Goal: Contribute content: Contribute content

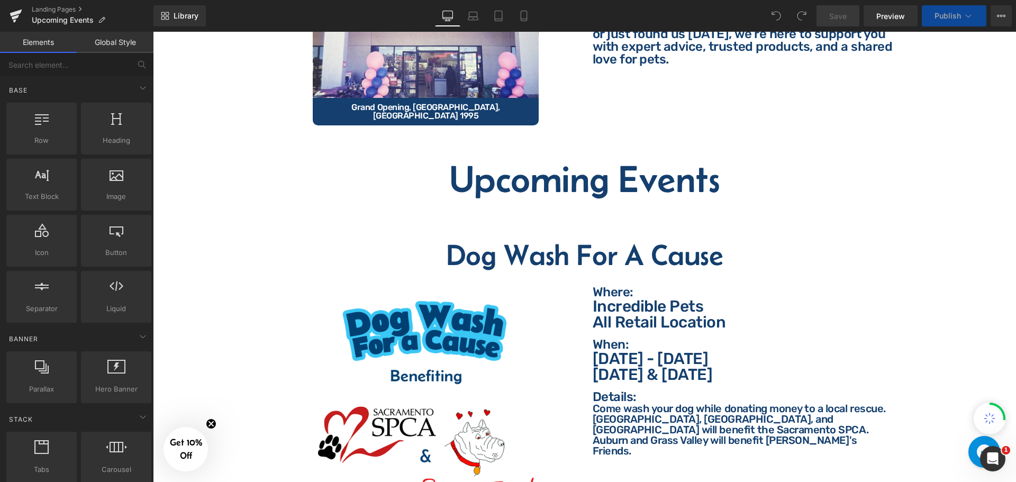
scroll to position [265, 0]
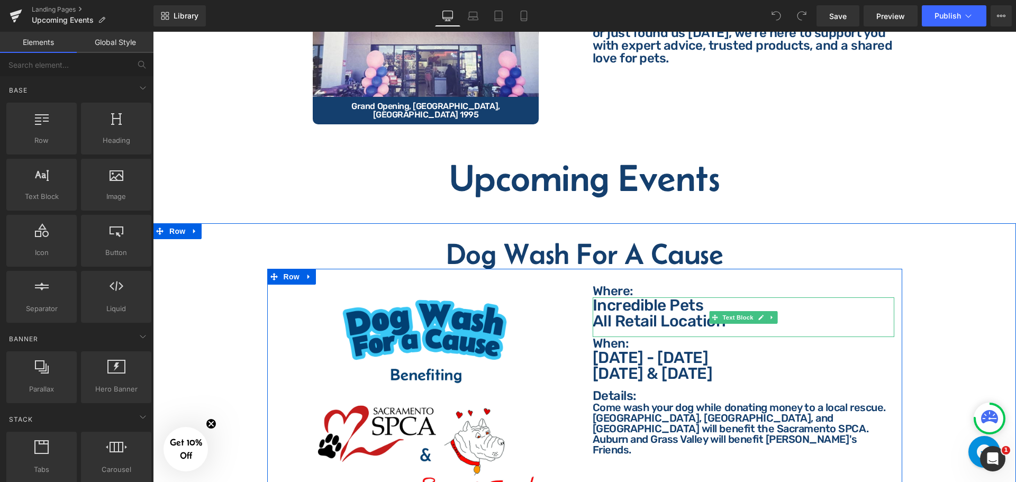
click at [729, 322] on div "Incredible Pets All Retail Location" at bounding box center [744, 317] width 302 height 40
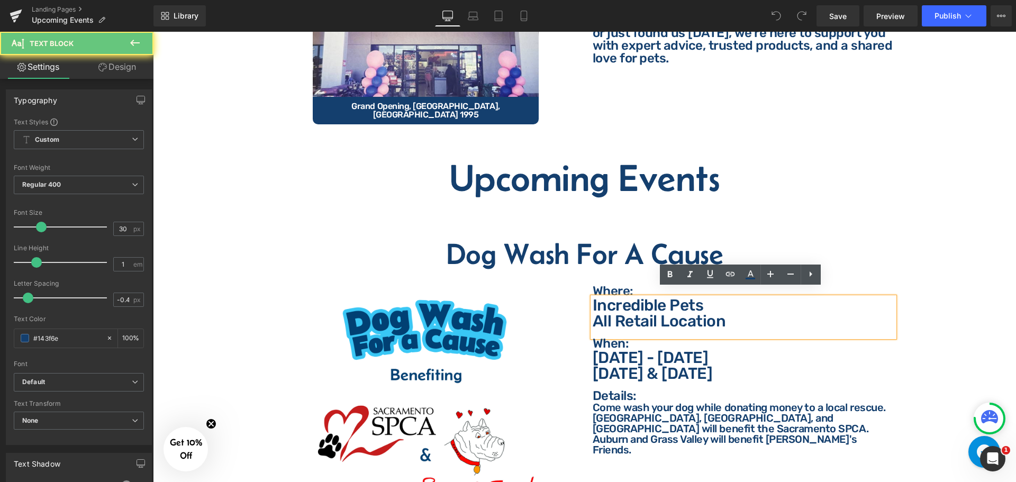
click at [725, 315] on p "All Retail Location" at bounding box center [744, 321] width 302 height 16
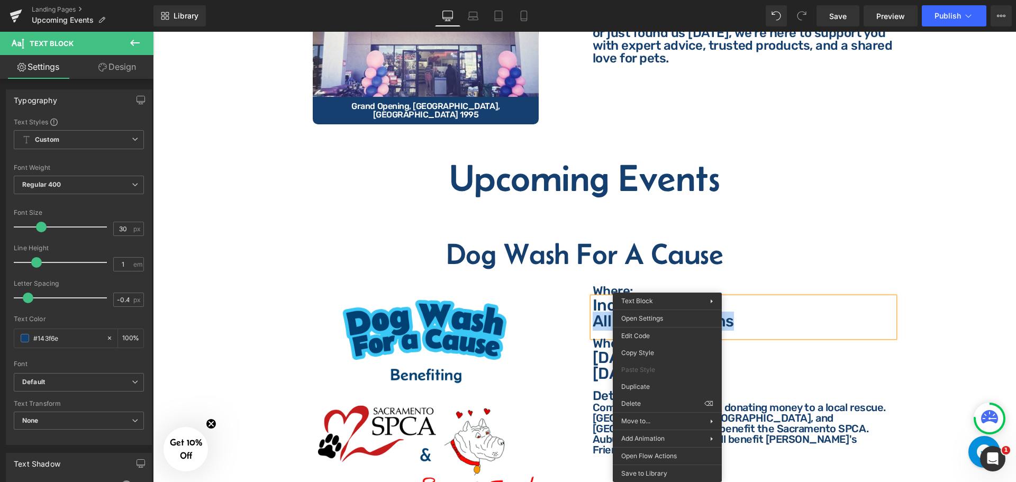
click at [745, 313] on p "All Retail Locations" at bounding box center [744, 321] width 302 height 16
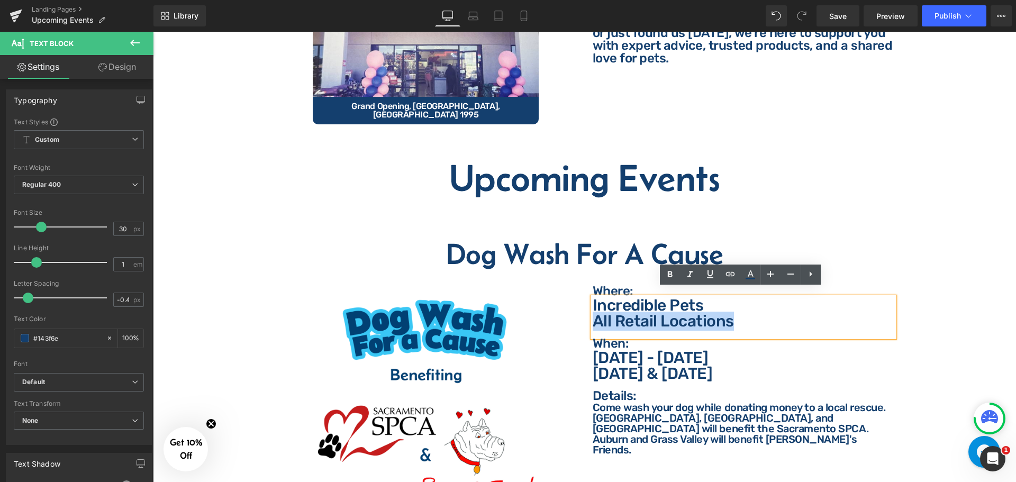
drag, startPoint x: 745, startPoint y: 309, endPoint x: 585, endPoint y: 306, distance: 159.8
click at [585, 306] on div "Where: Text Block Where: Text Block Incredible Pets All Retail Locations Text B…" at bounding box center [744, 370] width 318 height 170
click at [735, 277] on icon at bounding box center [730, 274] width 13 height 13
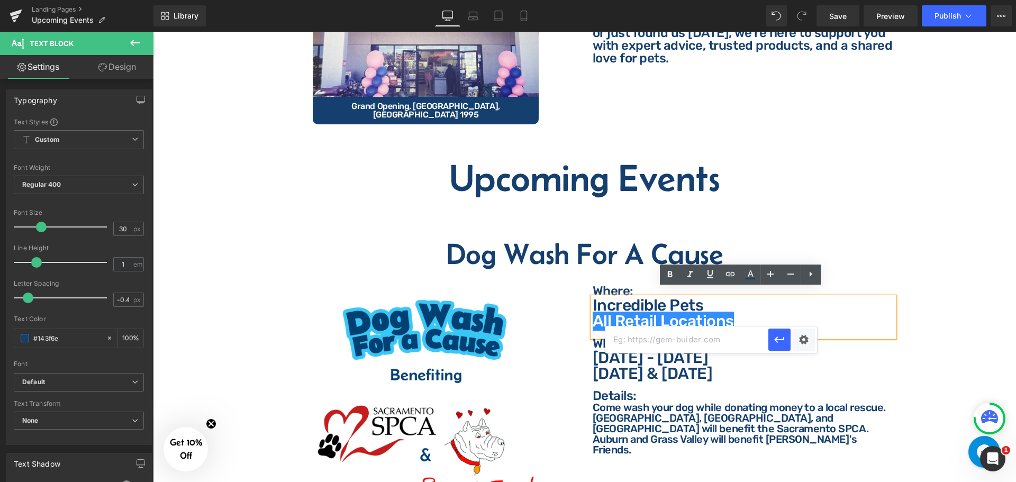
click at [712, 348] on input "text" at bounding box center [686, 340] width 163 height 26
paste input "[URL][DOMAIN_NAME]"
click at [730, 329] on input "[URL][DOMAIN_NAME]" at bounding box center [686, 340] width 163 height 26
type input "[URL][DOMAIN_NAME]"
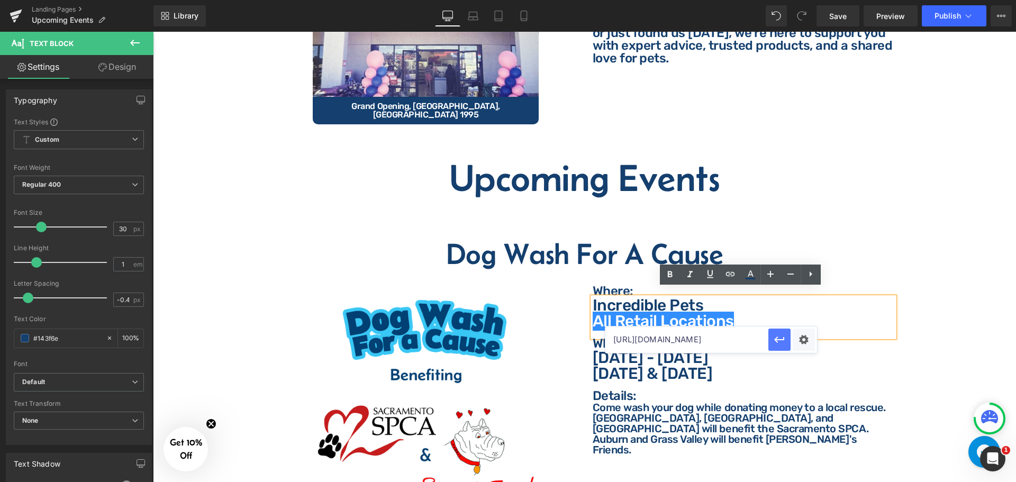
click at [777, 338] on icon "button" at bounding box center [779, 340] width 10 height 6
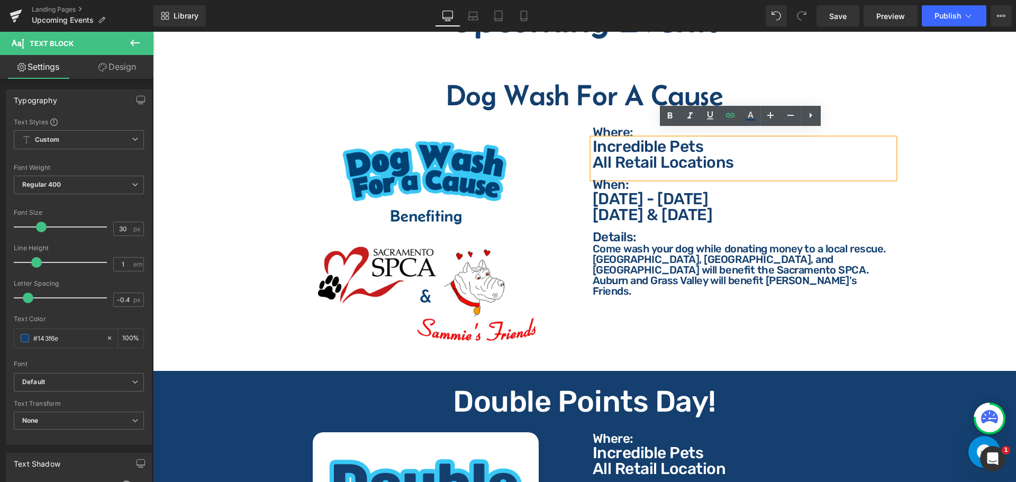
scroll to position [582, 0]
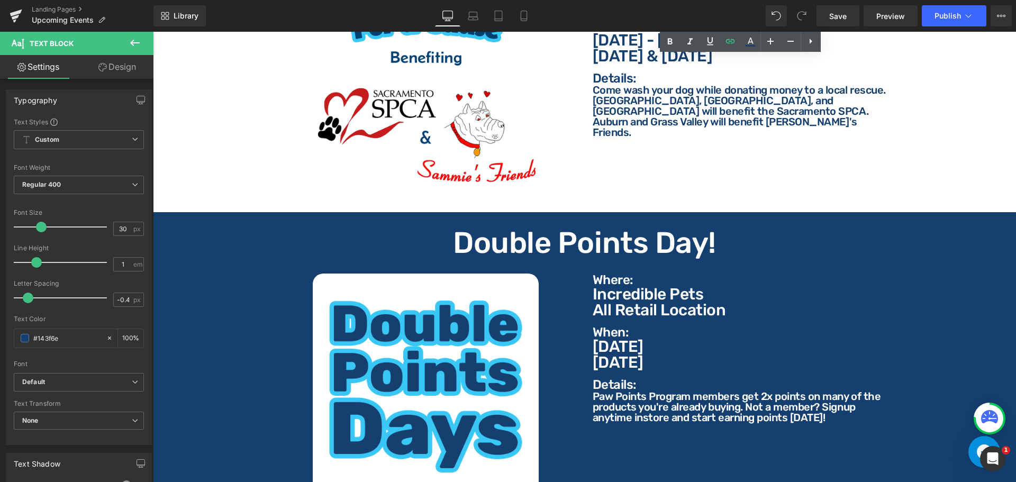
click at [724, 305] on p "All Retail Location" at bounding box center [744, 310] width 302 height 16
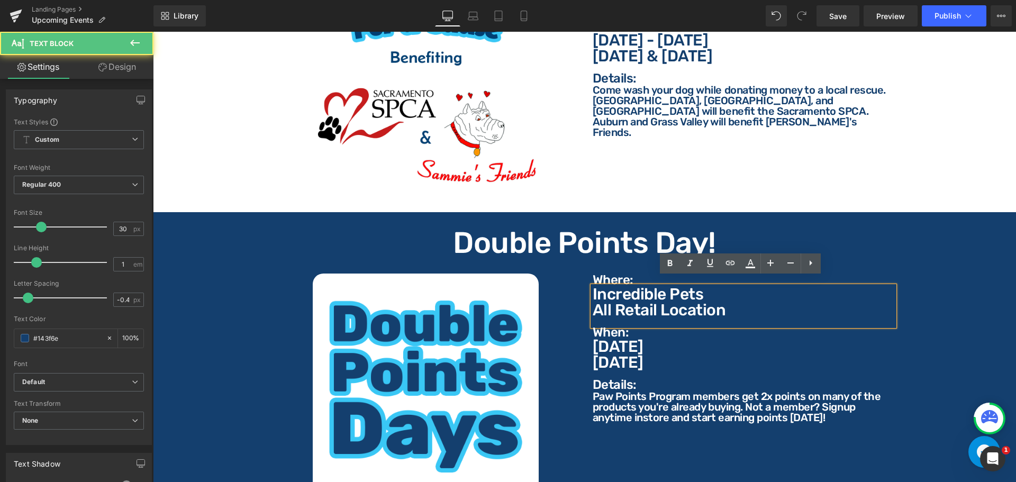
click at [723, 305] on p "All Retail Location" at bounding box center [744, 310] width 302 height 16
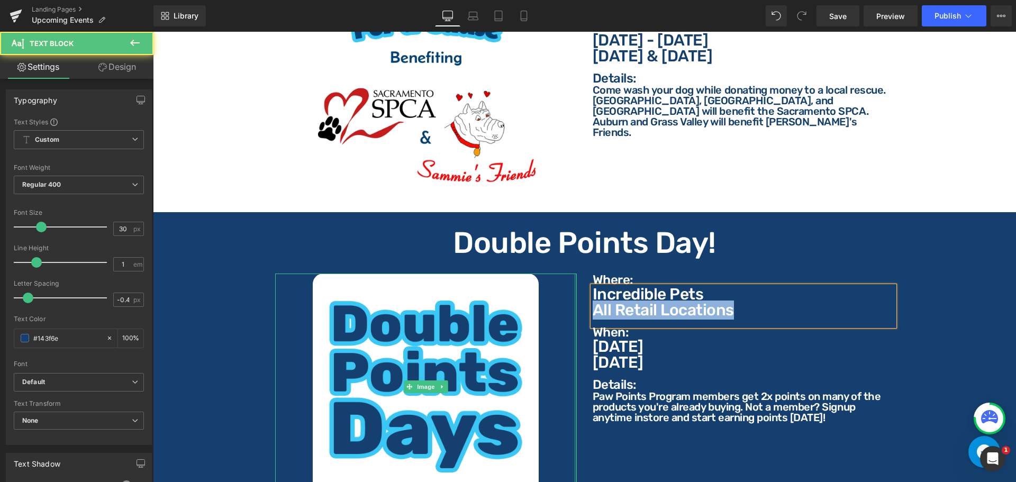
drag, startPoint x: 723, startPoint y: 305, endPoint x: 573, endPoint y: 304, distance: 150.8
click at [573, 304] on div "Image Where: Text Block Where: Text Block Incredible Pets All Retail Locations …" at bounding box center [584, 386] width 635 height 256
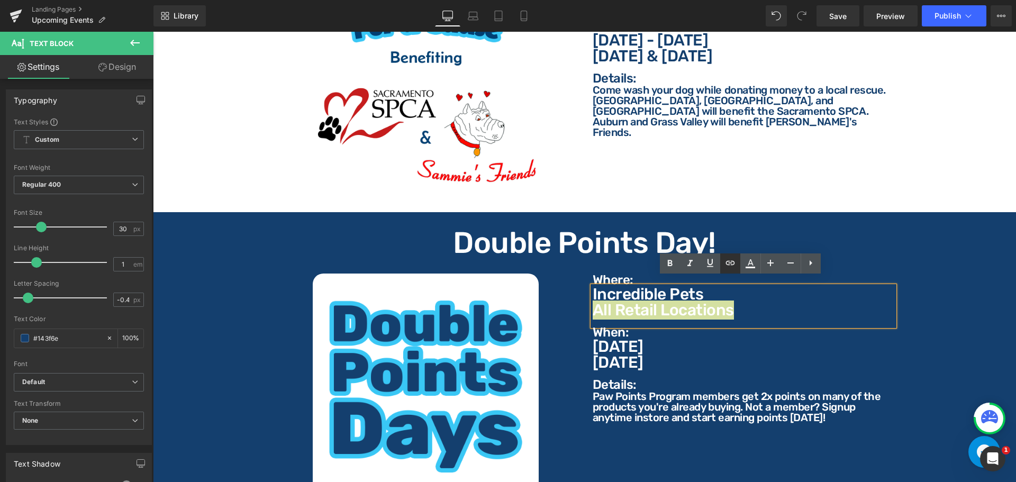
click at [724, 263] on icon at bounding box center [730, 263] width 13 height 13
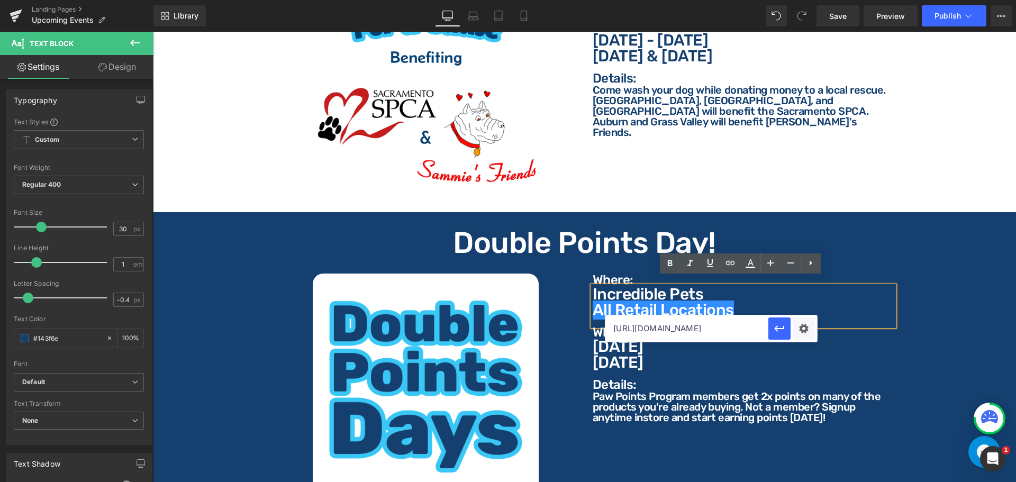
click at [722, 334] on input "[URL][DOMAIN_NAME]" at bounding box center [686, 328] width 163 height 26
paste input "[URL][DOMAIN_NAME]"
type input "[URL][DOMAIN_NAME]"
click at [781, 328] on icon "button" at bounding box center [779, 328] width 10 height 6
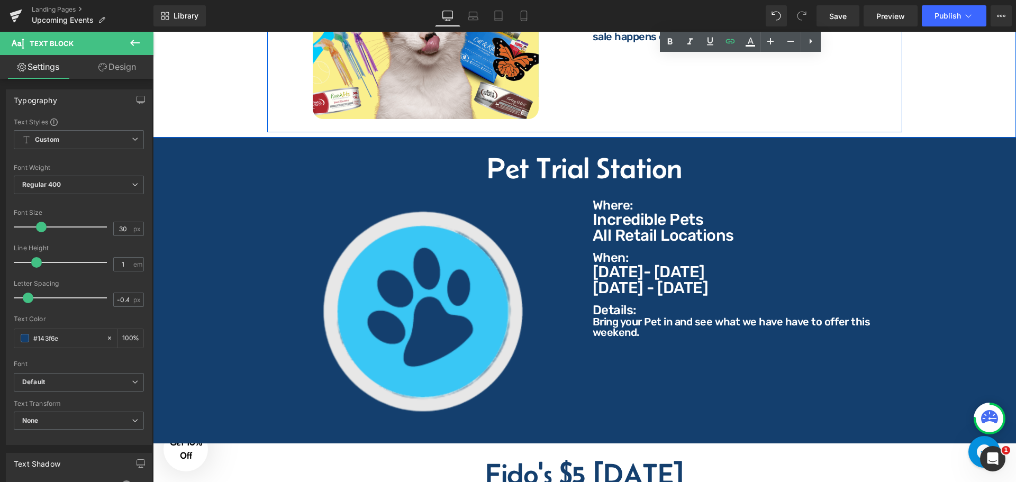
scroll to position [1270, 0]
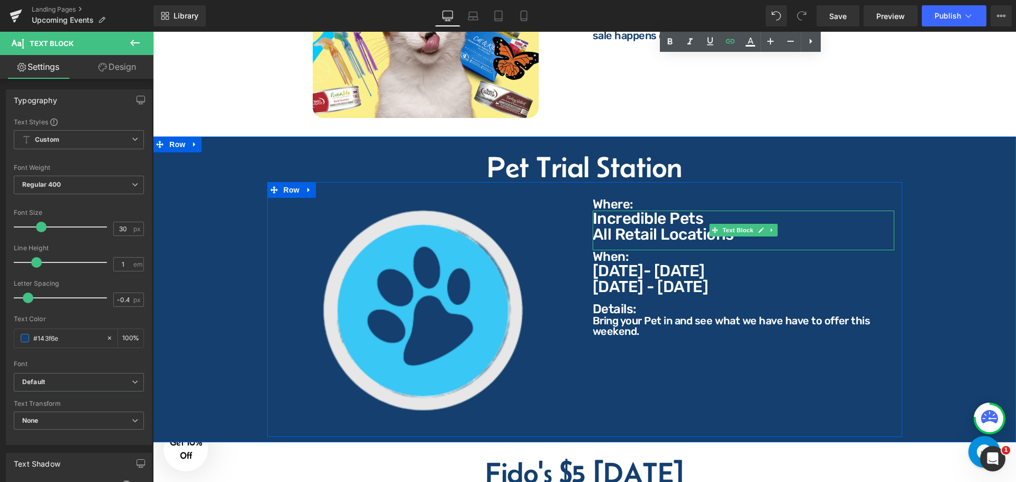
click at [741, 229] on p "All Retail Locations" at bounding box center [744, 234] width 302 height 16
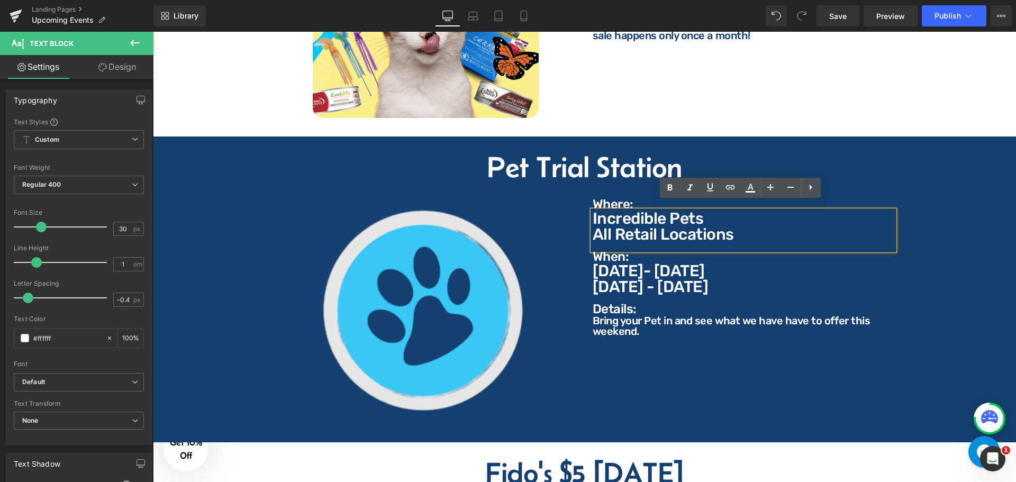
drag, startPoint x: 731, startPoint y: 231, endPoint x: 588, endPoint y: 233, distance: 142.9
click at [593, 233] on div "Incredible Pets All Retail Locations" at bounding box center [744, 231] width 302 height 40
drag, startPoint x: 739, startPoint y: 226, endPoint x: 588, endPoint y: 230, distance: 151.4
click at [593, 231] on div "Incredible Pets All Retail Locations" at bounding box center [744, 231] width 302 height 40
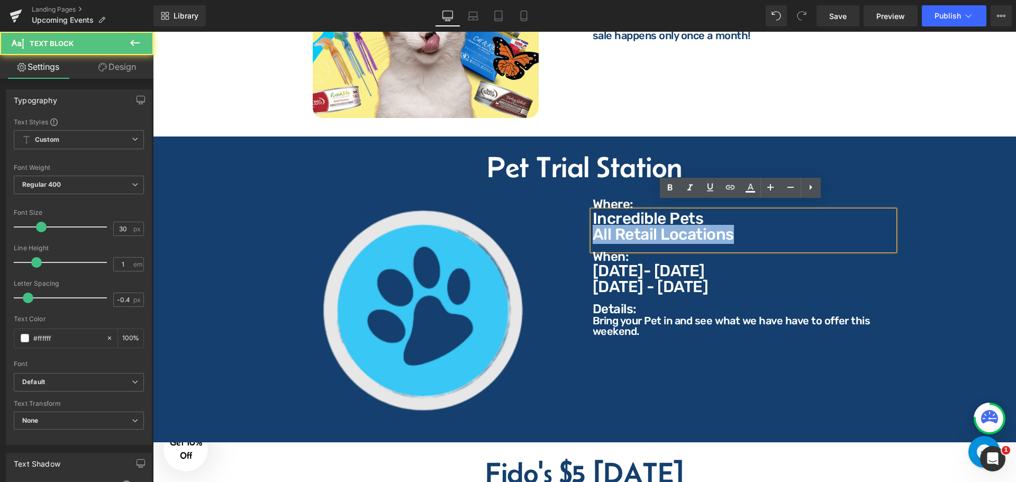
drag, startPoint x: 729, startPoint y: 227, endPoint x: 593, endPoint y: 228, distance: 136.0
click at [593, 228] on p "All Retail Locations" at bounding box center [744, 234] width 302 height 16
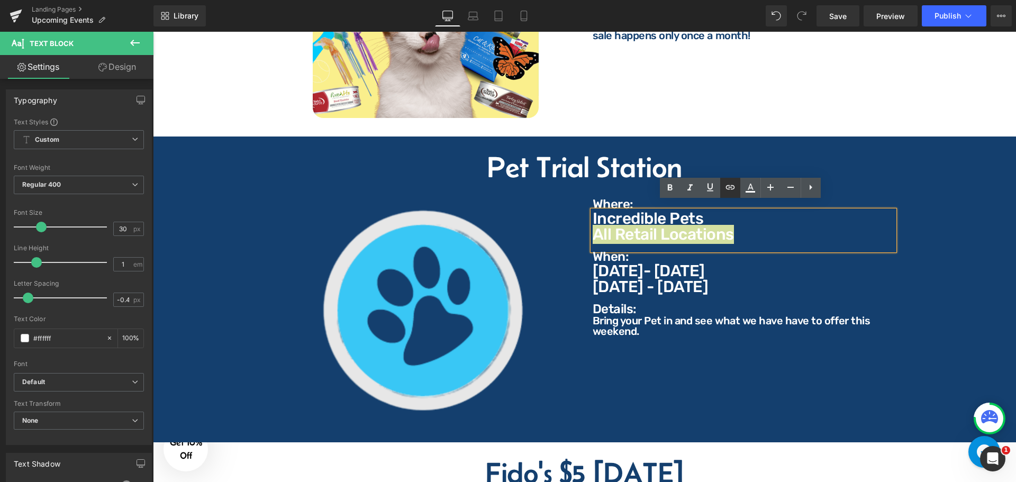
click at [734, 187] on icon at bounding box center [730, 187] width 9 height 4
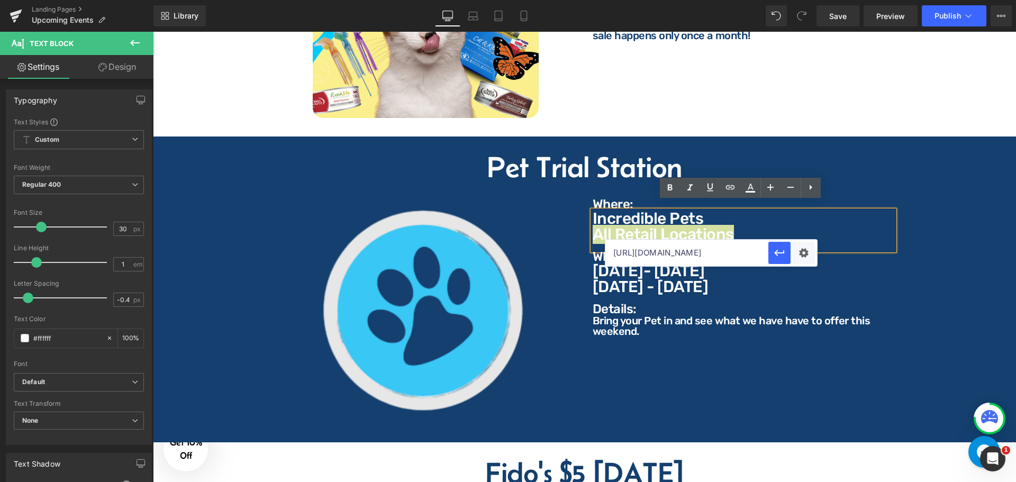
click at [721, 252] on input "[URL][DOMAIN_NAME]" at bounding box center [686, 253] width 163 height 26
paste input "[URL][DOMAIN_NAME]"
type input "[URL][DOMAIN_NAME]"
click at [782, 250] on icon "button" at bounding box center [779, 253] width 13 height 13
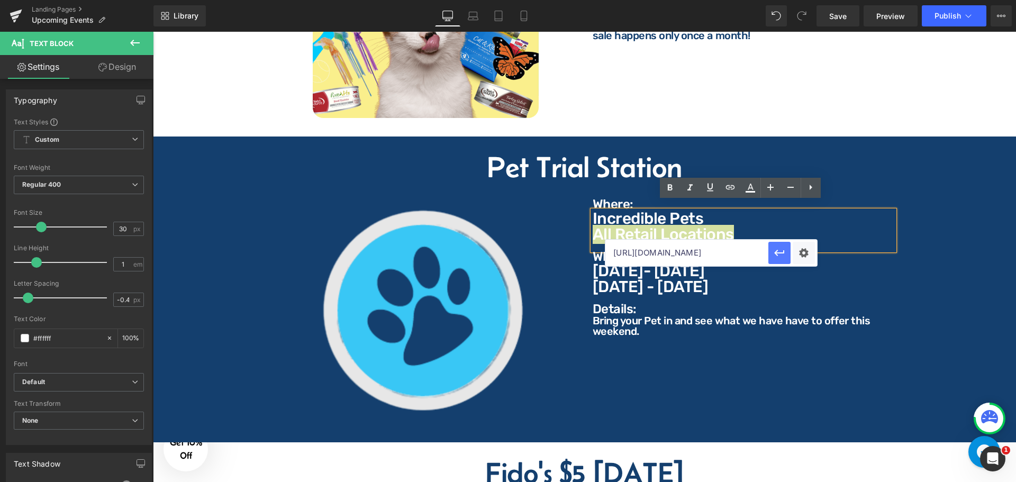
scroll to position [0, 0]
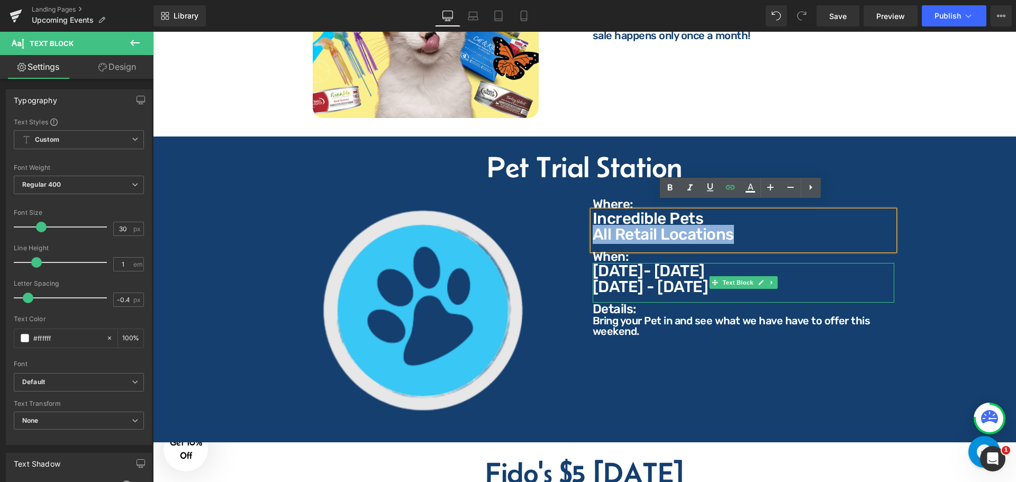
click at [692, 288] on div "[DATE]- [DATE] - [DATE]" at bounding box center [744, 283] width 302 height 40
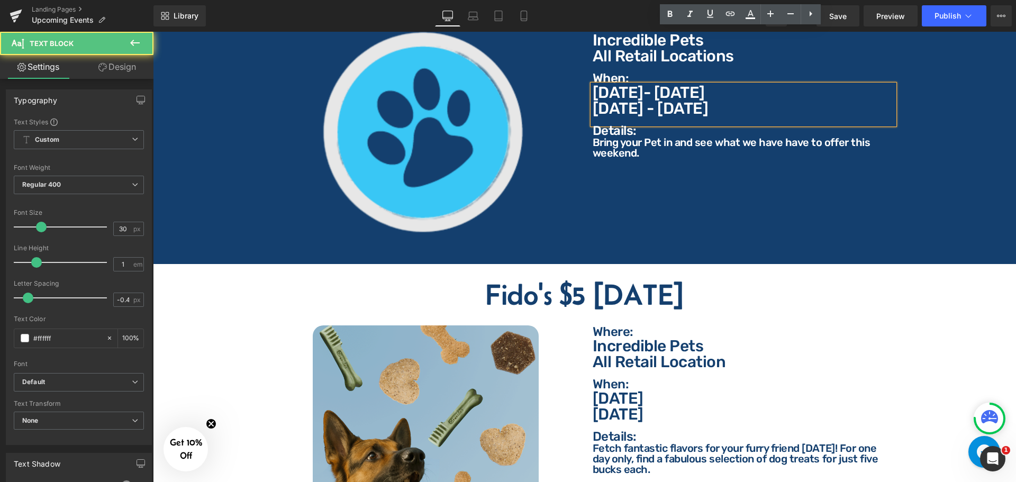
scroll to position [1535, 0]
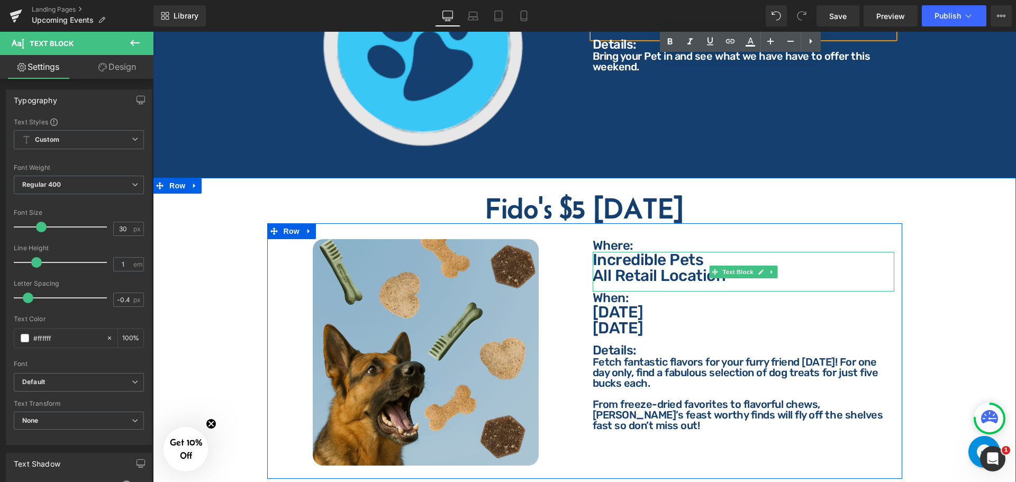
click at [719, 270] on p "All Retail Location" at bounding box center [744, 276] width 302 height 16
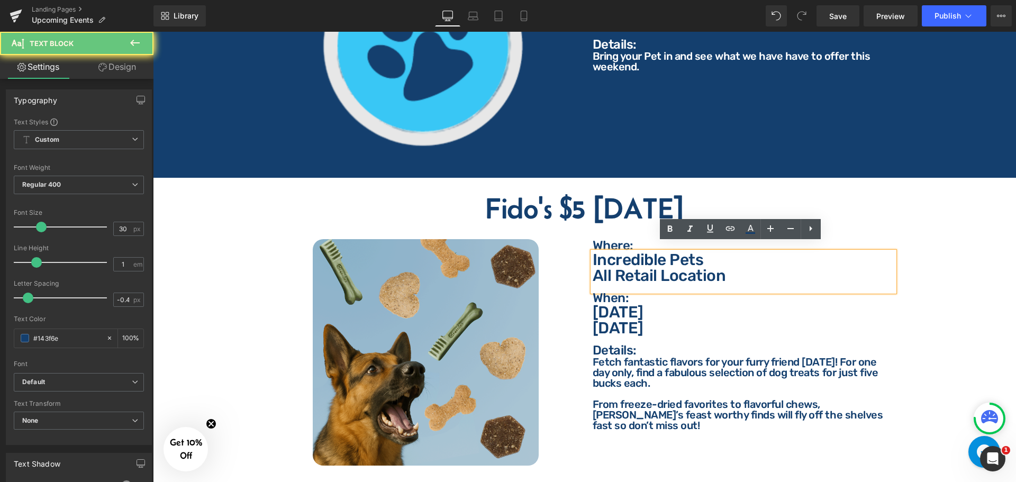
click at [723, 275] on p "All Retail Location" at bounding box center [744, 276] width 302 height 16
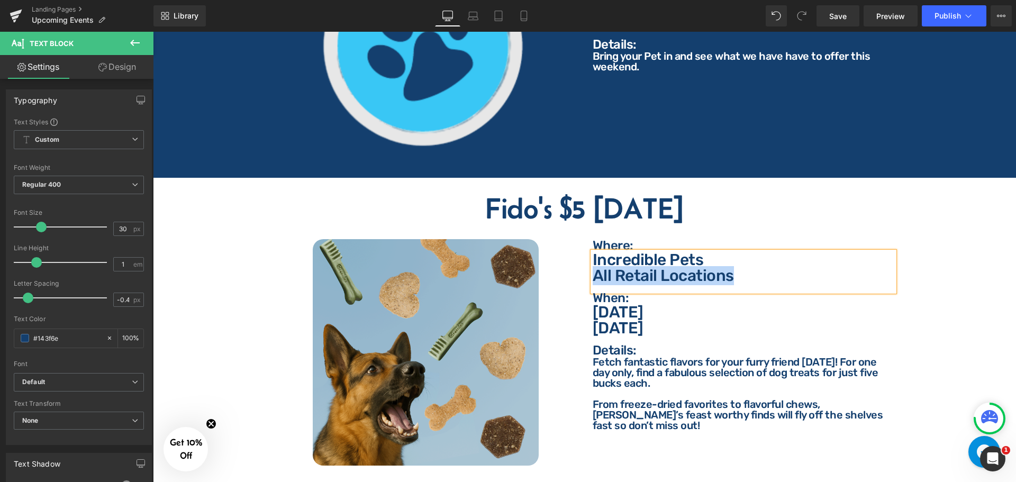
drag, startPoint x: 729, startPoint y: 268, endPoint x: 589, endPoint y: 270, distance: 140.3
click at [593, 270] on p "All Retail Locations" at bounding box center [744, 276] width 302 height 16
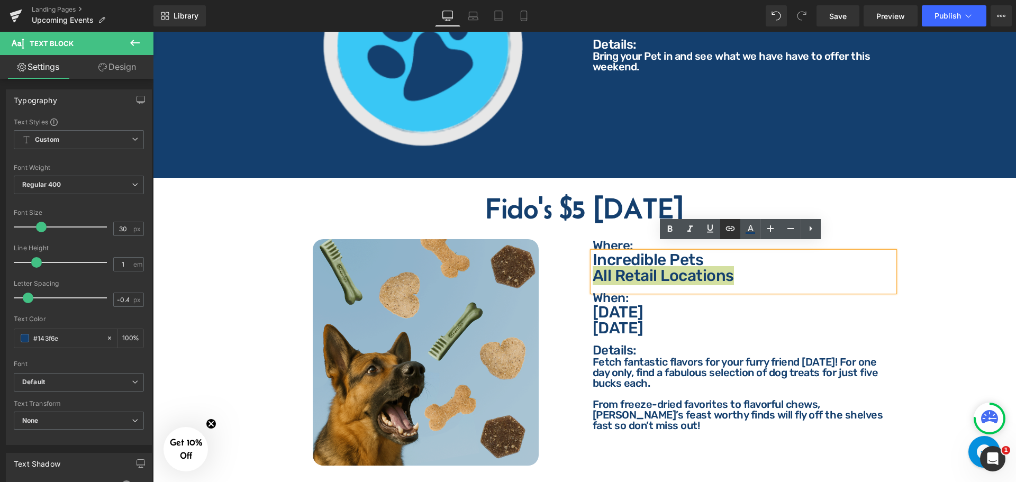
click at [727, 230] on icon at bounding box center [730, 228] width 13 height 13
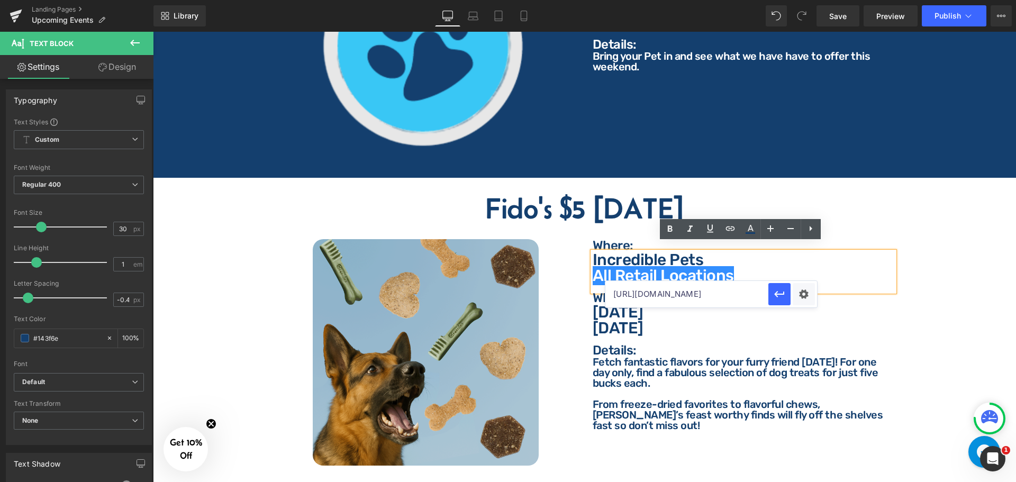
click at [706, 292] on input "[URL][DOMAIN_NAME]" at bounding box center [686, 294] width 163 height 26
paste input "[URL][DOMAIN_NAME]"
type input "[URL][DOMAIN_NAME]"
drag, startPoint x: 784, startPoint y: 293, endPoint x: 631, endPoint y: 261, distance: 156.2
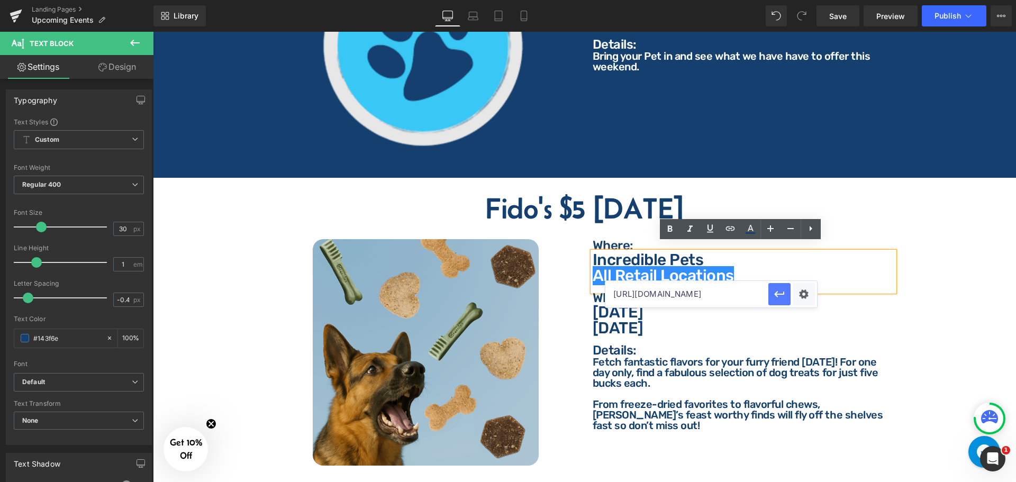
click at [784, 293] on icon "button" at bounding box center [779, 294] width 13 height 13
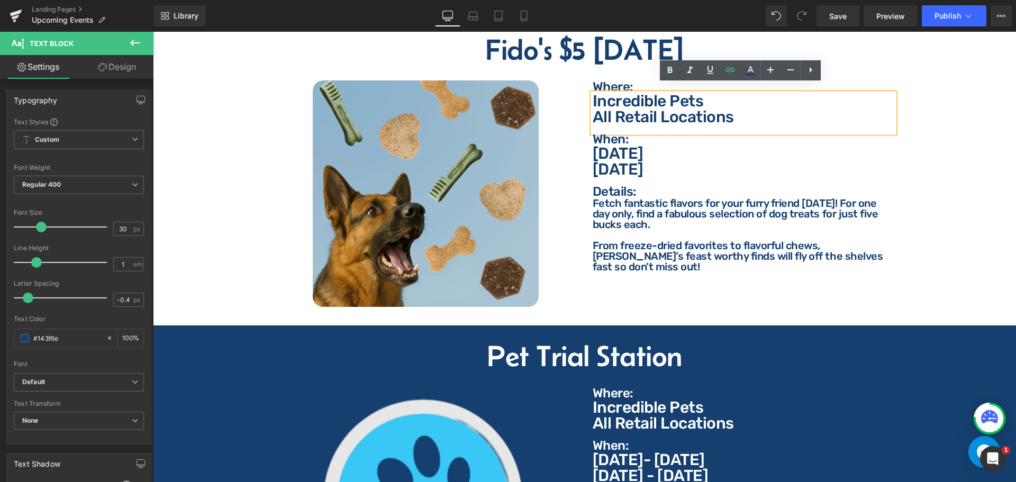
scroll to position [1905, 0]
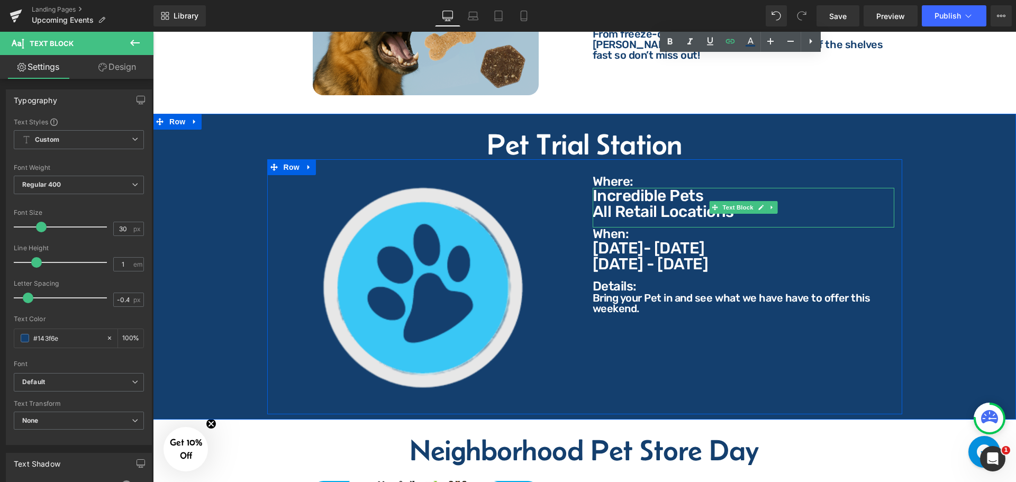
click at [740, 206] on p "All Retail Locations" at bounding box center [744, 212] width 302 height 16
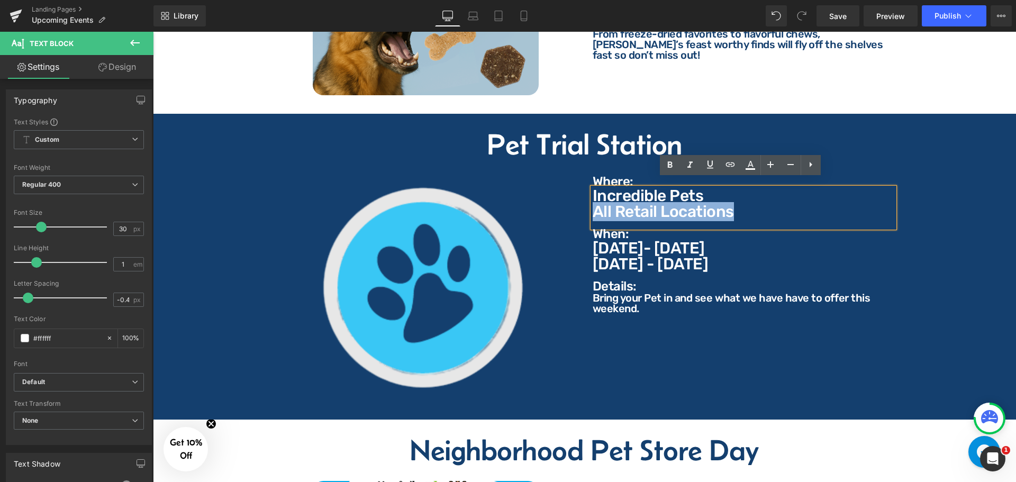
drag, startPoint x: 729, startPoint y: 207, endPoint x: 591, endPoint y: 207, distance: 138.1
click at [593, 207] on p "All Retail Locations" at bounding box center [744, 212] width 302 height 16
click at [735, 166] on icon at bounding box center [730, 164] width 13 height 13
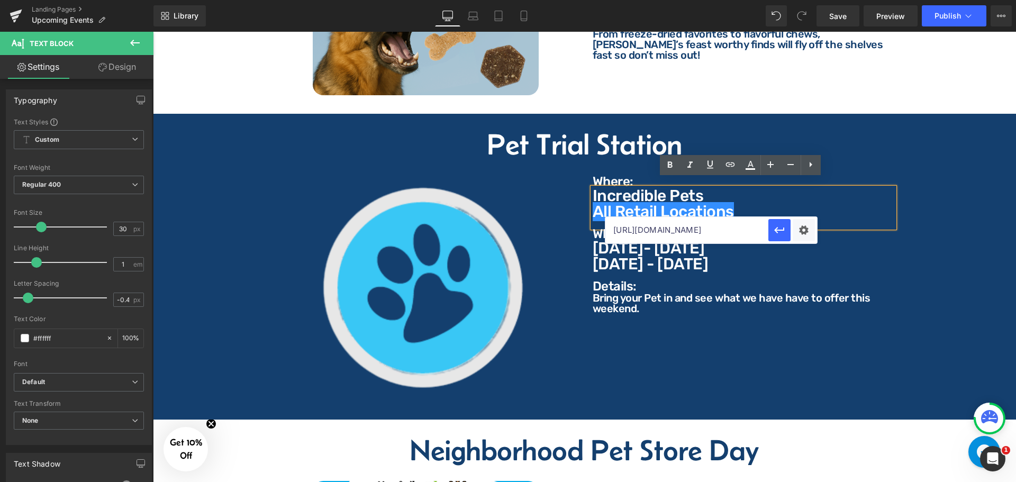
click at [721, 230] on input "[URL][DOMAIN_NAME]" at bounding box center [686, 230] width 163 height 26
paste input "[URL][DOMAIN_NAME]"
type input "[URL][DOMAIN_NAME]"
click at [777, 234] on icon "button" at bounding box center [779, 230] width 13 height 13
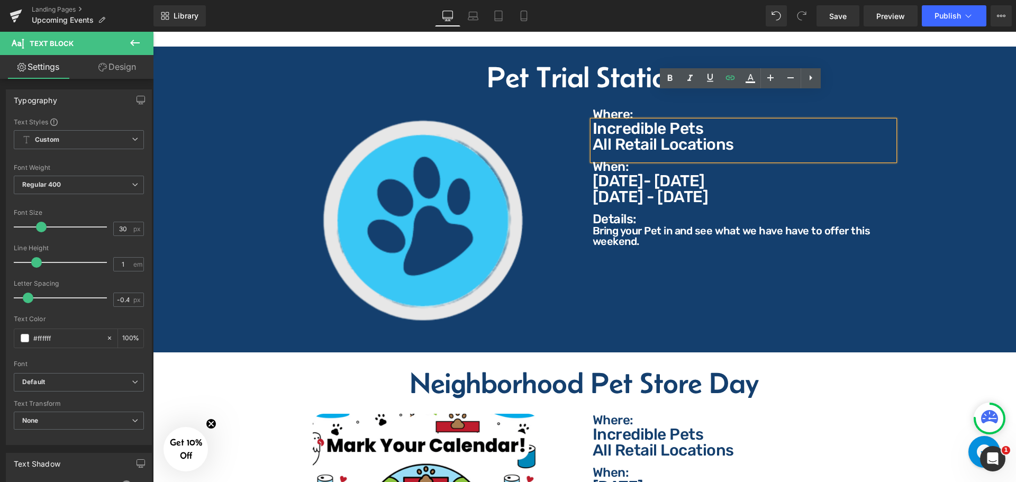
scroll to position [1958, 0]
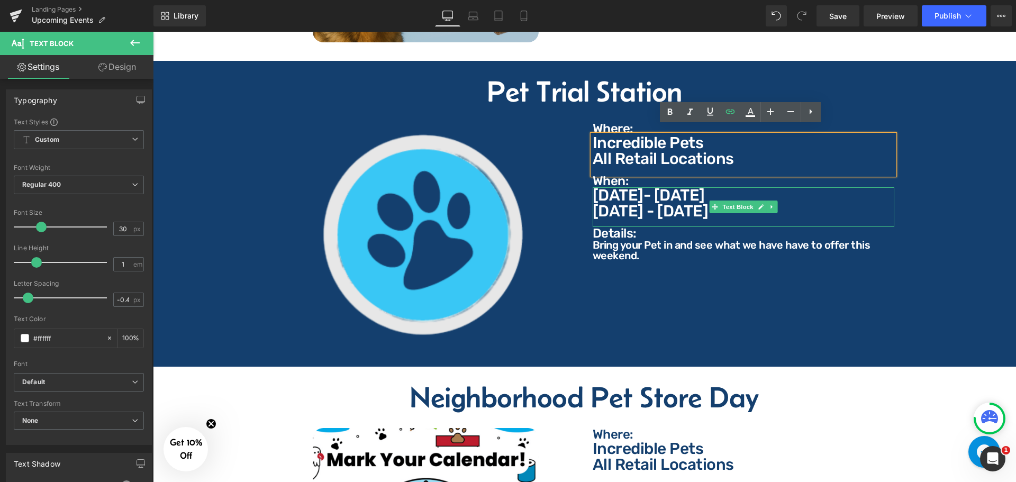
click at [623, 213] on div "[DATE]- [DATE] - [DATE]" at bounding box center [744, 207] width 302 height 40
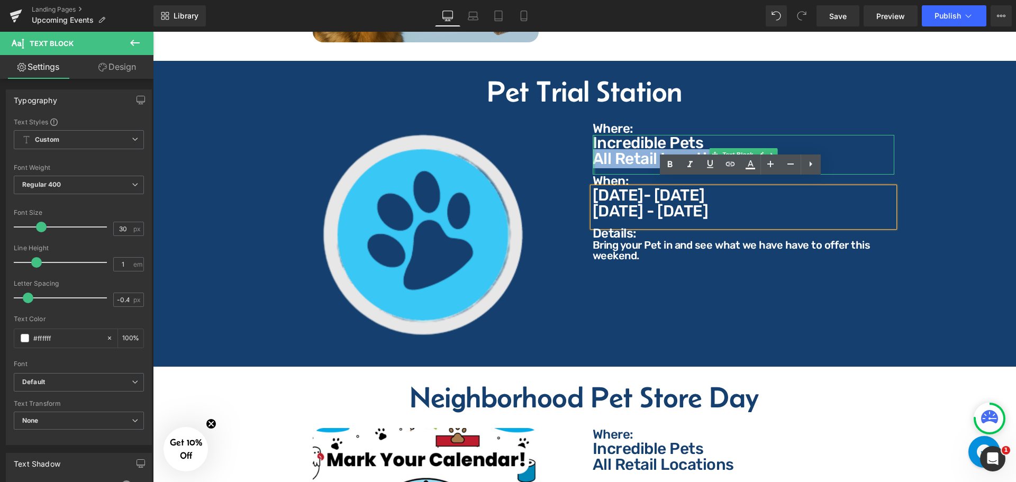
drag, startPoint x: 805, startPoint y: 149, endPoint x: 592, endPoint y: 159, distance: 213.5
click at [593, 159] on div "Incredible Pets All Retail Locations Text Block" at bounding box center [744, 155] width 302 height 40
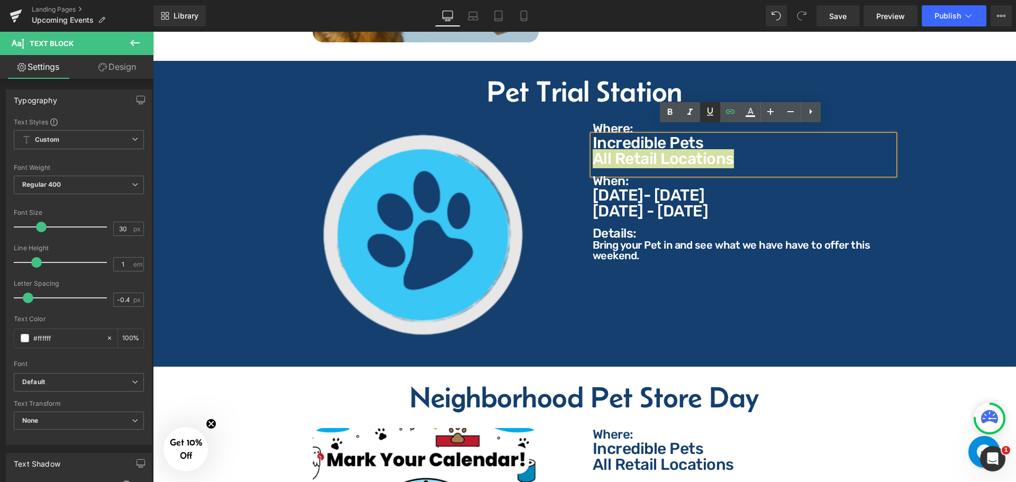
click at [713, 113] on icon at bounding box center [710, 111] width 13 height 13
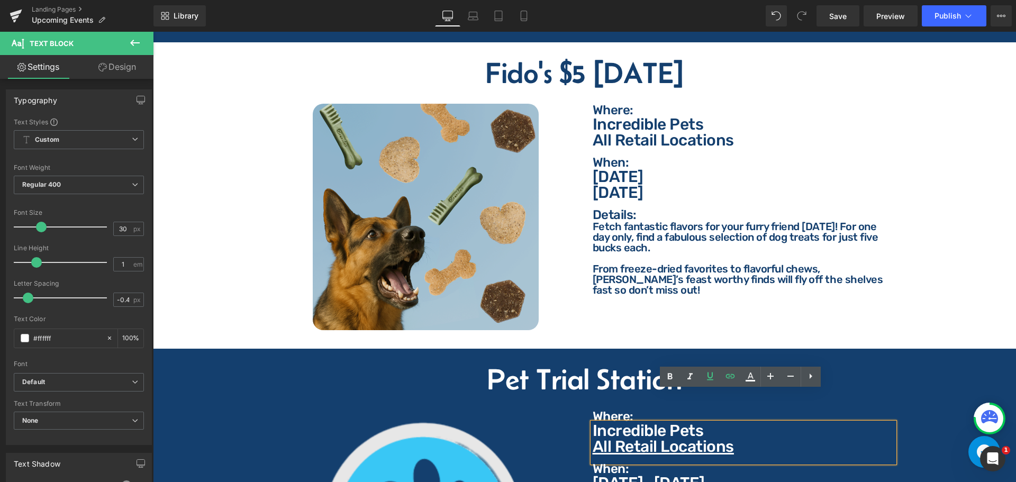
scroll to position [1640, 0]
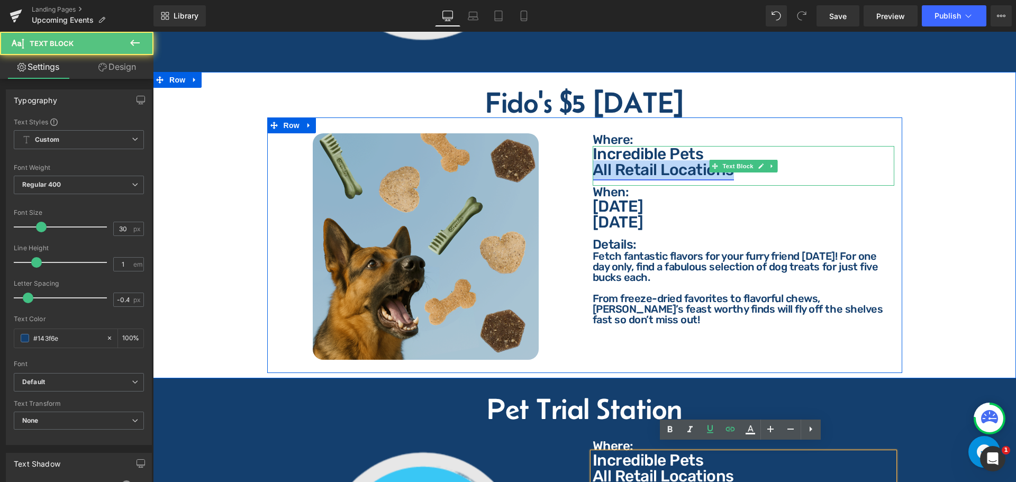
drag, startPoint x: 732, startPoint y: 164, endPoint x: 593, endPoint y: 166, distance: 139.2
click at [593, 166] on p "All Retail Locations" at bounding box center [744, 170] width 302 height 16
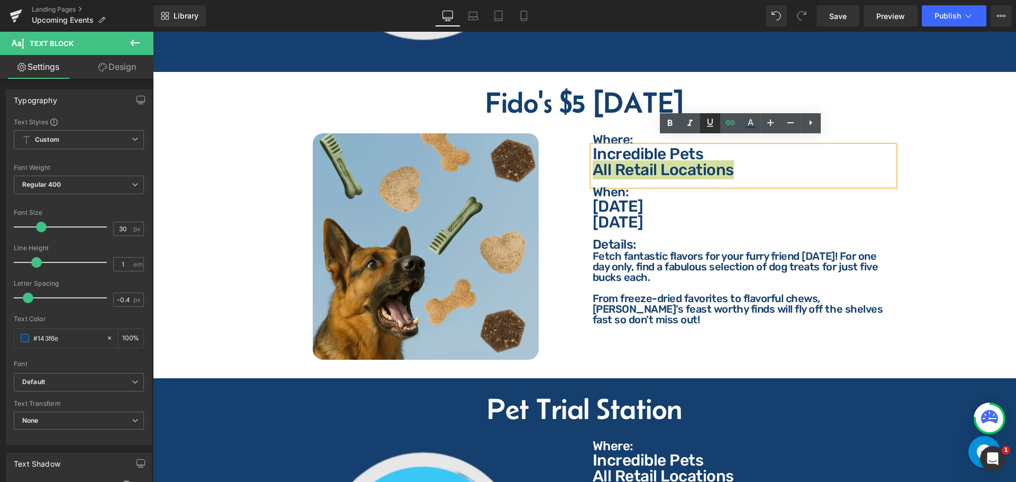
click at [711, 123] on icon at bounding box center [710, 122] width 13 height 13
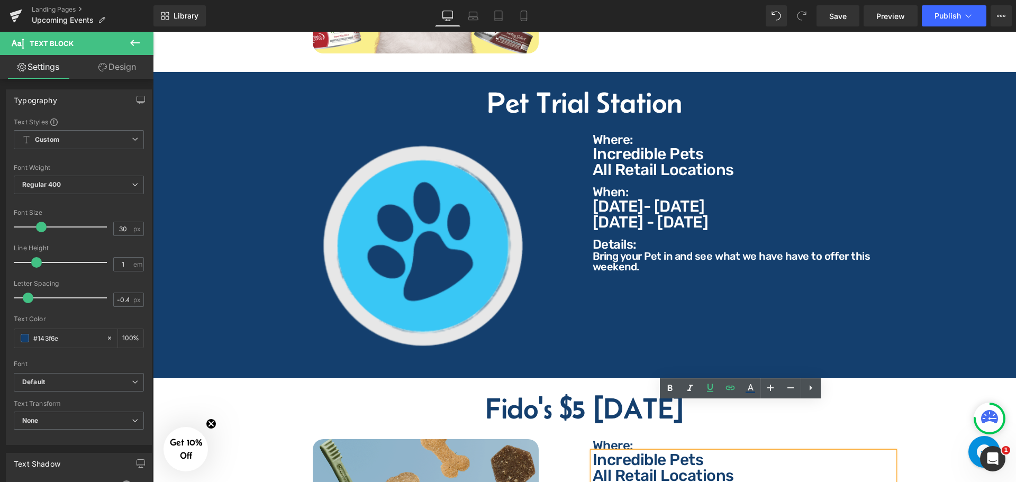
scroll to position [1323, 0]
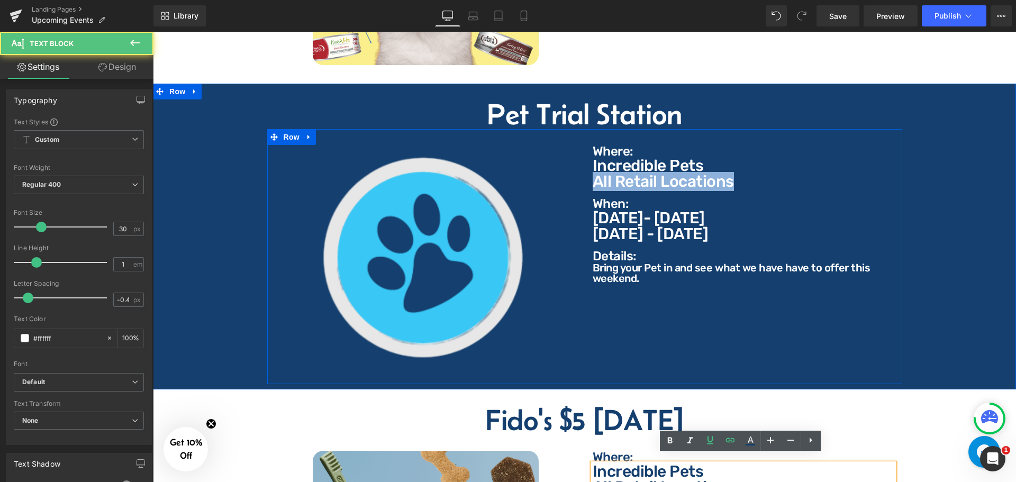
drag, startPoint x: 654, startPoint y: 177, endPoint x: 584, endPoint y: 174, distance: 69.9
click at [585, 174] on div "Where: Text Block Where: Text Block Incredible Pets All Retail Locations Text B…" at bounding box center [744, 214] width 318 height 139
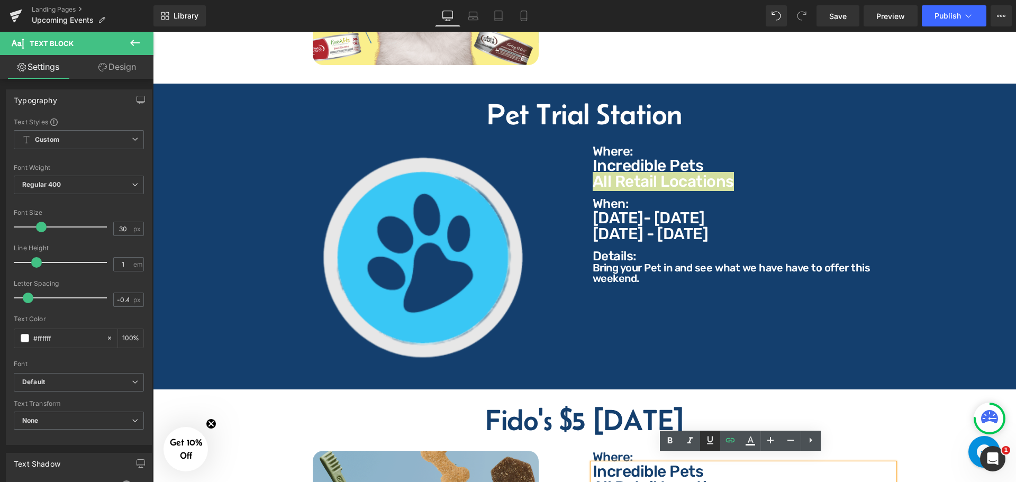
click at [708, 442] on icon at bounding box center [710, 440] width 13 height 13
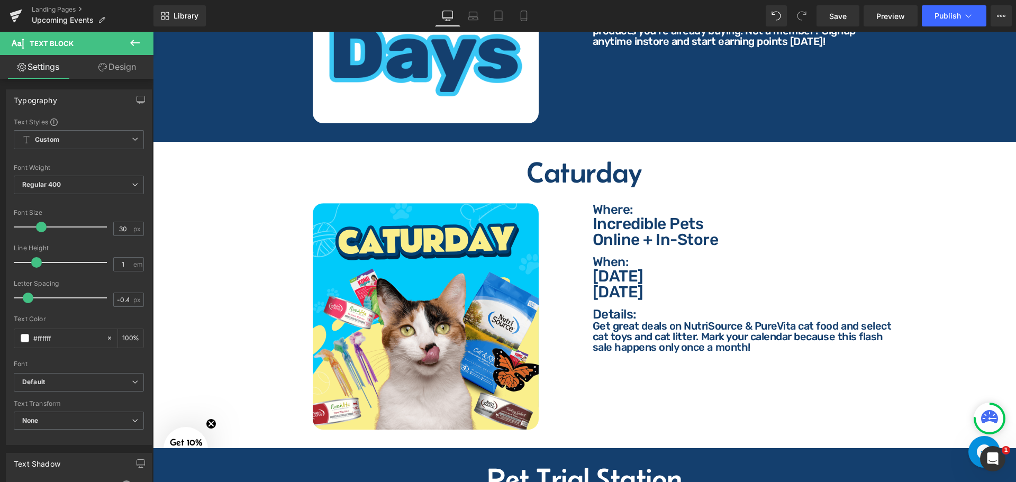
scroll to position [953, 0]
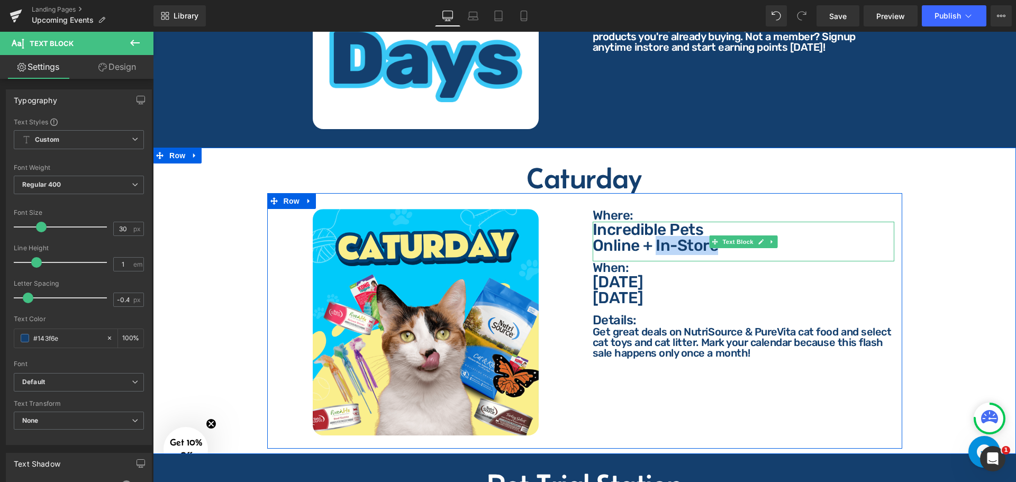
drag, startPoint x: 713, startPoint y: 243, endPoint x: 654, endPoint y: 243, distance: 59.8
click at [654, 243] on p "Online + In-Store" at bounding box center [744, 246] width 302 height 16
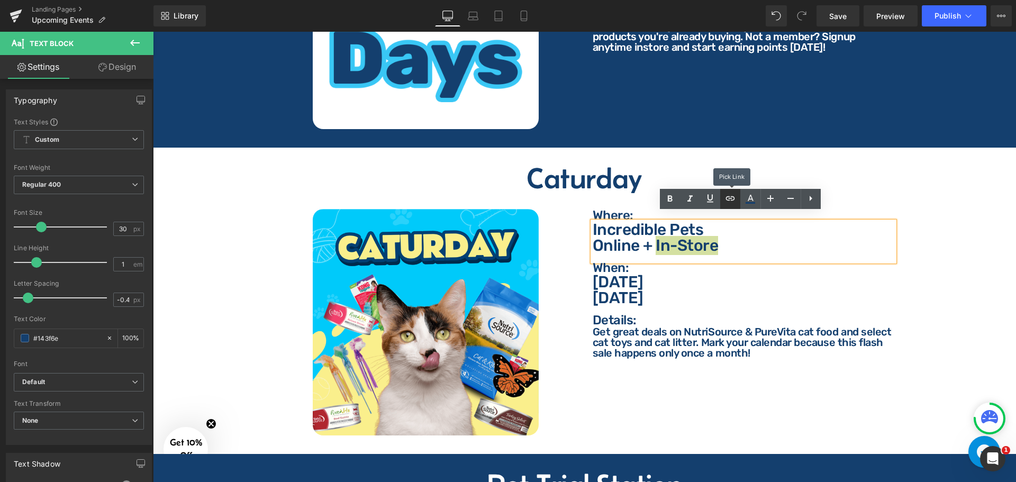
click at [731, 205] on link at bounding box center [730, 199] width 20 height 20
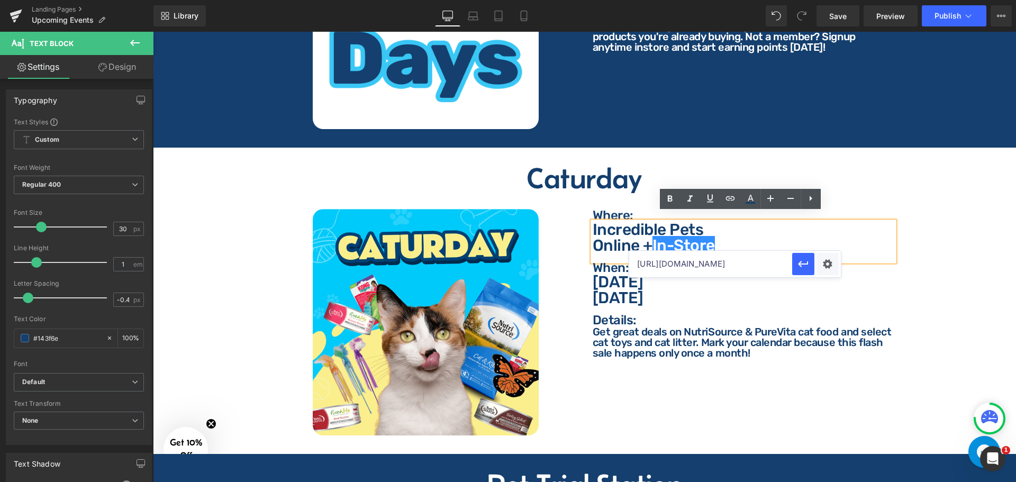
click at [683, 270] on input "[URL][DOMAIN_NAME]" at bounding box center [710, 264] width 163 height 26
paste input "[URL][DOMAIN_NAME]"
type input "[URL][DOMAIN_NAME]"
click at [712, 199] on icon at bounding box center [710, 199] width 6 height 8
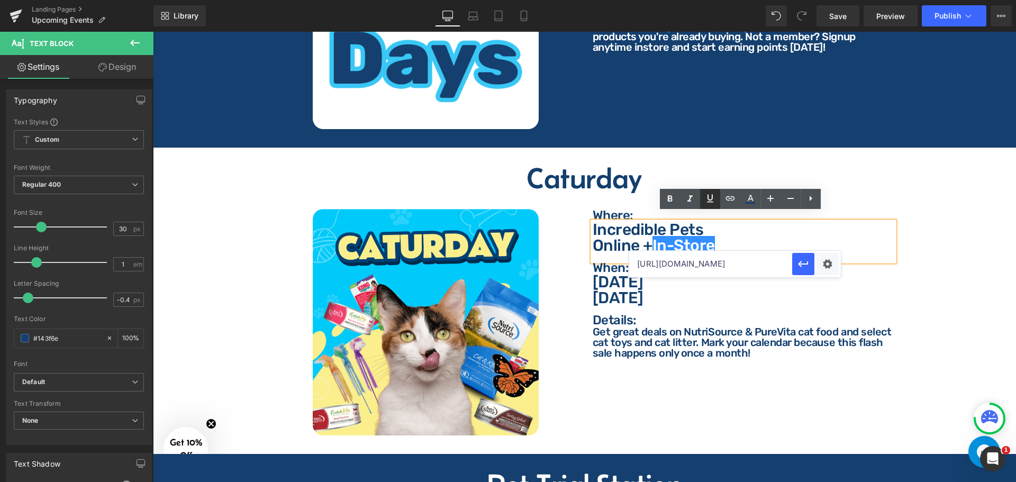
scroll to position [0, 0]
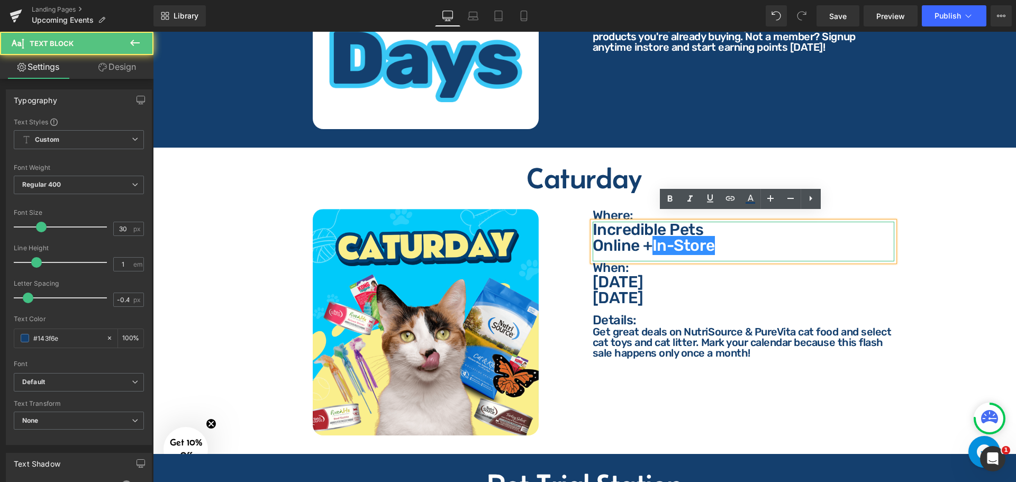
click at [748, 240] on p "Online + In-Store" at bounding box center [744, 246] width 302 height 16
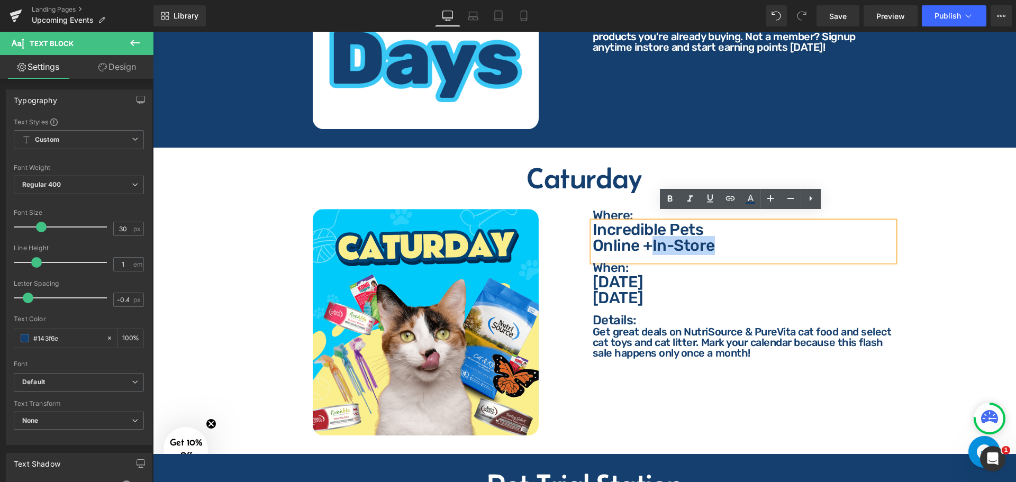
drag, startPoint x: 723, startPoint y: 242, endPoint x: 649, endPoint y: 237, distance: 74.8
click at [649, 238] on p "Online + In-Store" at bounding box center [744, 246] width 302 height 16
click at [791, 261] on div "When: Text Block" at bounding box center [744, 267] width 302 height 13
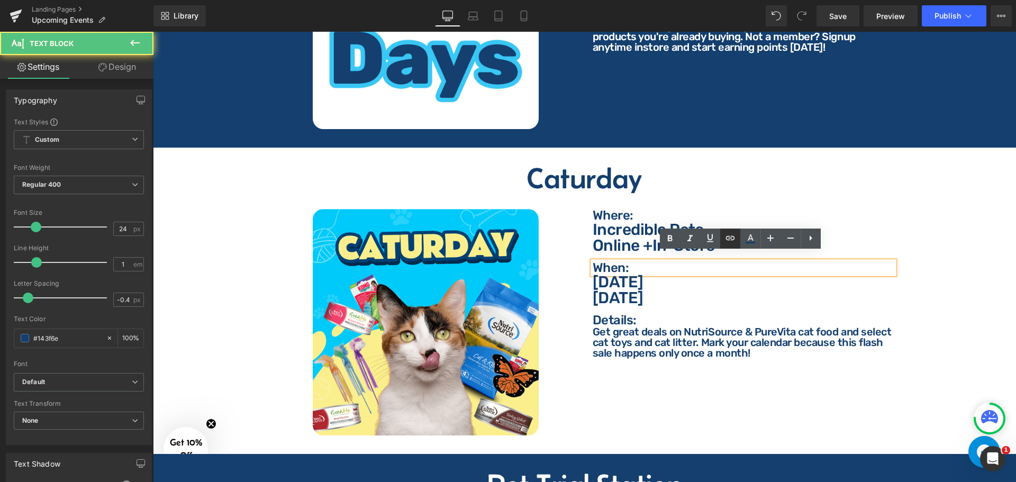
click at [731, 233] on icon at bounding box center [730, 238] width 13 height 13
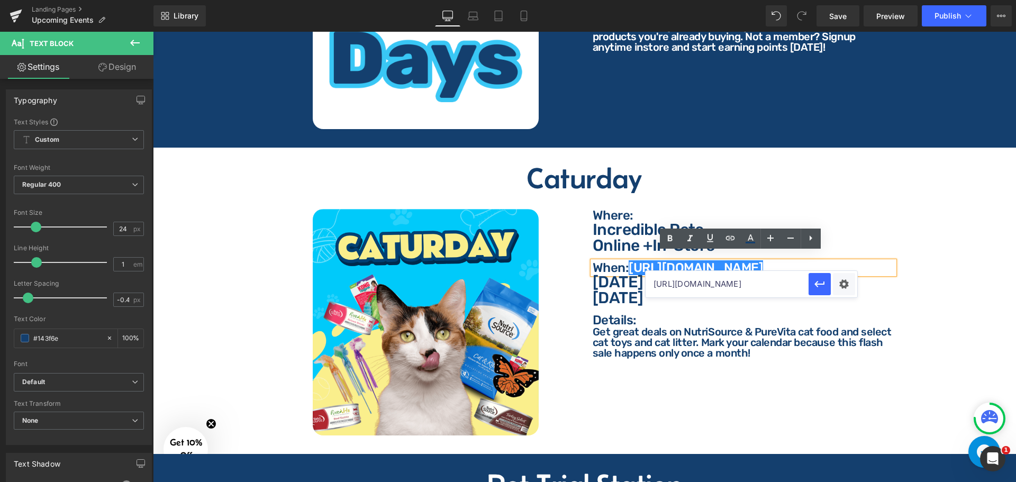
click at [792, 314] on p "Details:" at bounding box center [744, 320] width 302 height 13
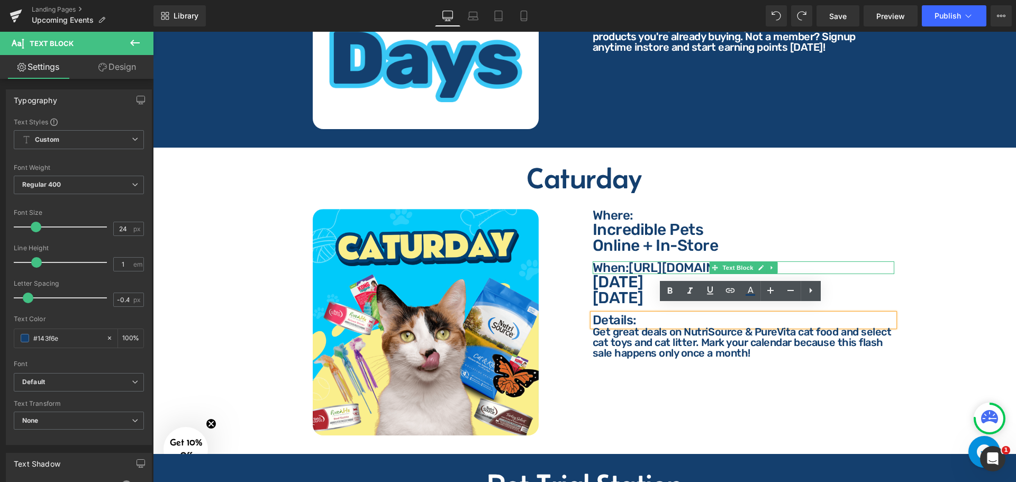
click at [778, 261] on div at bounding box center [744, 262] width 302 height 3
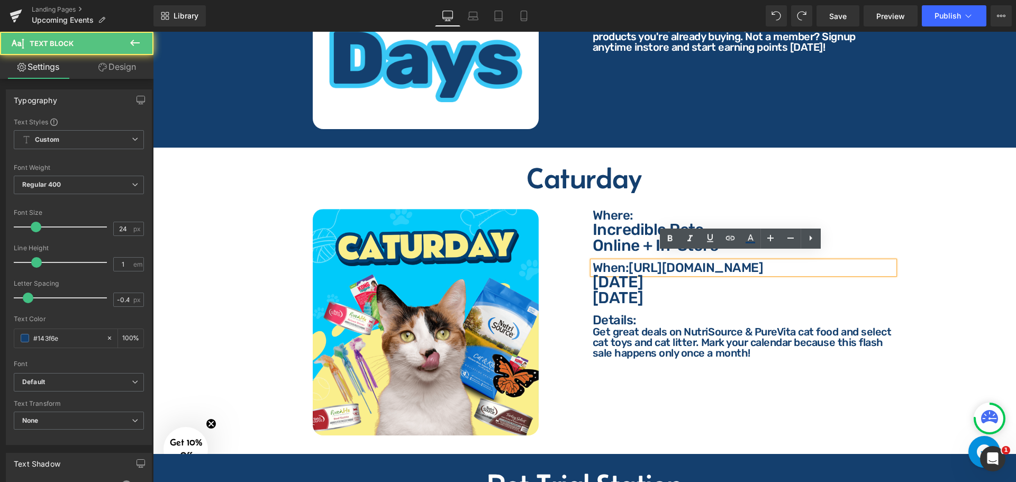
click at [791, 261] on p "When: [URL][DOMAIN_NAME]" at bounding box center [744, 267] width 302 height 13
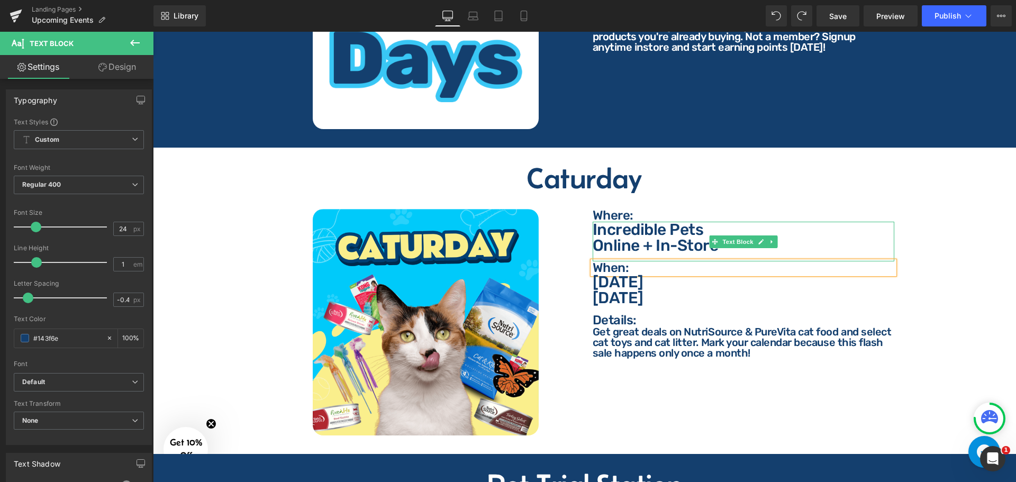
click at [690, 241] on p "Online + In-Store" at bounding box center [744, 246] width 302 height 16
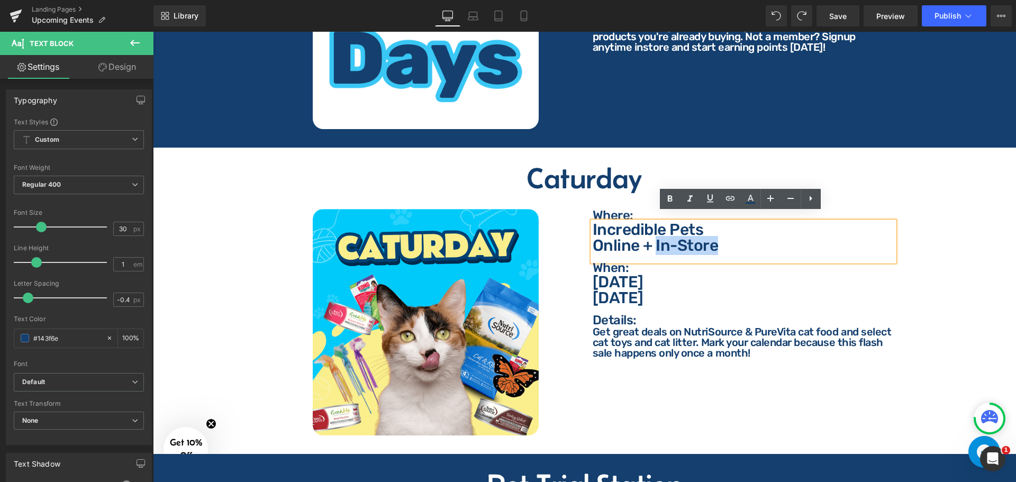
drag, startPoint x: 723, startPoint y: 239, endPoint x: 652, endPoint y: 242, distance: 70.5
click at [652, 242] on p "Online + In-Store" at bounding box center [744, 246] width 302 height 16
click at [709, 200] on icon at bounding box center [710, 199] width 6 height 8
click at [735, 198] on icon at bounding box center [730, 198] width 13 height 13
click at [715, 263] on input "[URL][DOMAIN_NAME]" at bounding box center [710, 264] width 163 height 26
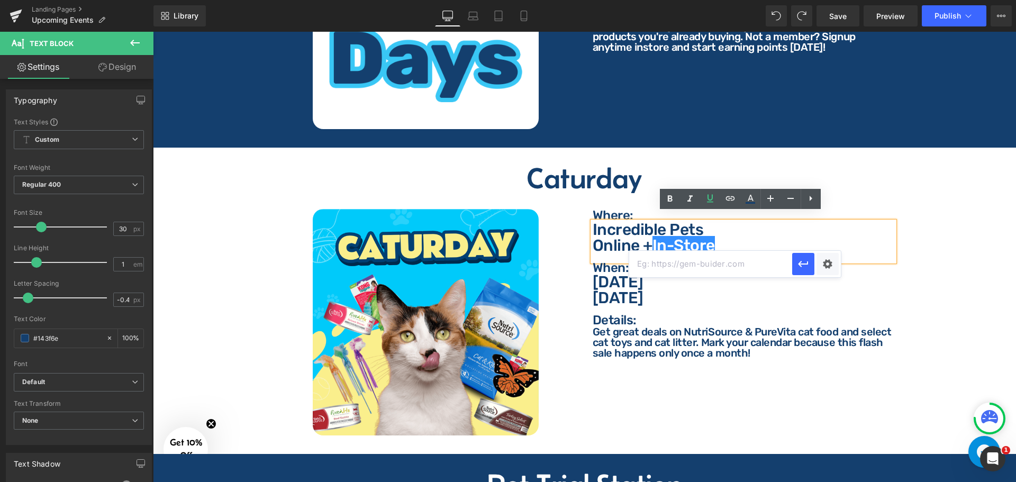
paste input "[URL][DOMAIN_NAME]"
type input "[URL][DOMAIN_NAME]"
click at [807, 262] on icon "button" at bounding box center [803, 264] width 13 height 13
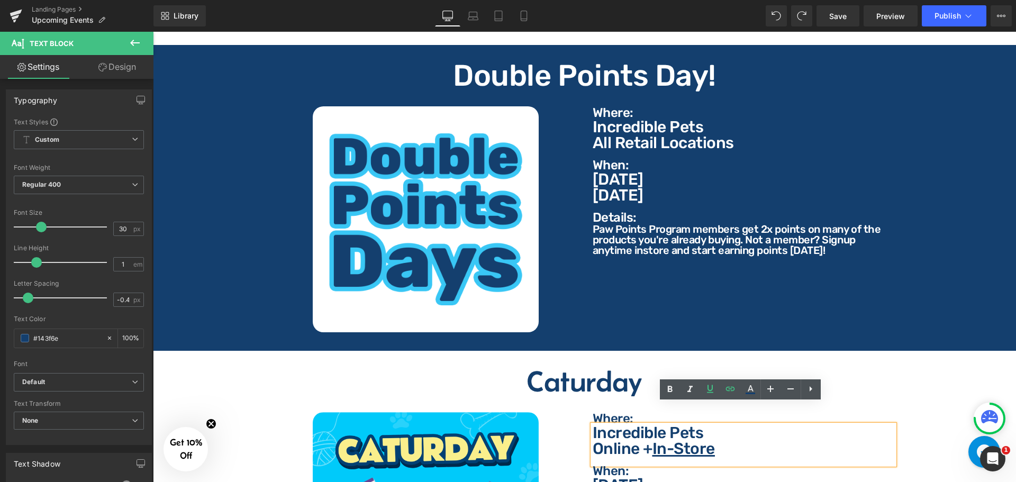
scroll to position [688, 0]
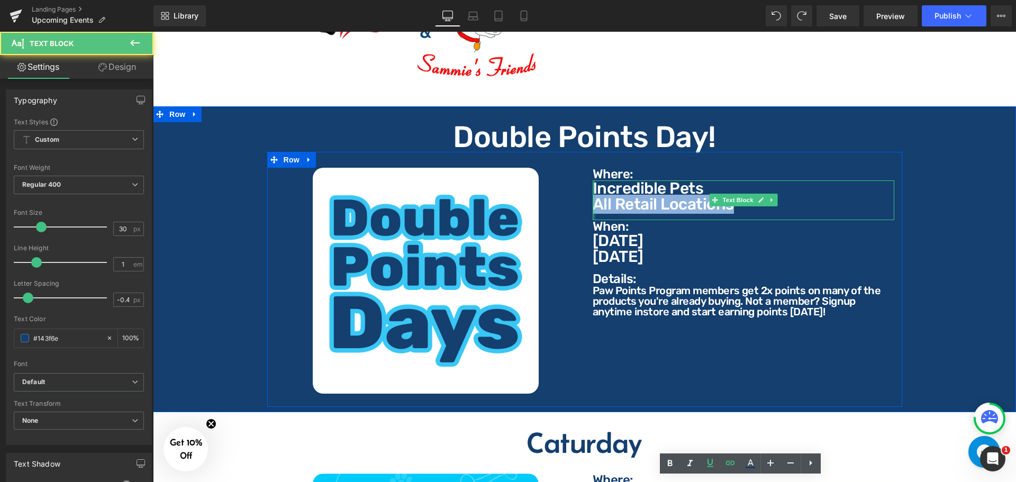
drag, startPoint x: 741, startPoint y: 199, endPoint x: 591, endPoint y: 196, distance: 149.8
click at [593, 196] on div "Incredible Pets All Retail Locations Text Block" at bounding box center [744, 200] width 302 height 40
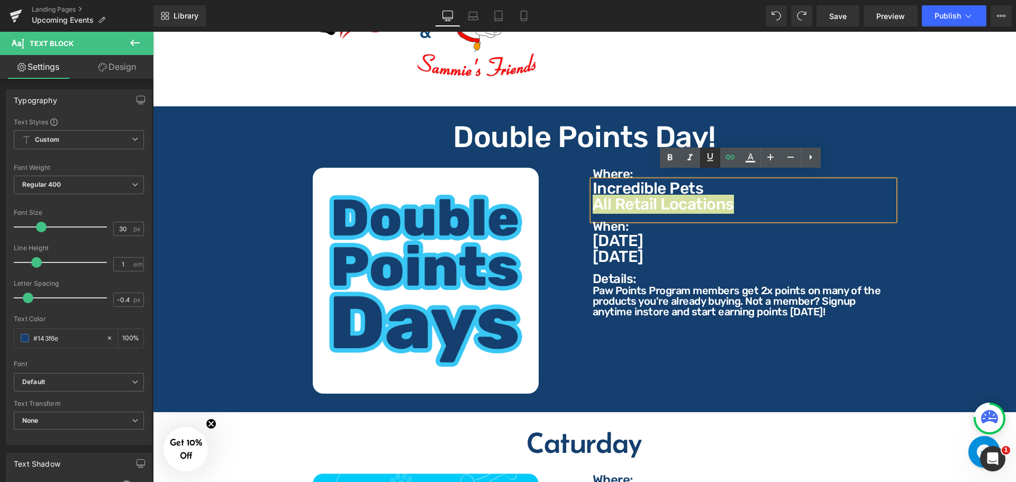
click at [713, 156] on icon at bounding box center [710, 157] width 13 height 13
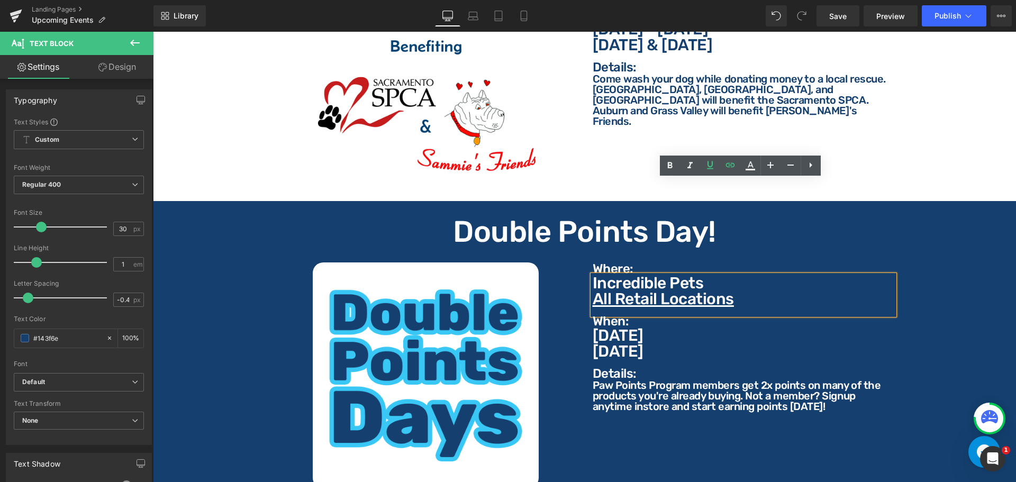
scroll to position [370, 0]
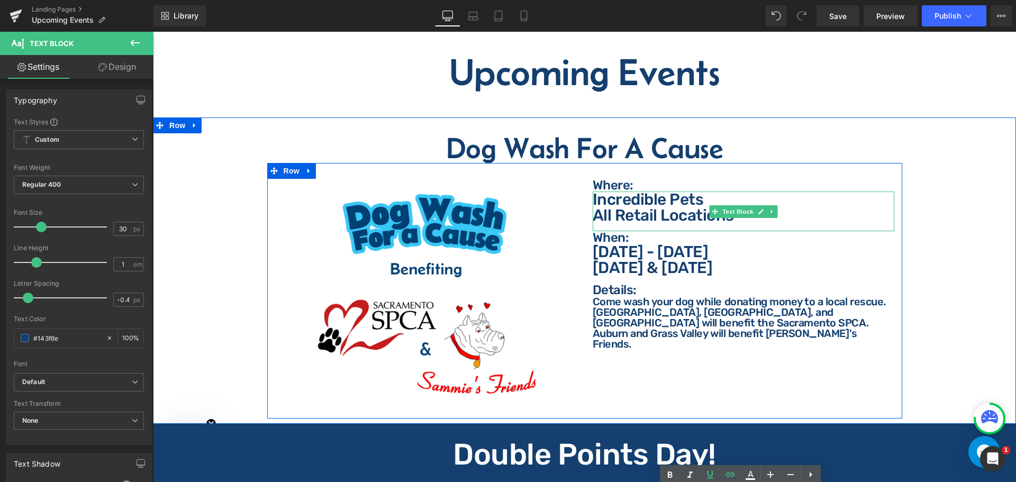
click at [743, 215] on div "Incredible Pets All Retail Locations" at bounding box center [744, 212] width 302 height 40
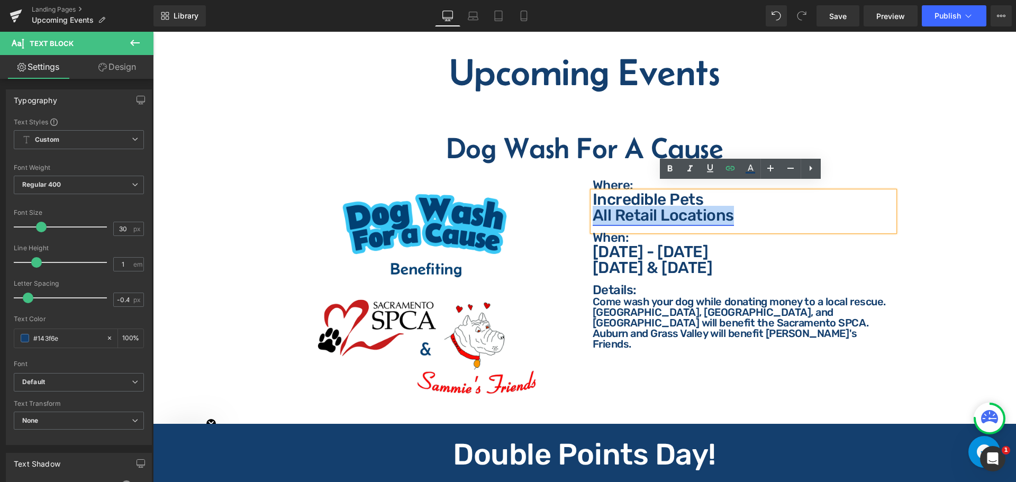
drag, startPoint x: 742, startPoint y: 215, endPoint x: 592, endPoint y: 211, distance: 150.3
click at [593, 211] on p "All Retail Locations" at bounding box center [744, 215] width 302 height 16
click at [708, 167] on icon at bounding box center [710, 169] width 6 height 8
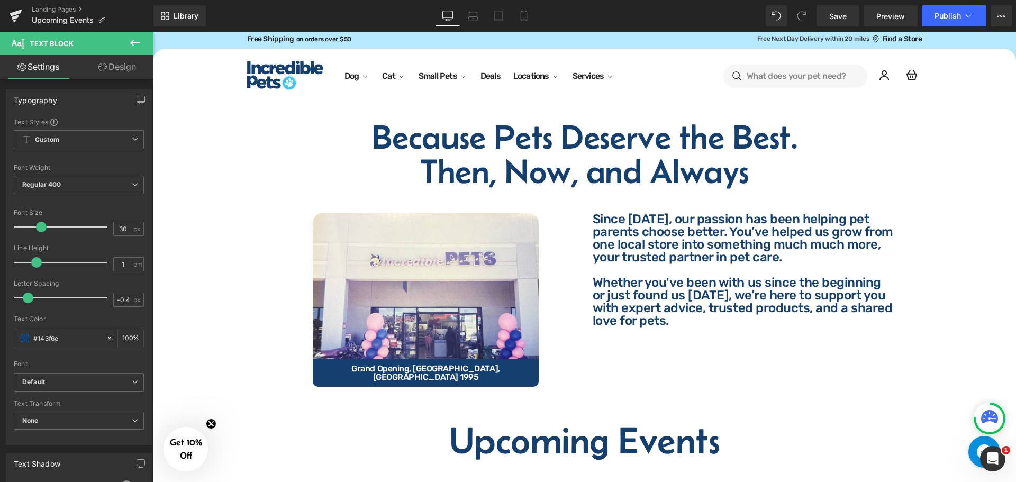
scroll to position [0, 0]
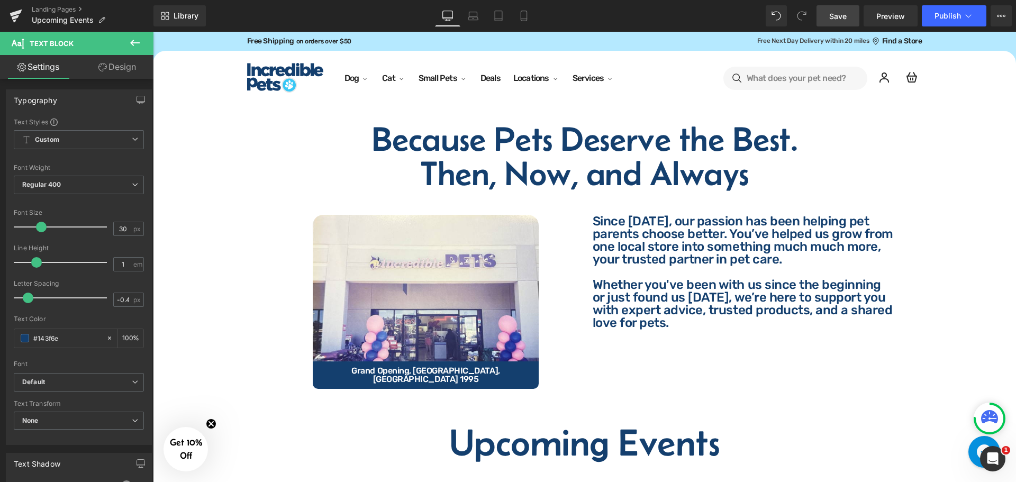
click at [838, 18] on span "Save" at bounding box center [837, 16] width 17 height 11
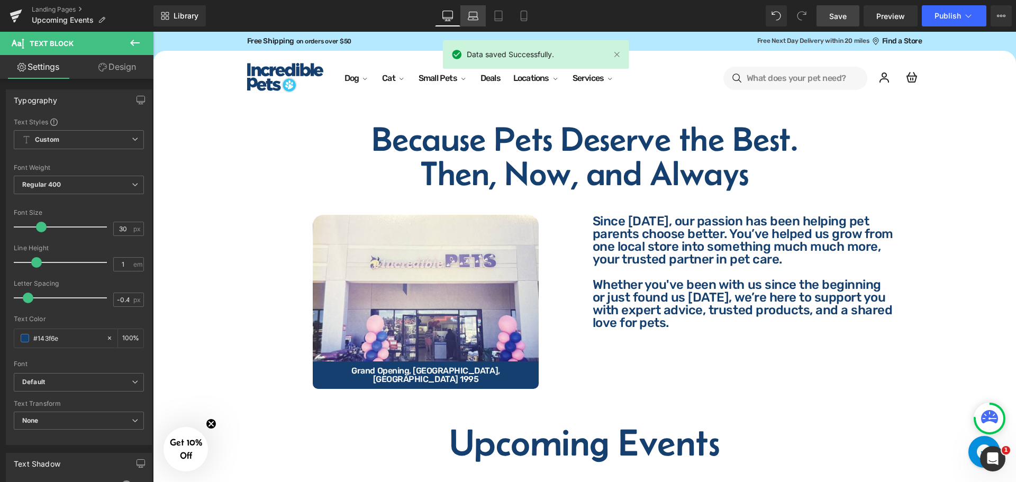
click at [483, 11] on link "Laptop" at bounding box center [472, 15] width 25 height 21
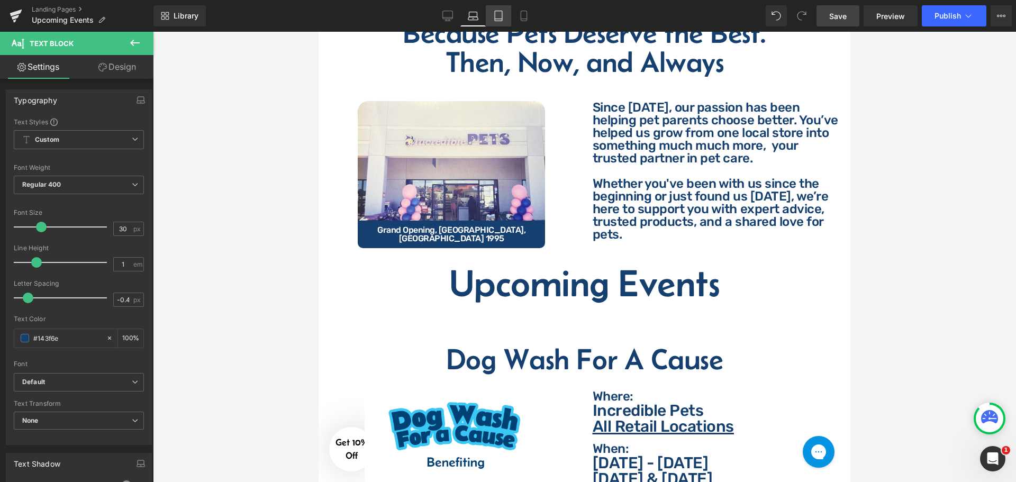
click at [506, 17] on link "Tablet" at bounding box center [498, 15] width 25 height 21
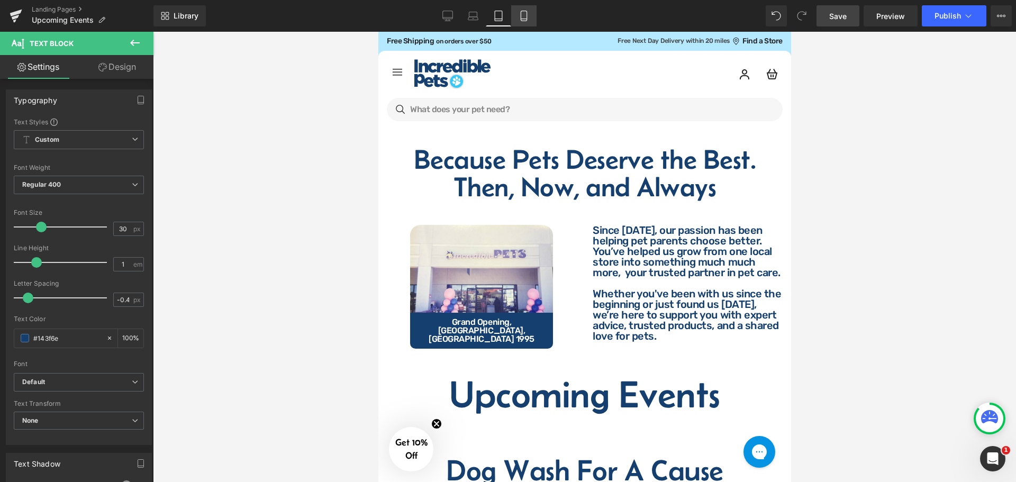
click at [520, 15] on icon at bounding box center [524, 16] width 11 height 11
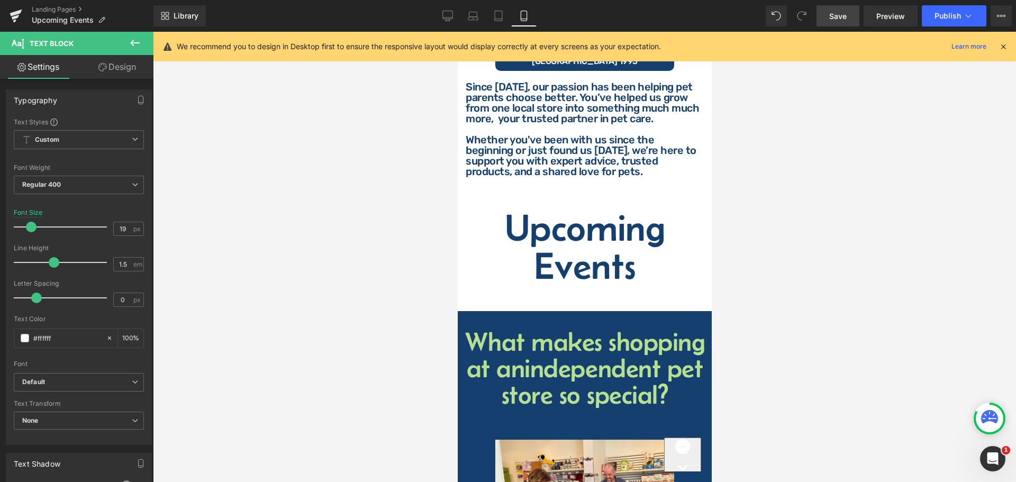
scroll to position [374, 0]
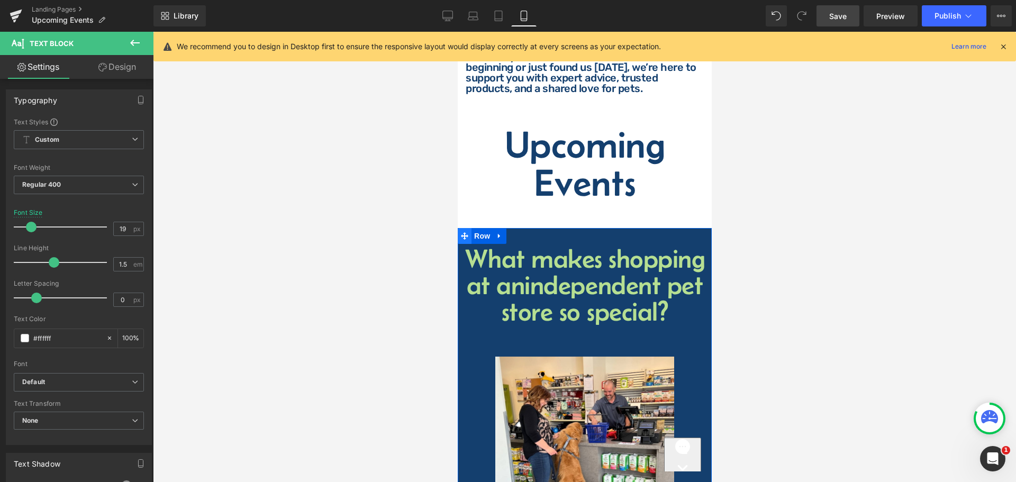
click at [463, 232] on icon at bounding box center [463, 235] width 7 height 7
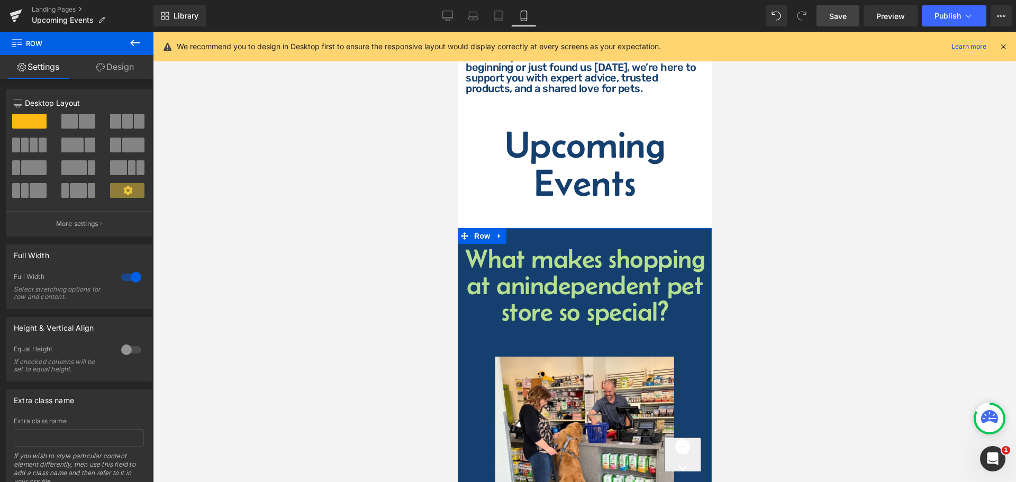
drag, startPoint x: 98, startPoint y: 66, endPoint x: 68, endPoint y: 96, distance: 42.3
click at [98, 66] on icon at bounding box center [100, 67] width 8 height 8
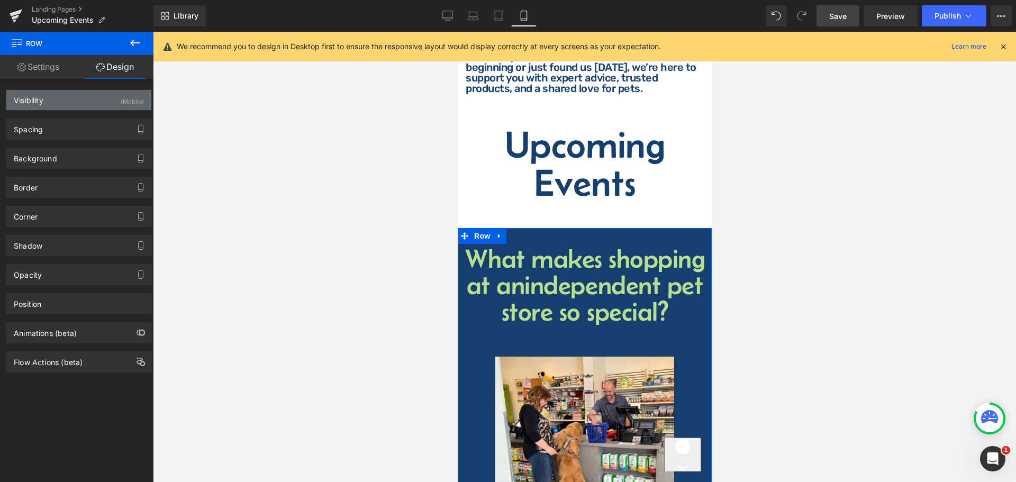
click at [67, 96] on div "Visibility (Mobile)" at bounding box center [78, 100] width 145 height 20
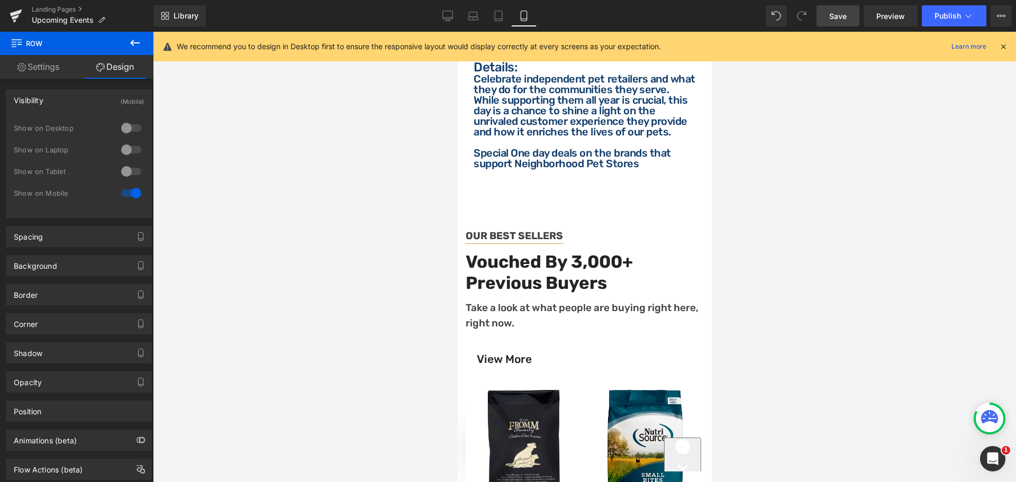
scroll to position [3390, 0]
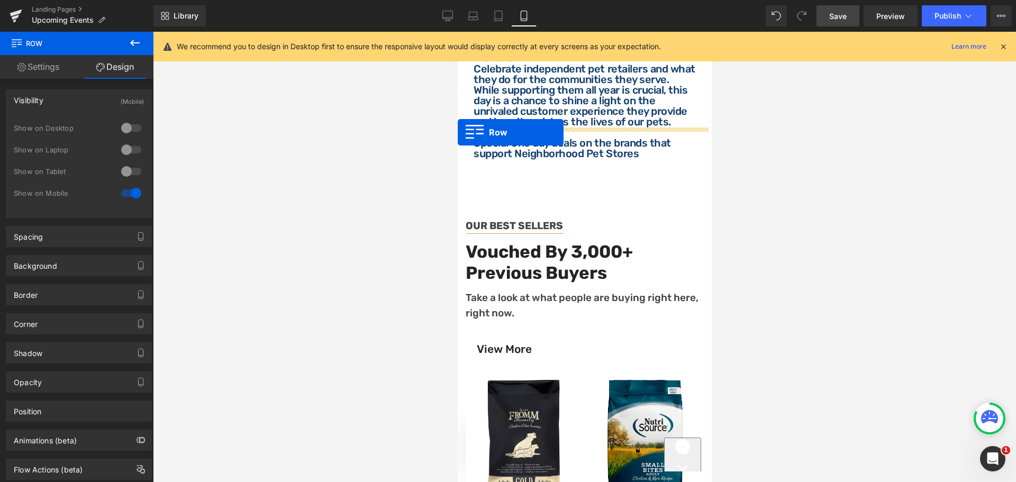
drag, startPoint x: 464, startPoint y: 333, endPoint x: 455, endPoint y: 134, distance: 199.2
click at [469, 169] on div "OUR BEST SELLERS Text Block Separator Vouched By 3,000+ Previous Buyers Heading…" at bounding box center [584, 409] width 254 height 480
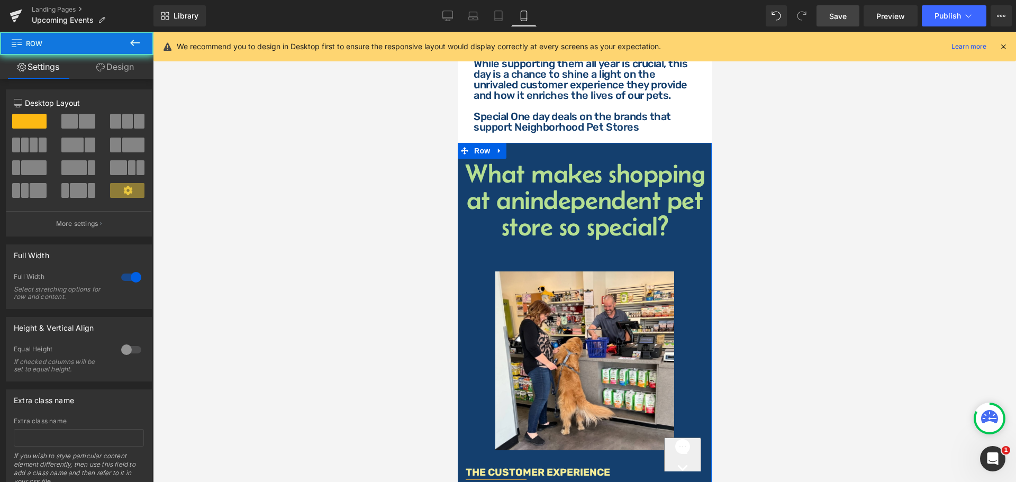
scroll to position [3364, 0]
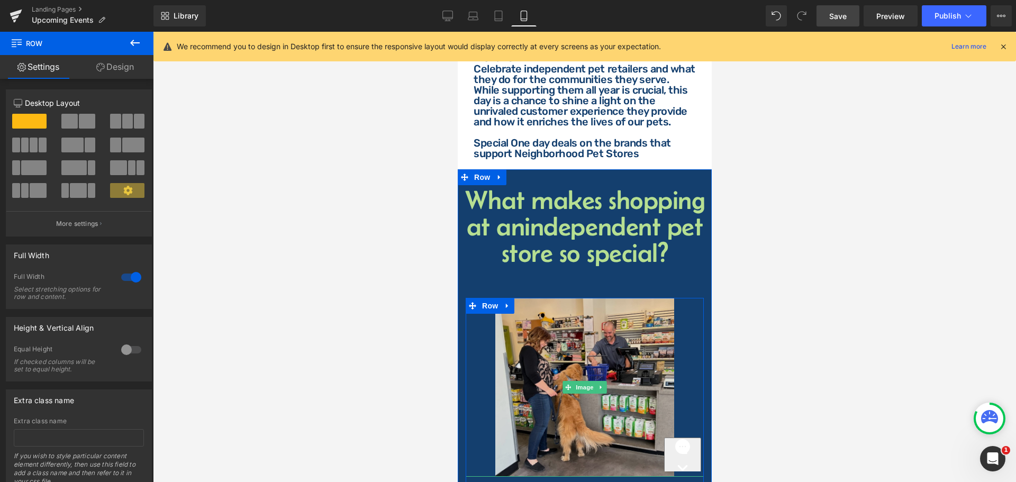
click at [572, 319] on img at bounding box center [584, 387] width 179 height 179
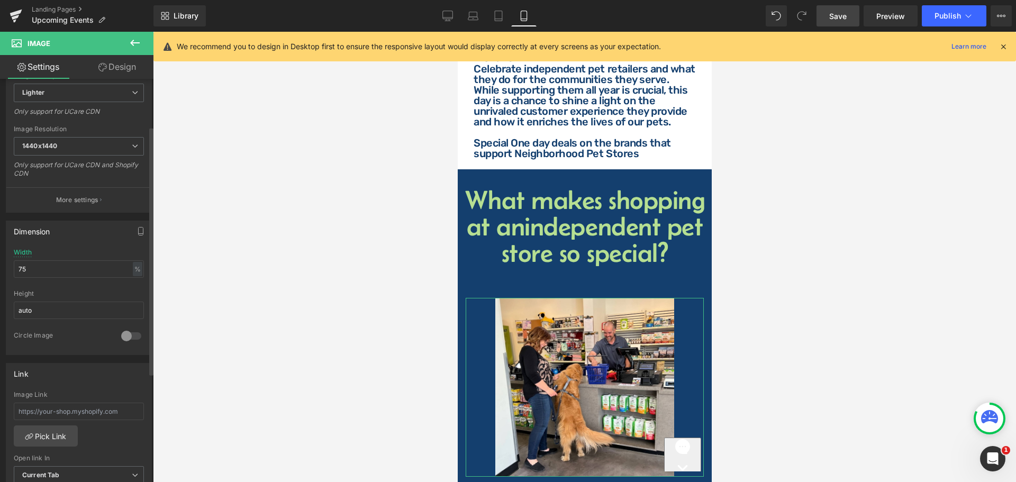
scroll to position [212, 0]
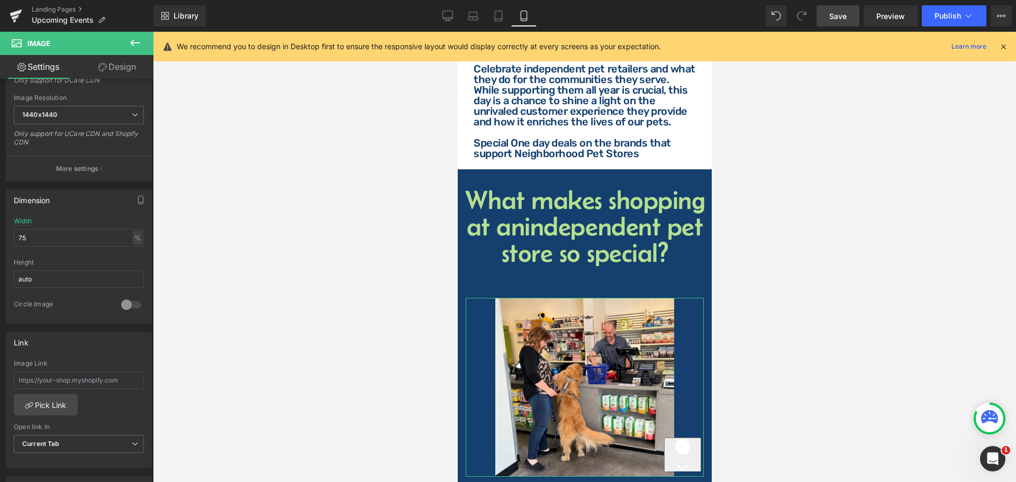
click at [126, 68] on link "Design" at bounding box center [117, 67] width 77 height 24
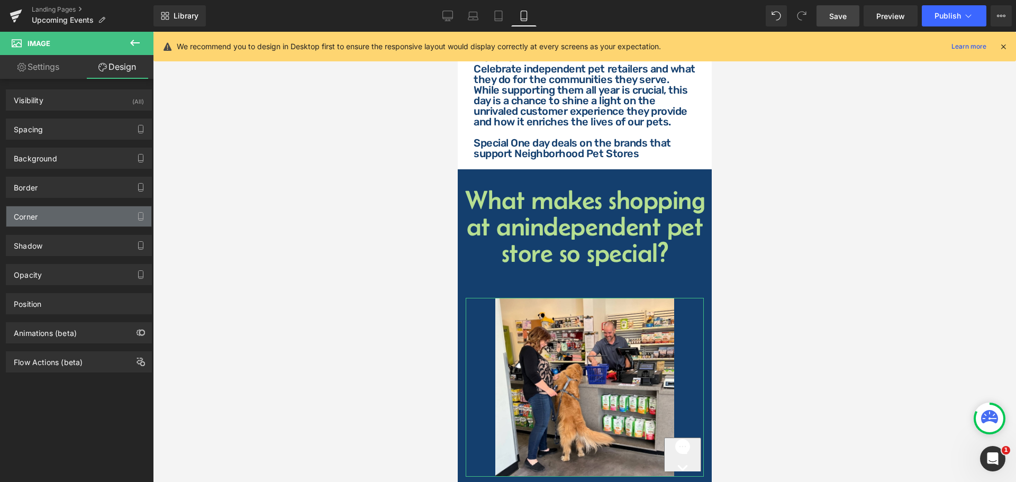
click at [52, 214] on div "Corner" at bounding box center [78, 216] width 145 height 20
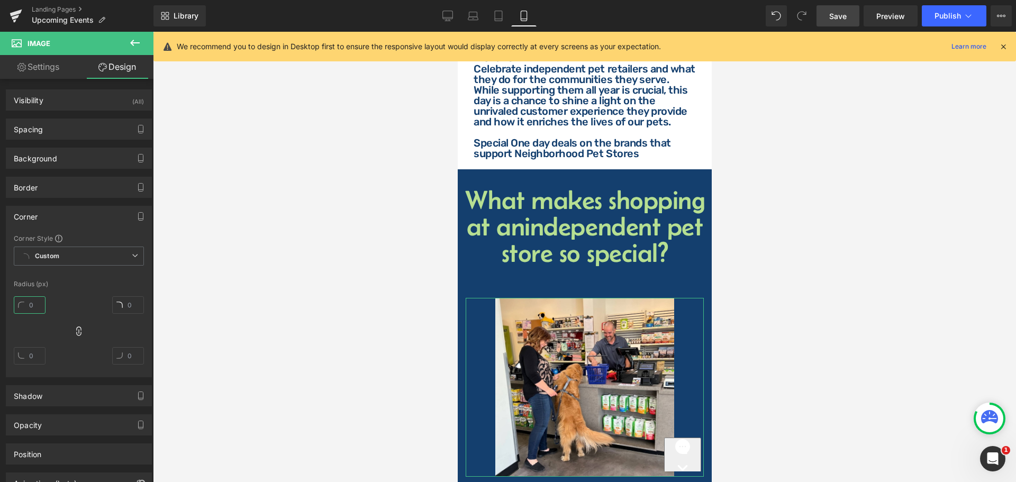
click at [31, 304] on input "text" at bounding box center [30, 304] width 32 height 17
type input "20"
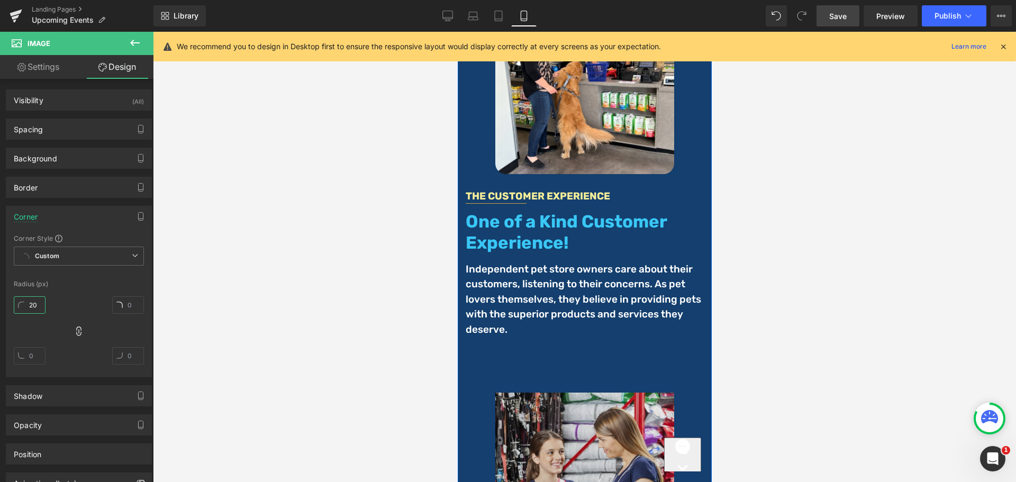
scroll to position [3787, 0]
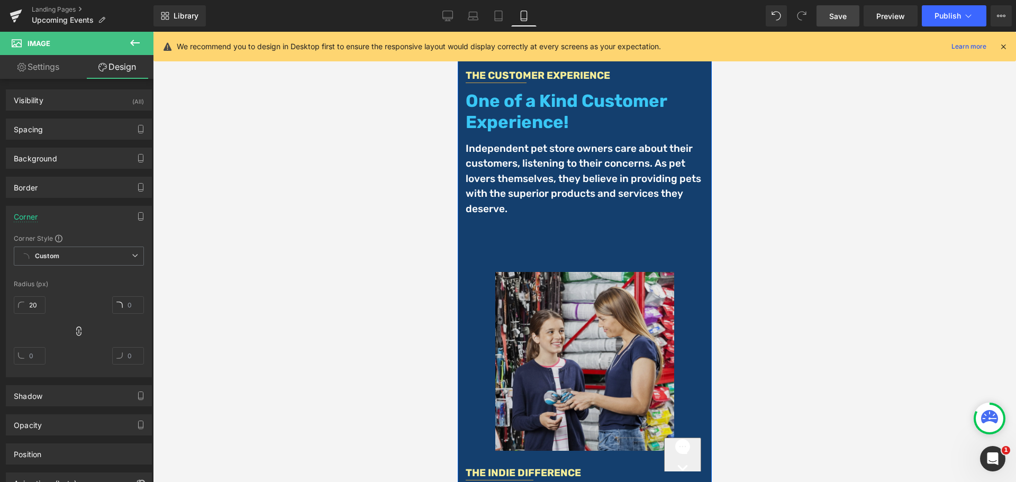
click at [573, 287] on img at bounding box center [584, 361] width 179 height 179
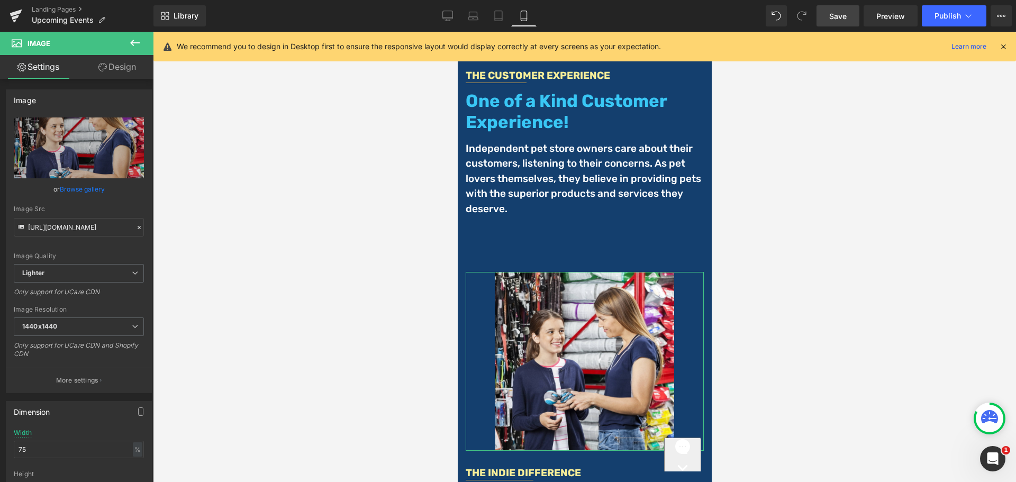
click at [111, 74] on link "Design" at bounding box center [117, 67] width 77 height 24
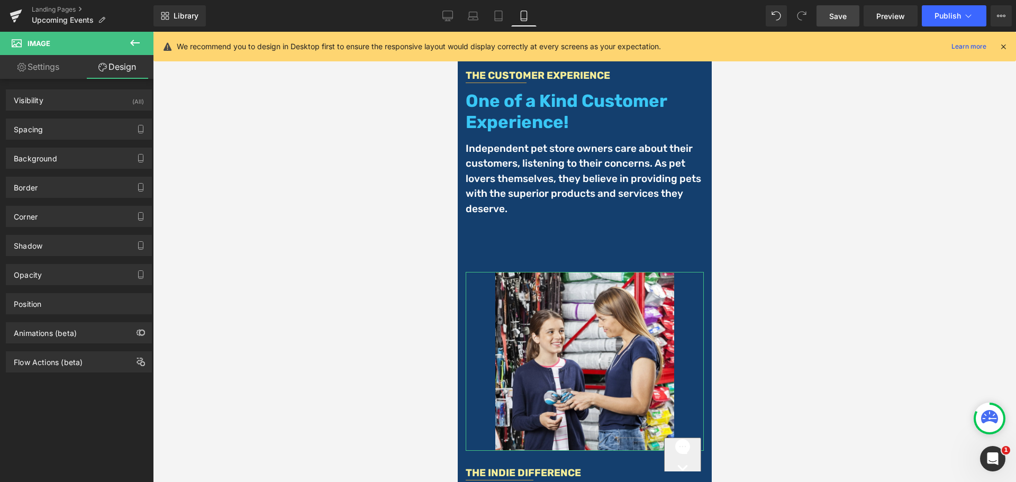
click at [40, 228] on div "Shadow Shadow Style Drop Shadow Outer Shadow Shadow Color % More settings" at bounding box center [79, 241] width 158 height 29
click at [44, 214] on div "Corner" at bounding box center [78, 216] width 145 height 20
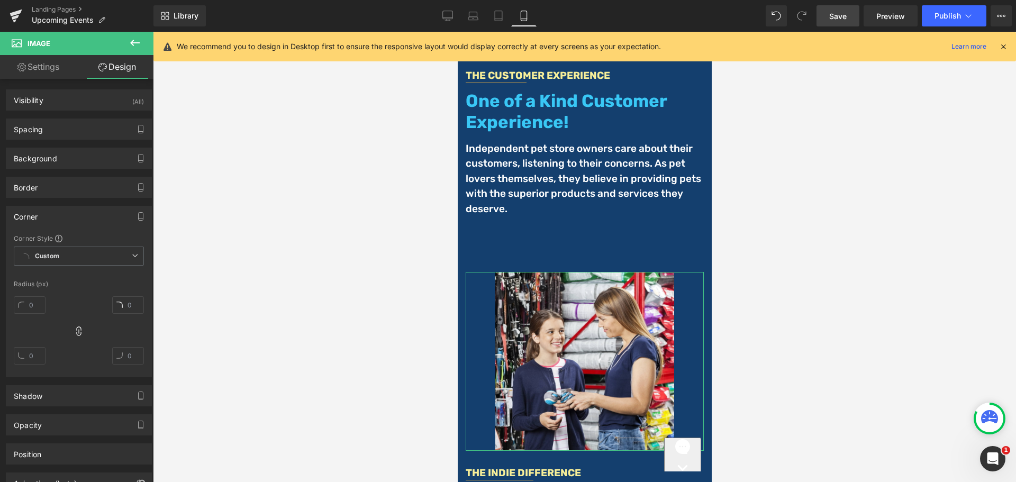
click at [33, 315] on div at bounding box center [30, 309] width 32 height 34
click at [33, 310] on input "text" at bounding box center [30, 304] width 32 height 17
type input "20"
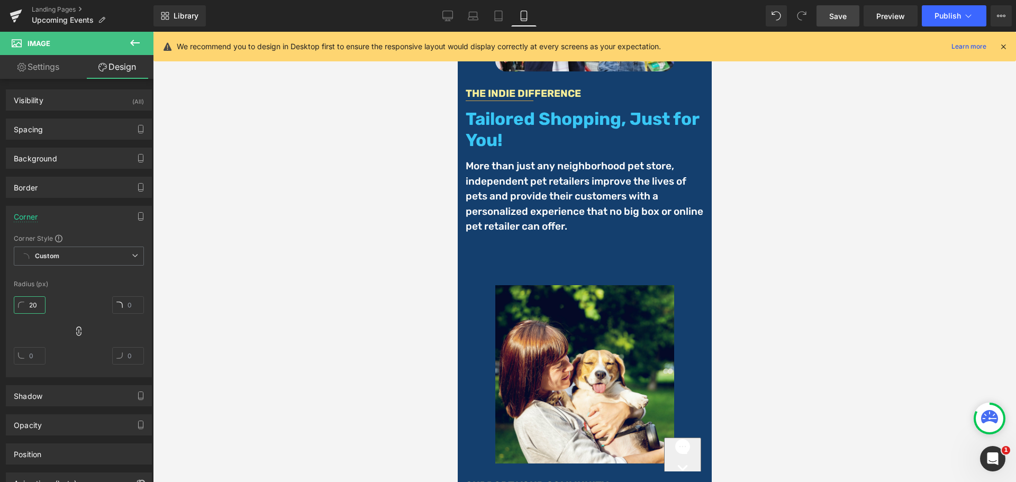
scroll to position [4264, 0]
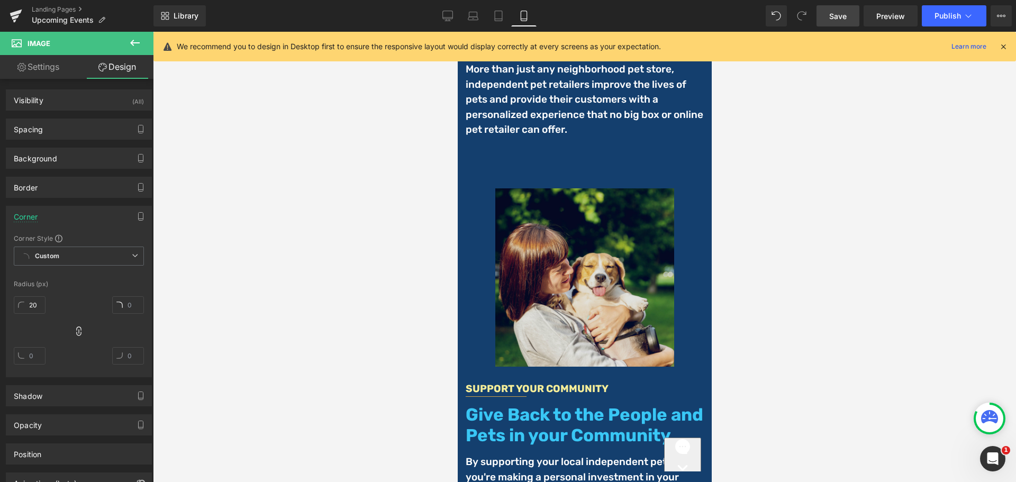
click at [576, 240] on div "Image" at bounding box center [584, 277] width 238 height 179
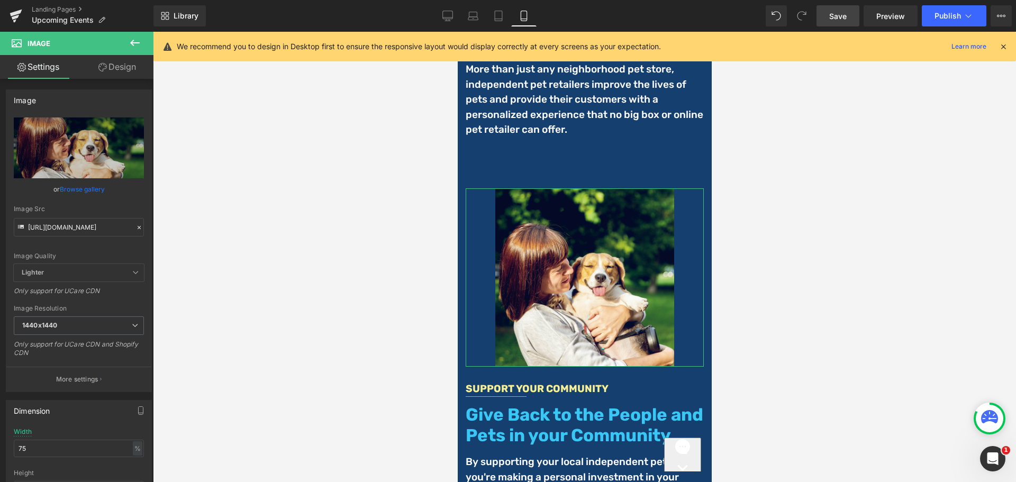
click at [95, 70] on link "Design" at bounding box center [117, 67] width 77 height 24
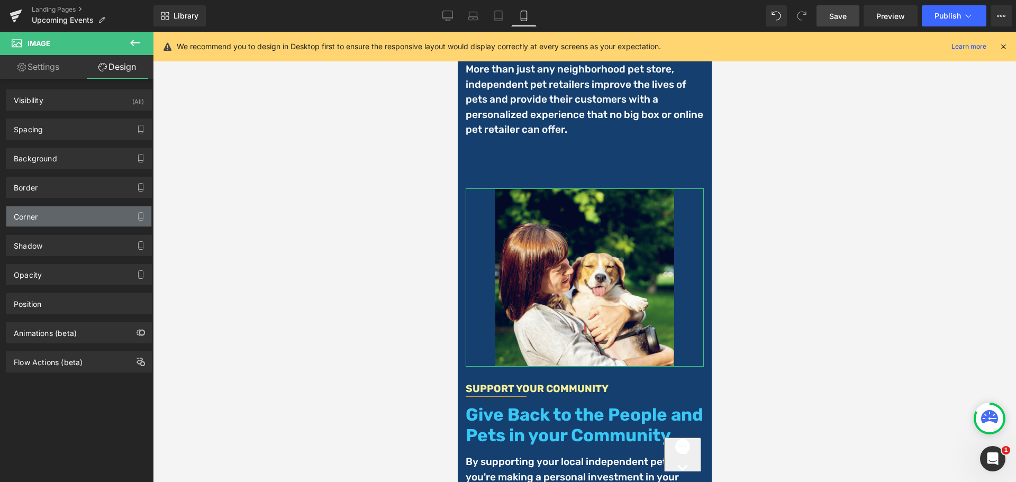
click at [35, 215] on div "Corner" at bounding box center [26, 213] width 24 height 15
click at [59, 222] on div "Corner" at bounding box center [78, 216] width 145 height 20
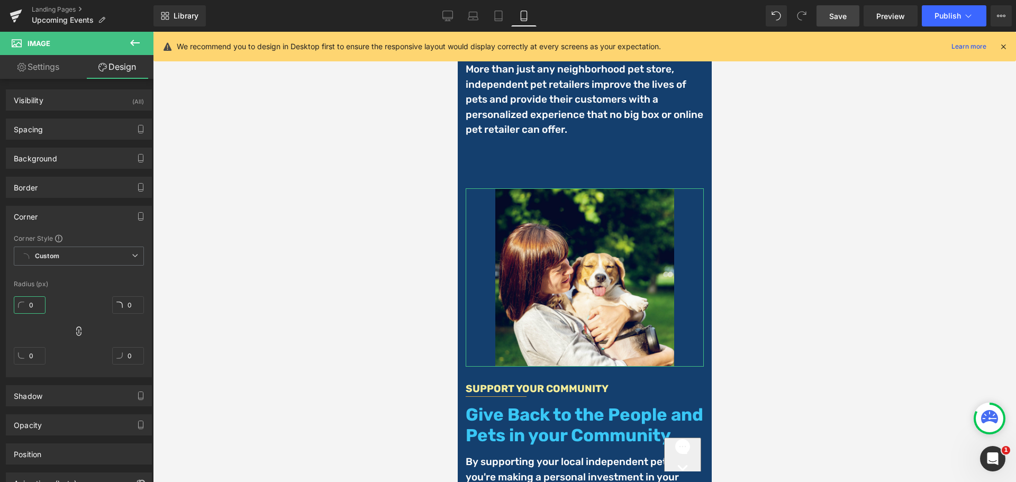
click at [25, 306] on input "0" at bounding box center [30, 304] width 32 height 17
type input "20"
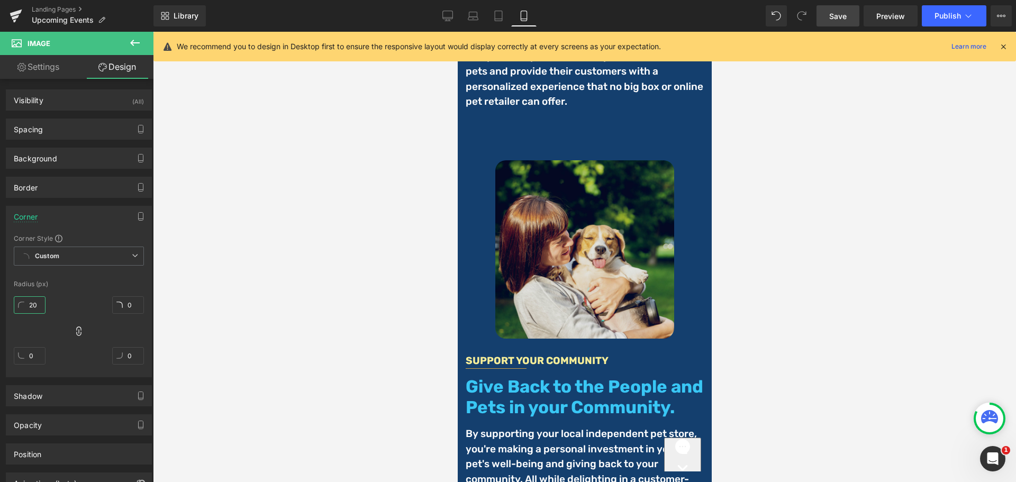
scroll to position [4581, 0]
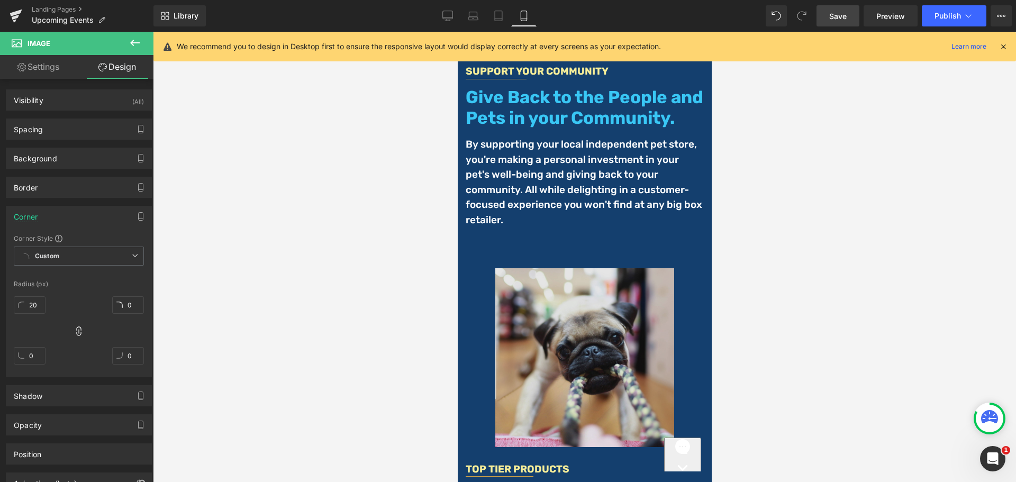
click at [552, 316] on img at bounding box center [584, 357] width 179 height 179
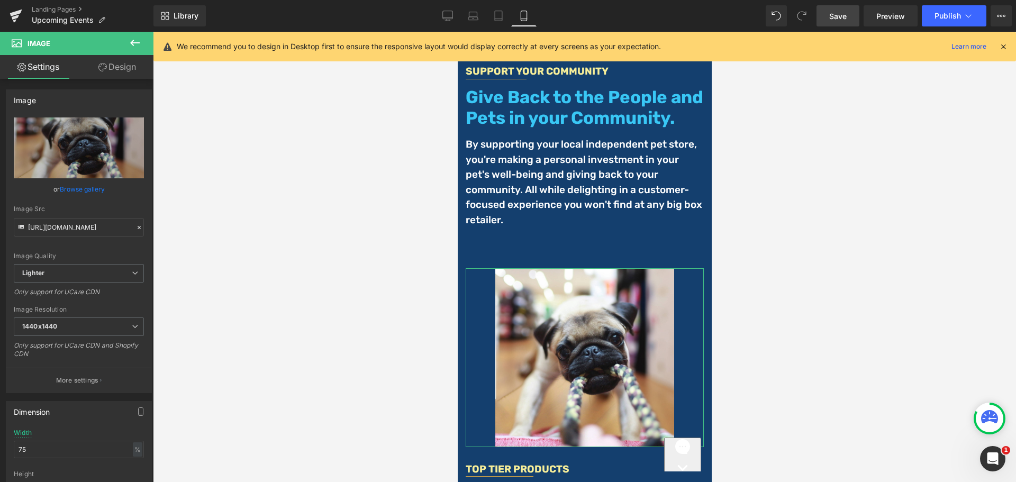
click at [119, 75] on link "Design" at bounding box center [117, 67] width 77 height 24
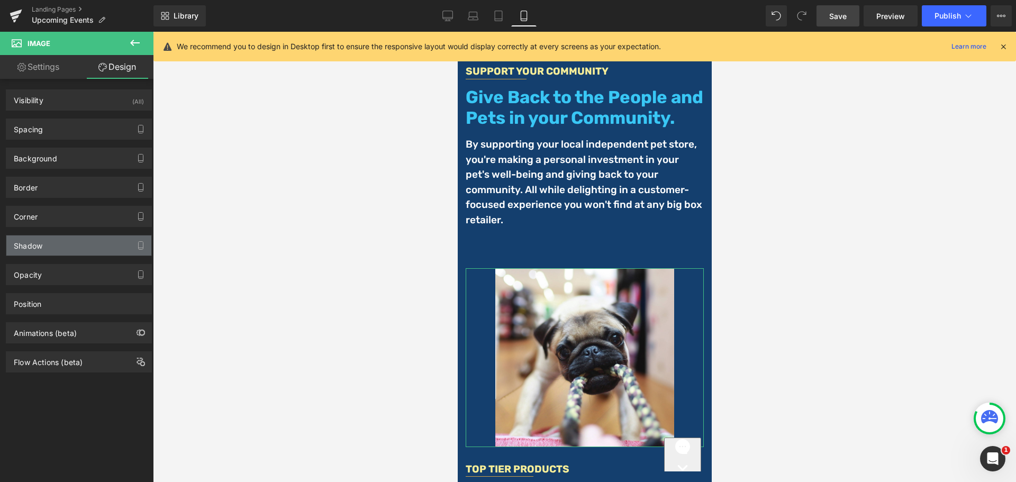
click at [54, 246] on div "Shadow" at bounding box center [78, 245] width 145 height 20
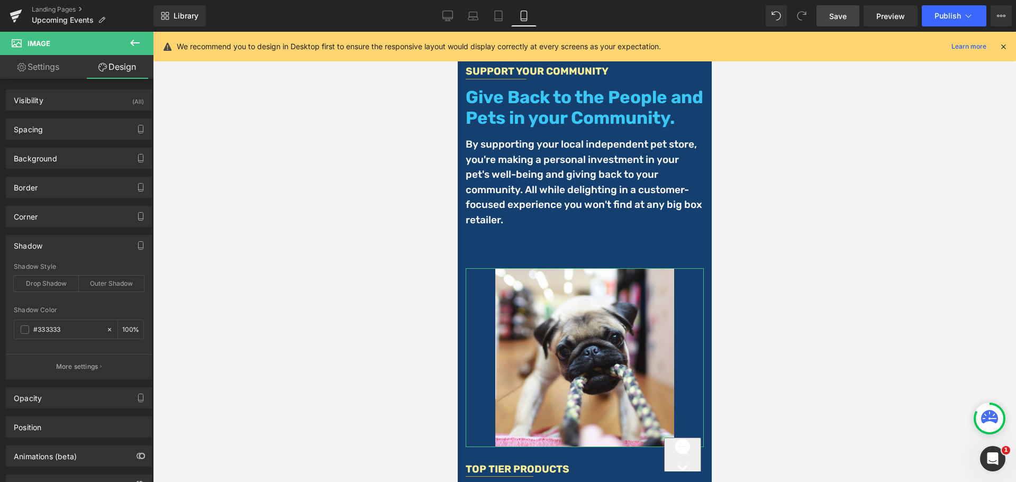
click at [54, 246] on div "Shadow" at bounding box center [78, 245] width 145 height 20
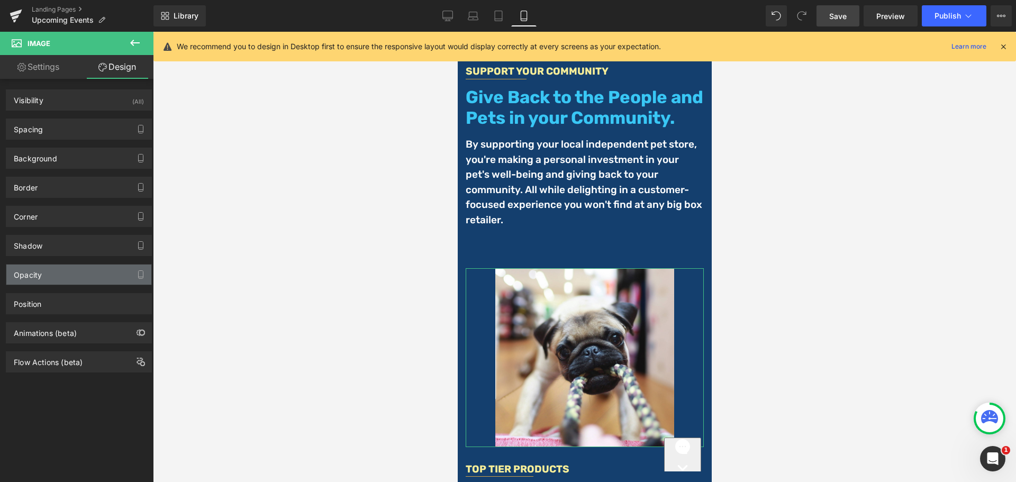
click at [41, 277] on div "Opacity" at bounding box center [28, 272] width 28 height 15
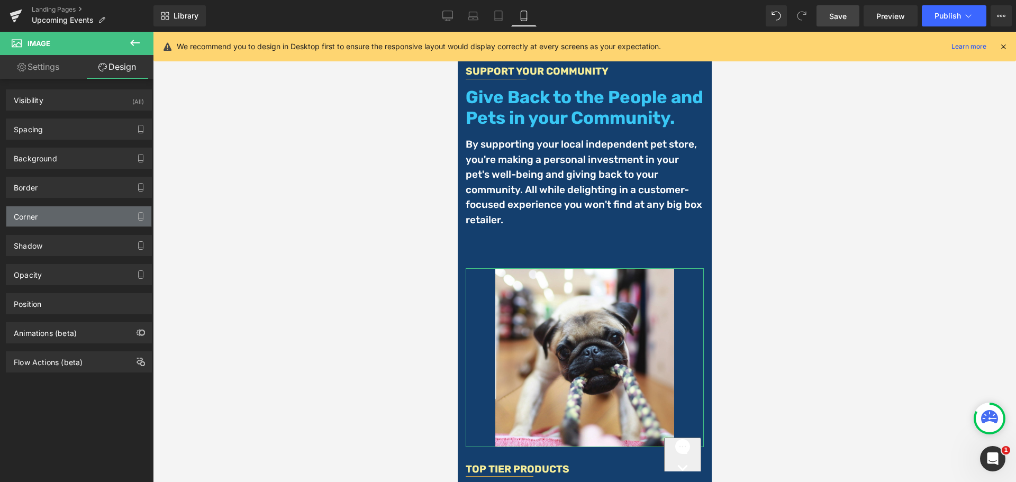
click at [56, 211] on div "Corner" at bounding box center [78, 216] width 145 height 20
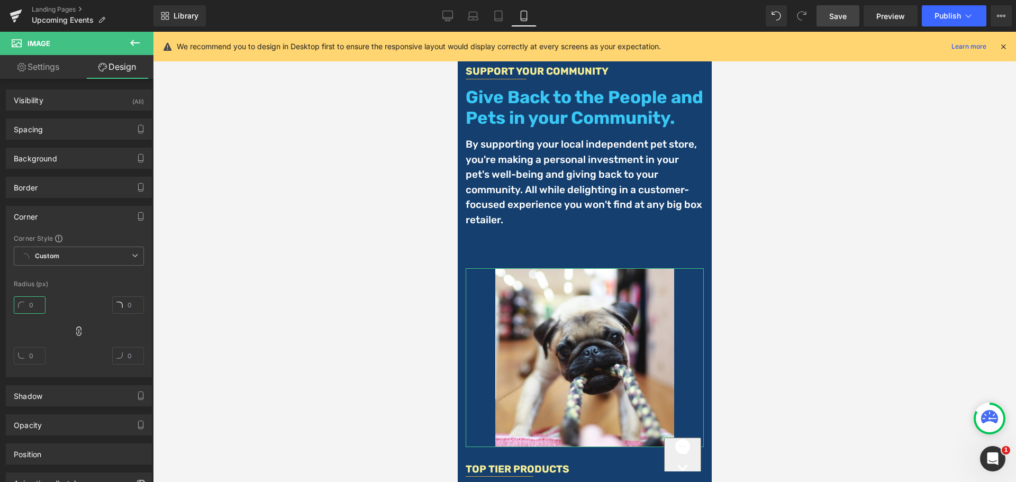
click at [43, 302] on input "text" at bounding box center [30, 304] width 32 height 17
type input "20"
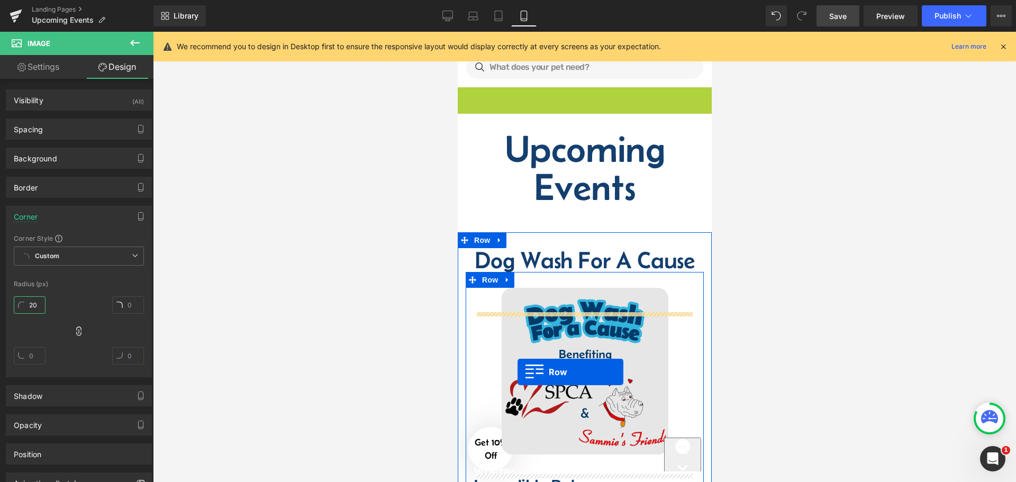
scroll to position [0, 0]
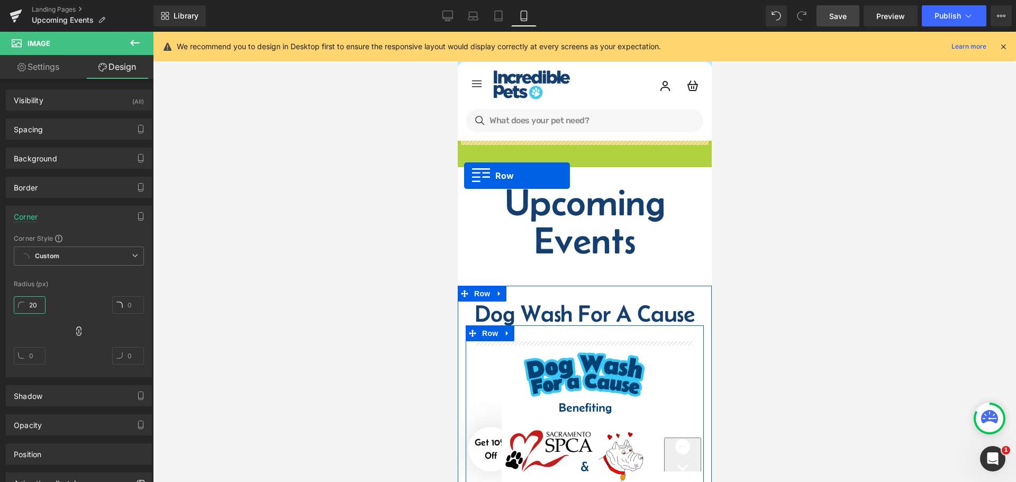
drag, startPoint x: 461, startPoint y: 148, endPoint x: 464, endPoint y: 176, distance: 27.6
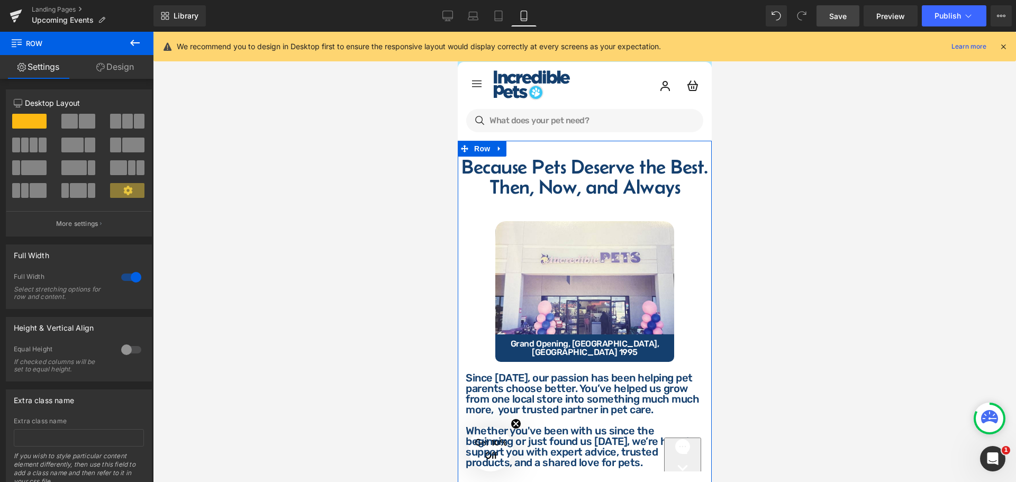
click at [497, 143] on link at bounding box center [499, 149] width 14 height 16
click at [510, 150] on icon at bounding box center [512, 148] width 7 height 7
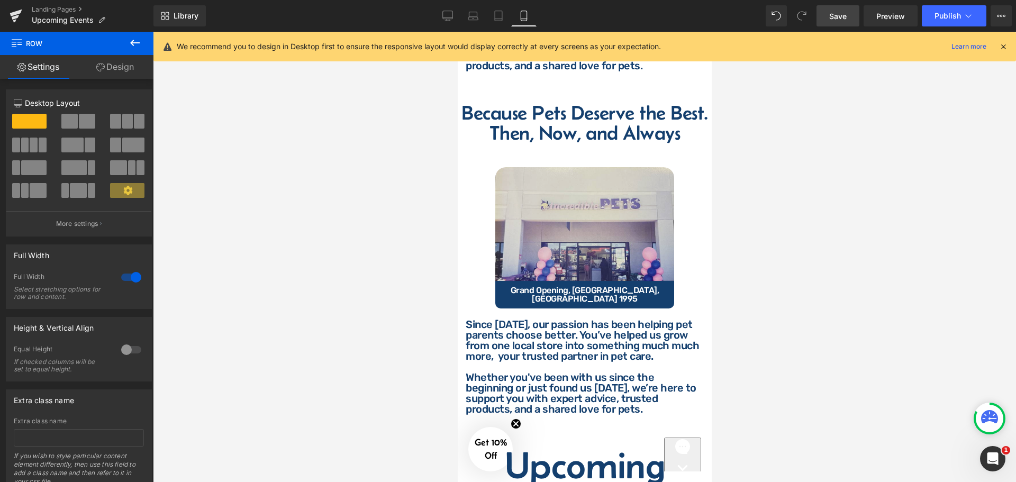
scroll to position [401, 0]
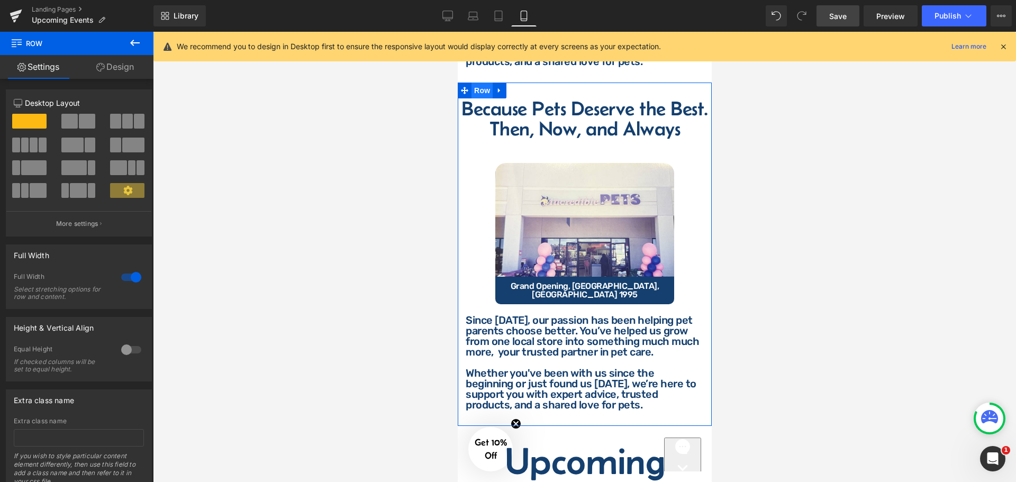
click at [477, 83] on span "Row" at bounding box center [481, 91] width 21 height 16
click at [109, 65] on link "Design" at bounding box center [115, 67] width 77 height 24
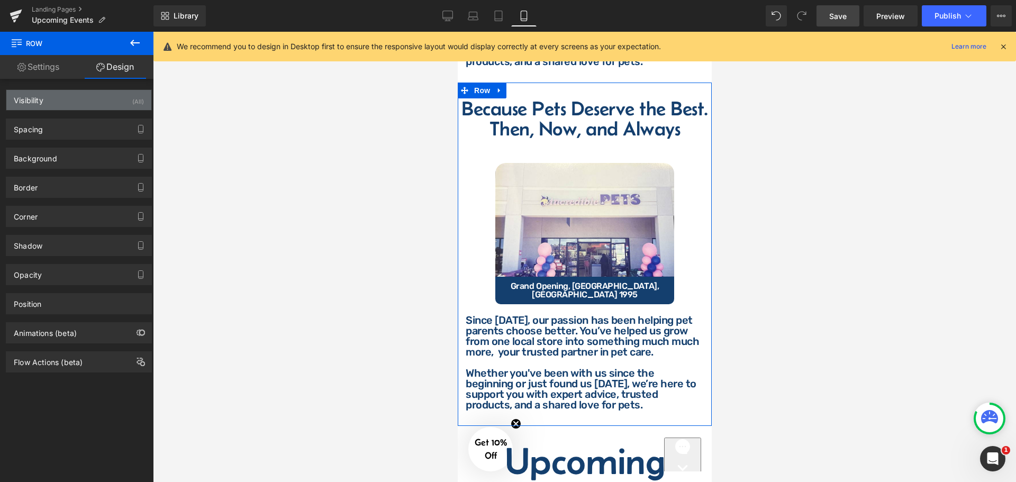
click at [83, 96] on div "Visibility (All)" at bounding box center [78, 100] width 145 height 20
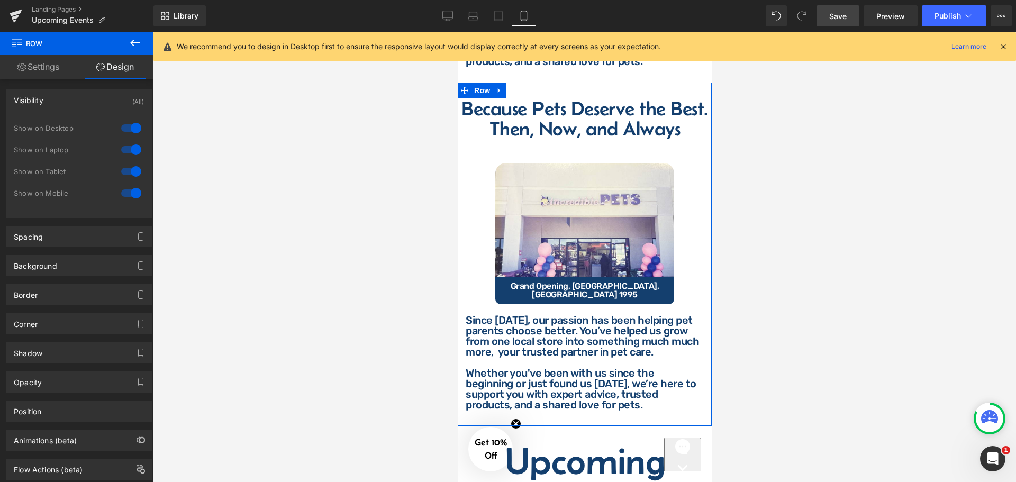
click at [129, 169] on div at bounding box center [131, 171] width 25 height 17
click at [128, 145] on div at bounding box center [131, 149] width 25 height 17
click at [128, 128] on div at bounding box center [131, 128] width 25 height 17
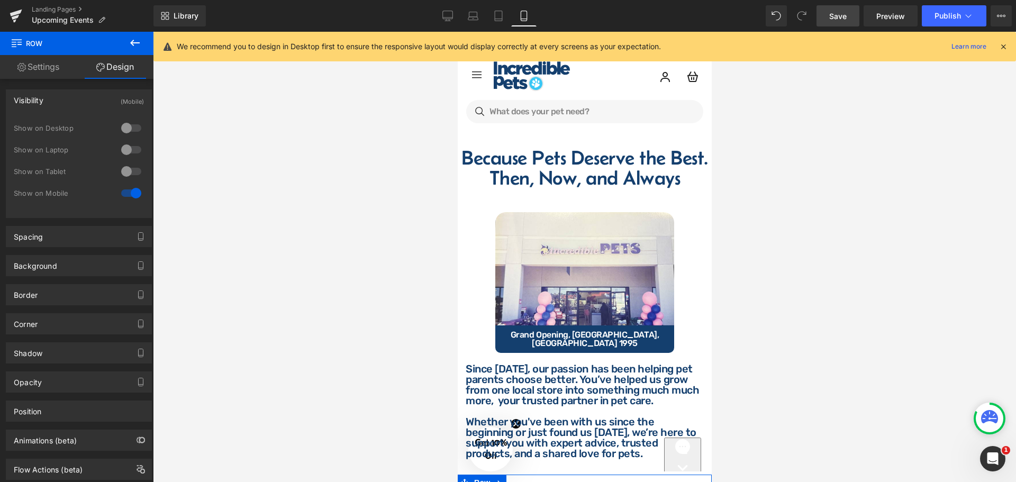
scroll to position [0, 0]
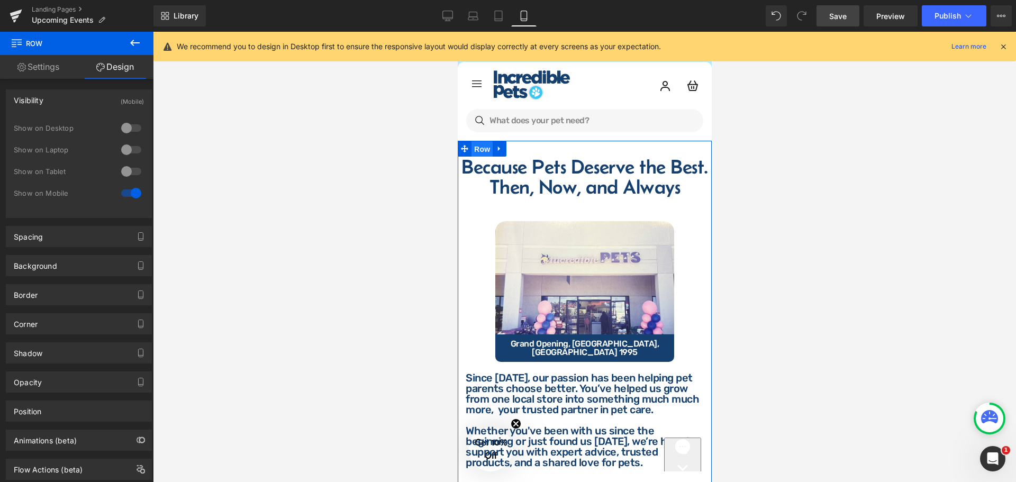
click at [483, 149] on span "Row" at bounding box center [481, 149] width 21 height 16
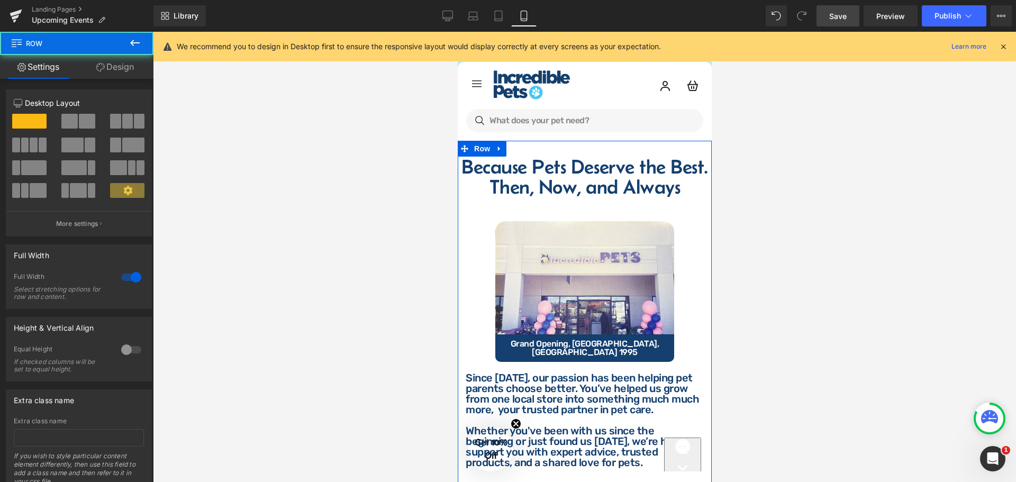
click at [121, 71] on link "Design" at bounding box center [115, 67] width 77 height 24
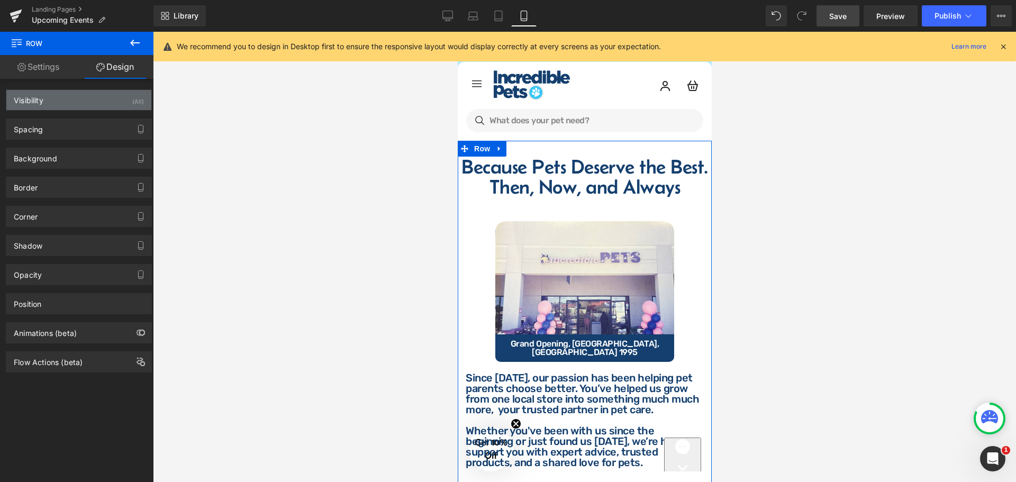
click at [98, 99] on div "Visibility (All)" at bounding box center [78, 100] width 145 height 20
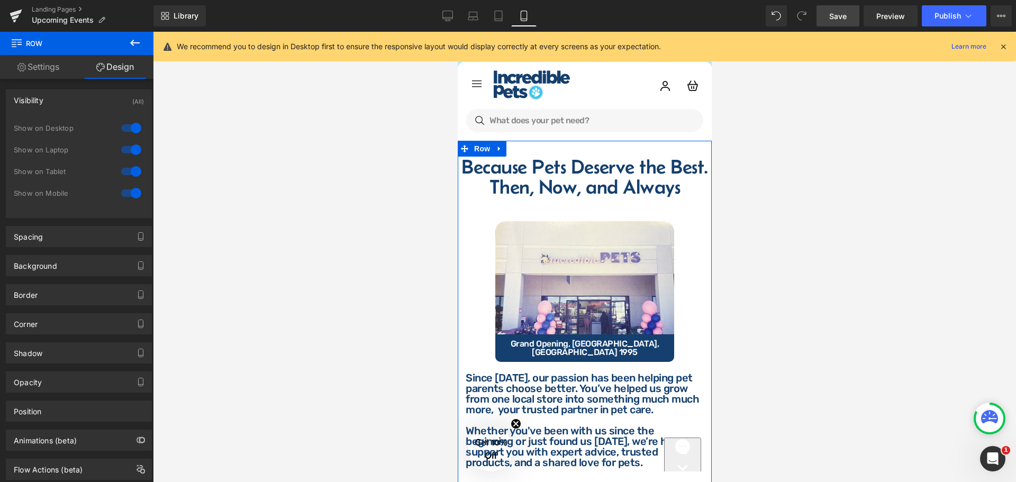
click at [129, 194] on div at bounding box center [131, 193] width 25 height 17
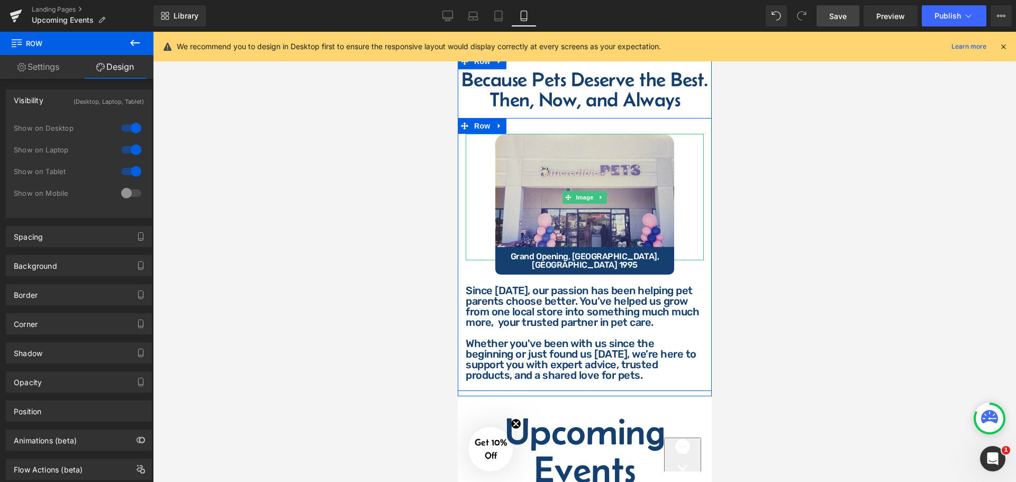
scroll to position [53, 0]
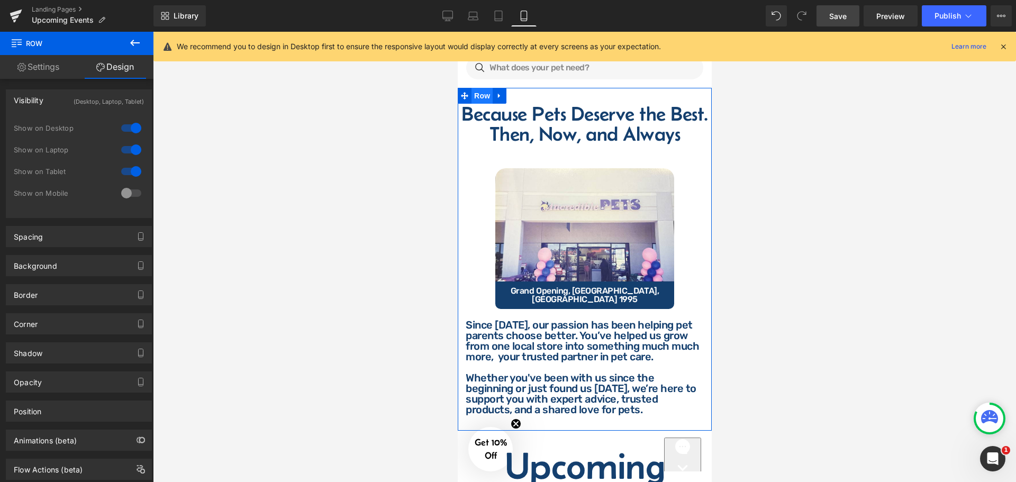
click at [477, 88] on link "Row" at bounding box center [474, 96] width 35 height 16
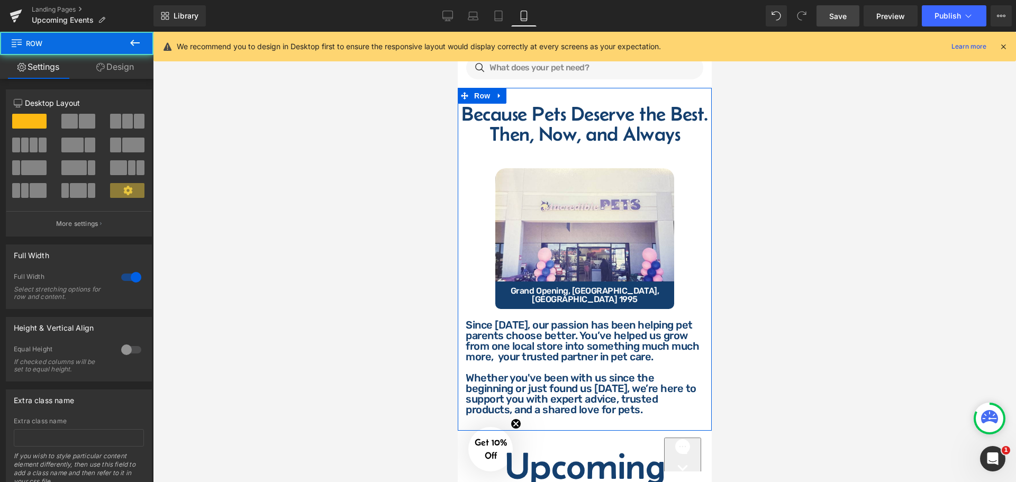
click at [116, 62] on link "Design" at bounding box center [115, 67] width 77 height 24
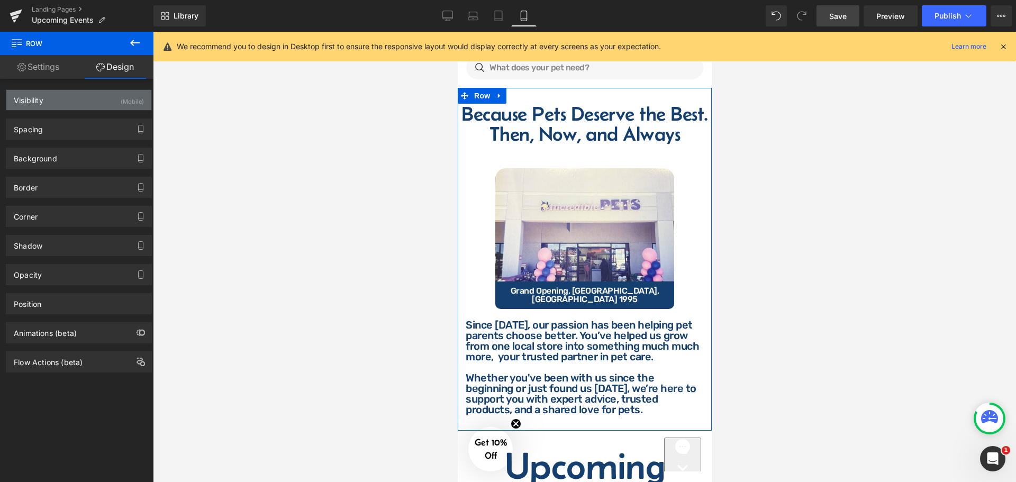
click at [56, 94] on div "Visibility (Mobile)" at bounding box center [78, 100] width 145 height 20
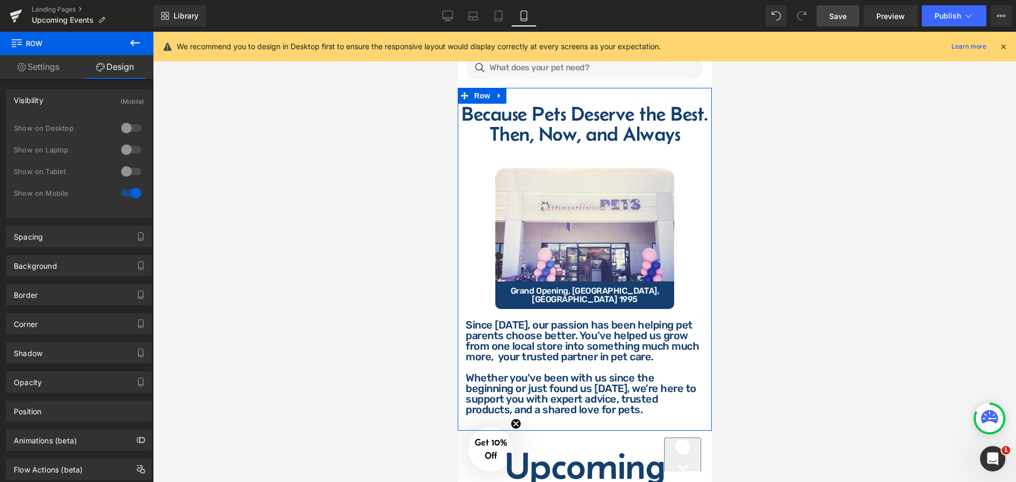
click at [56, 94] on div "Visibility (Mobile)" at bounding box center [78, 100] width 145 height 20
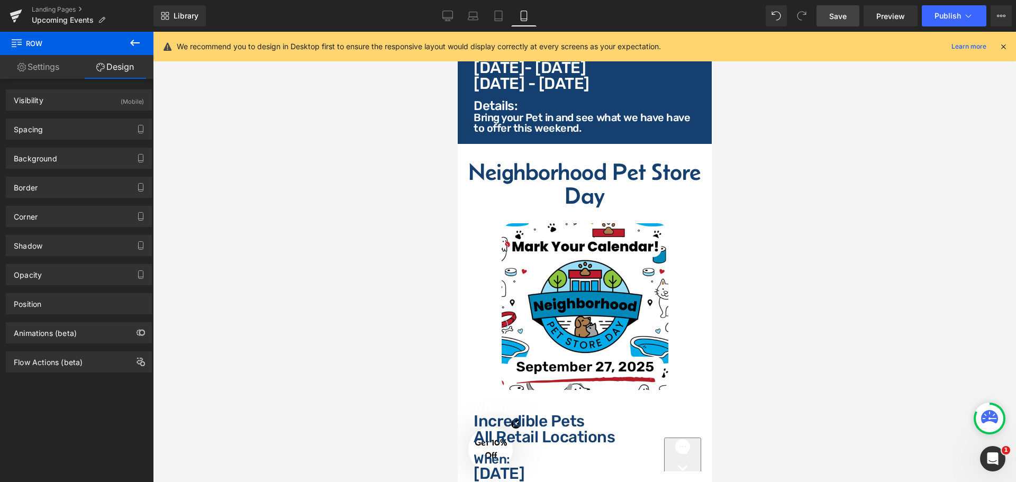
scroll to position [2858, 0]
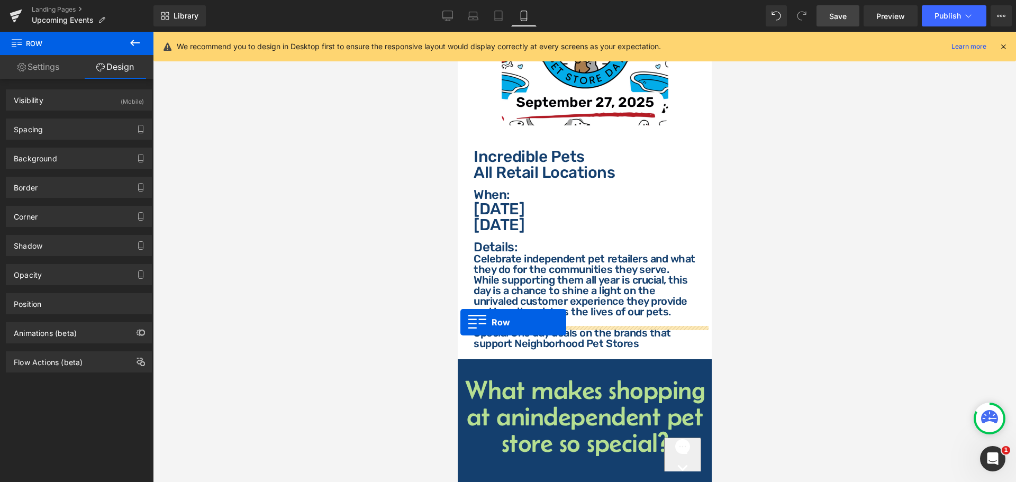
drag, startPoint x: 464, startPoint y: 95, endPoint x: 460, endPoint y: 322, distance: 227.0
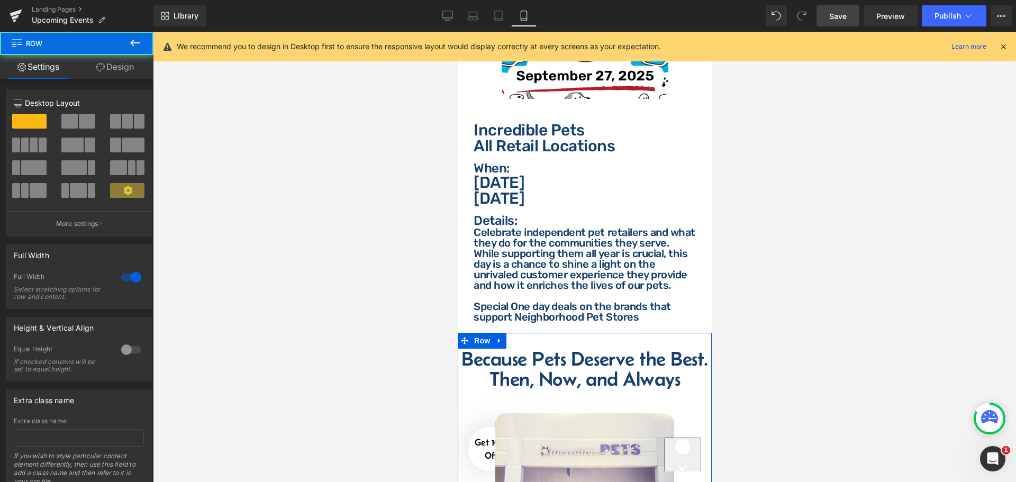
scroll to position [2831, 0]
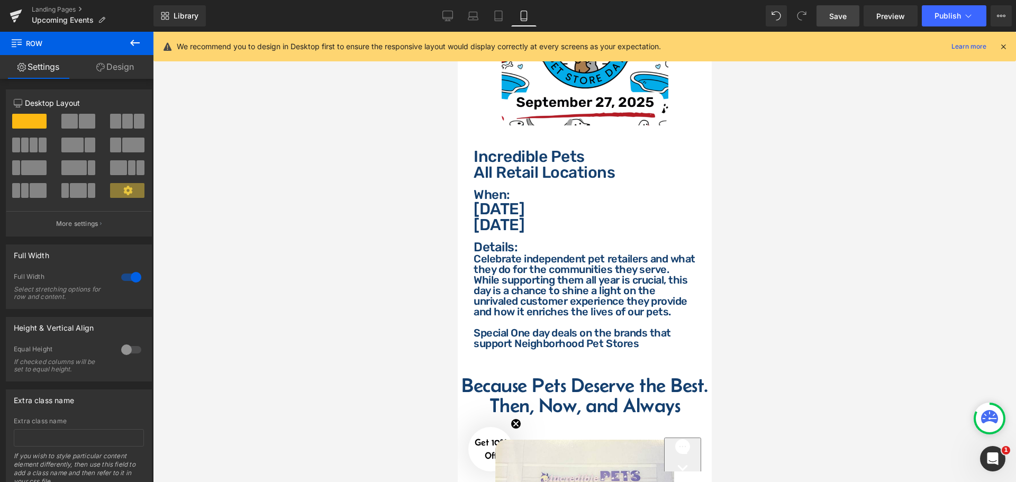
click at [139, 40] on icon at bounding box center [135, 43] width 13 height 13
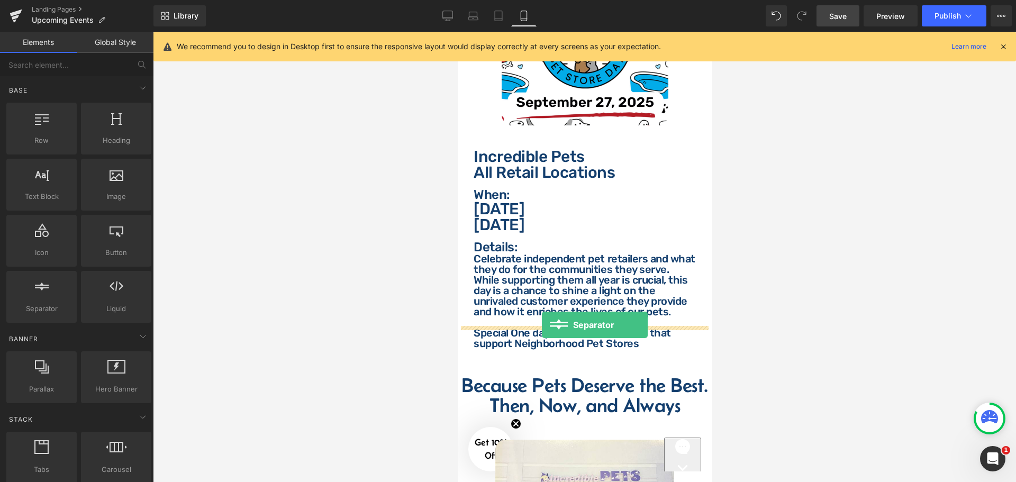
drag, startPoint x: 500, startPoint y: 342, endPoint x: 541, endPoint y: 325, distance: 44.6
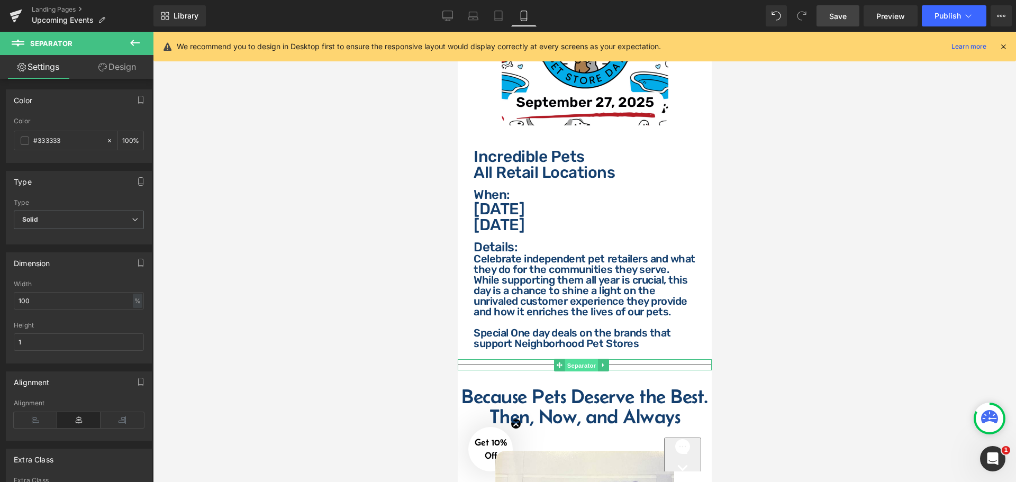
click at [570, 359] on span "Separator" at bounding box center [581, 365] width 33 height 13
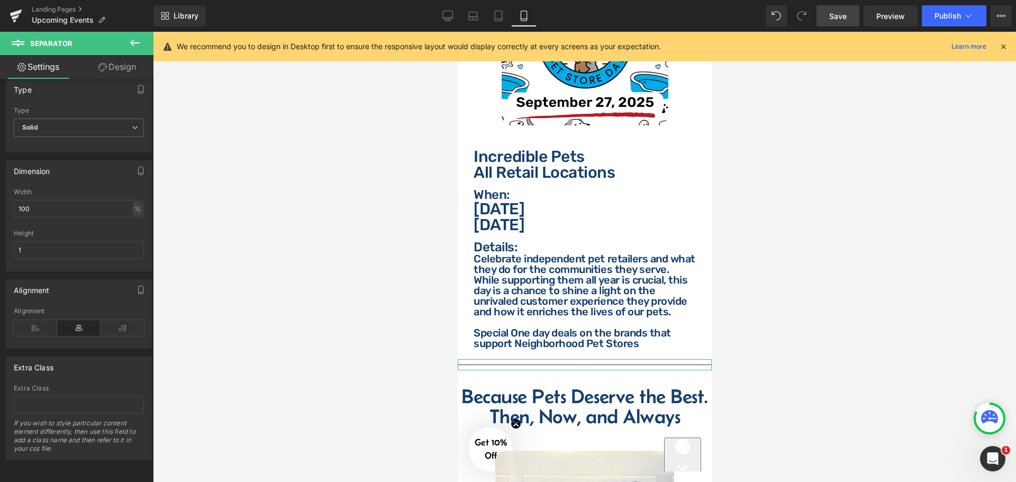
scroll to position [0, 0]
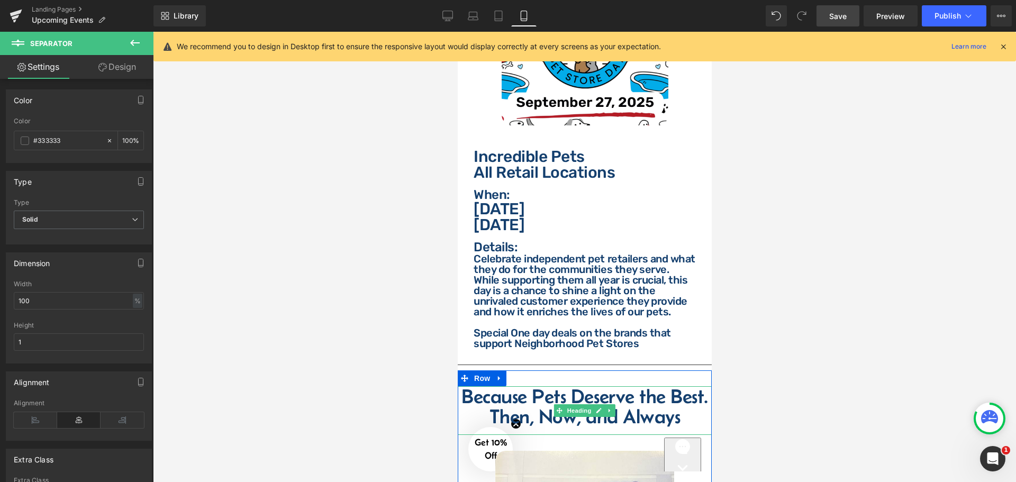
click at [539, 386] on h2 "Because Pets Deserve the Best." at bounding box center [584, 396] width 254 height 20
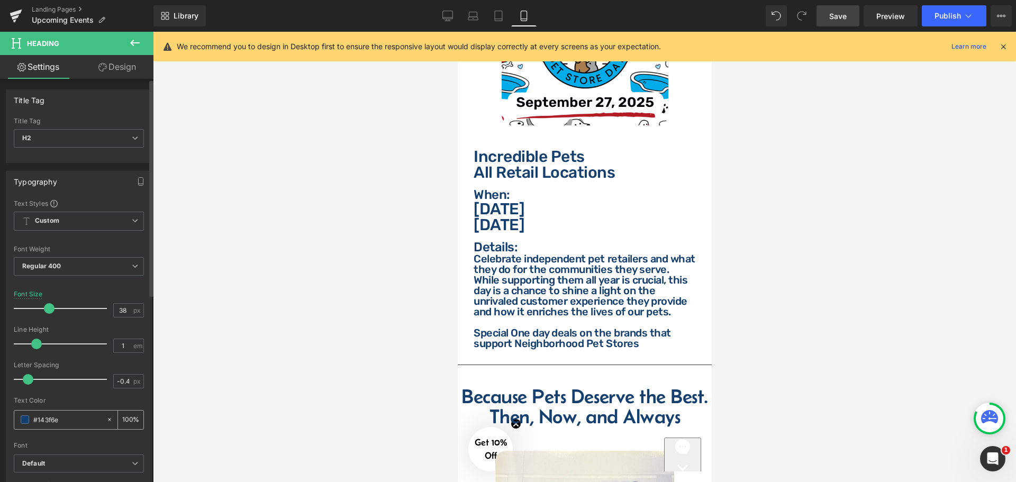
click at [82, 421] on input "#143f6e" at bounding box center [67, 420] width 68 height 12
drag, startPoint x: 573, startPoint y: 329, endPoint x: 636, endPoint y: 303, distance: 68.3
click at [573, 359] on span "Separator" at bounding box center [581, 365] width 33 height 13
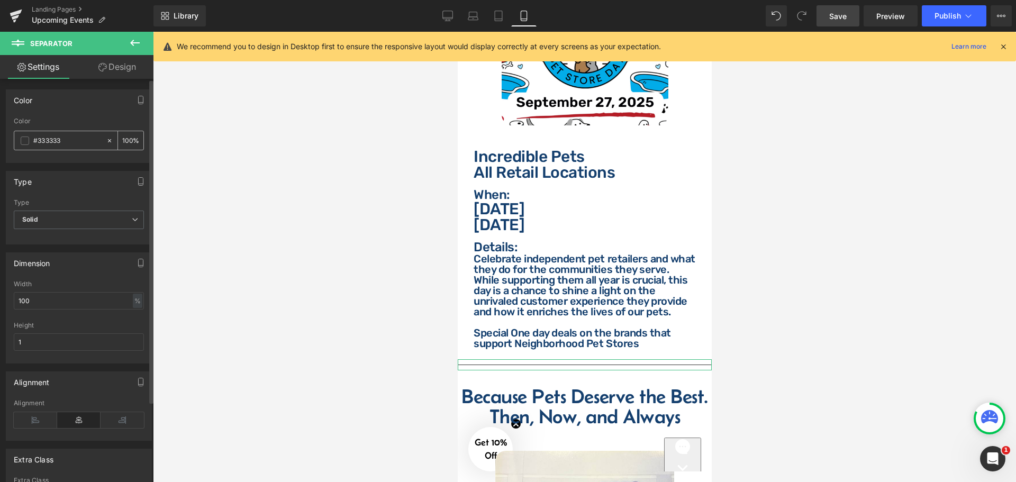
click at [81, 141] on input "#333333" at bounding box center [67, 141] width 68 height 12
paste input "143f6e"
type input "#143f6e"
click at [66, 298] on input "100" at bounding box center [79, 300] width 130 height 17
type input "75"
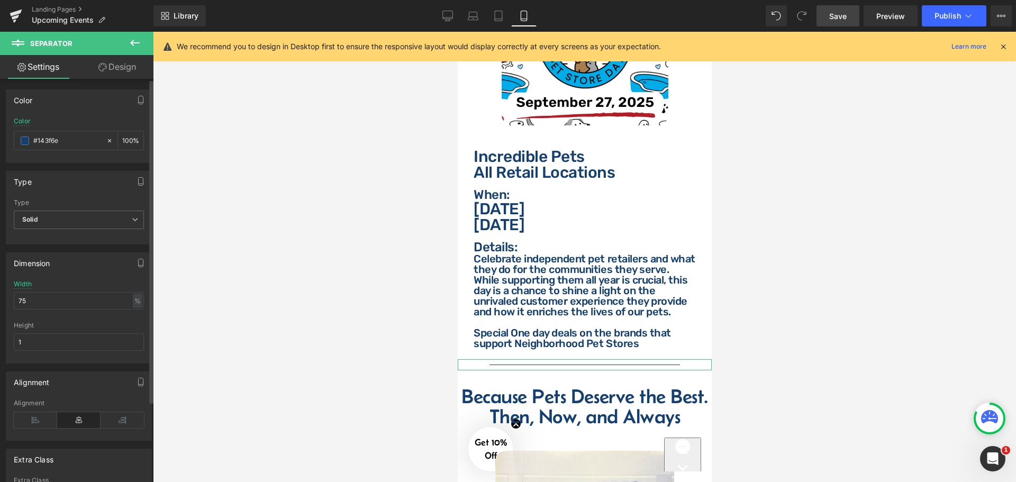
click at [78, 285] on div "Width 75 % % px" at bounding box center [79, 300] width 130 height 41
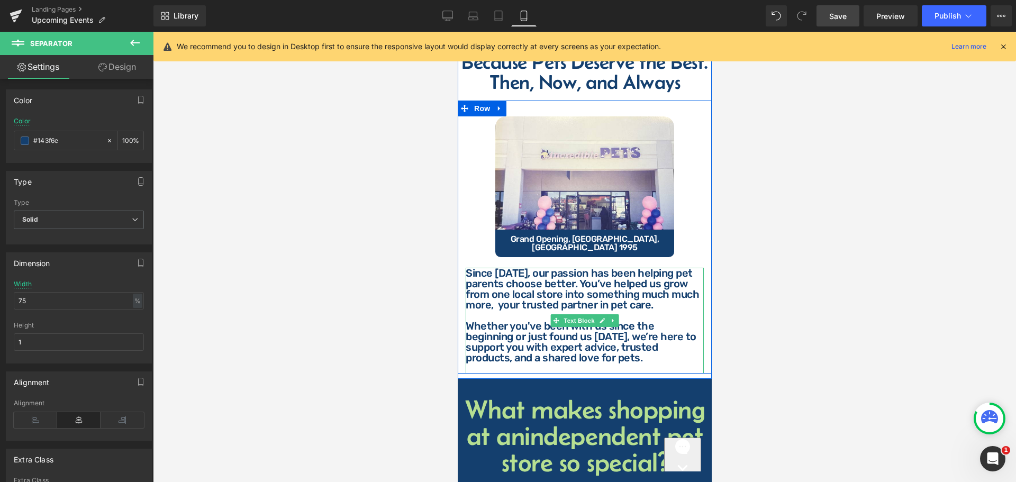
scroll to position [3096, 0]
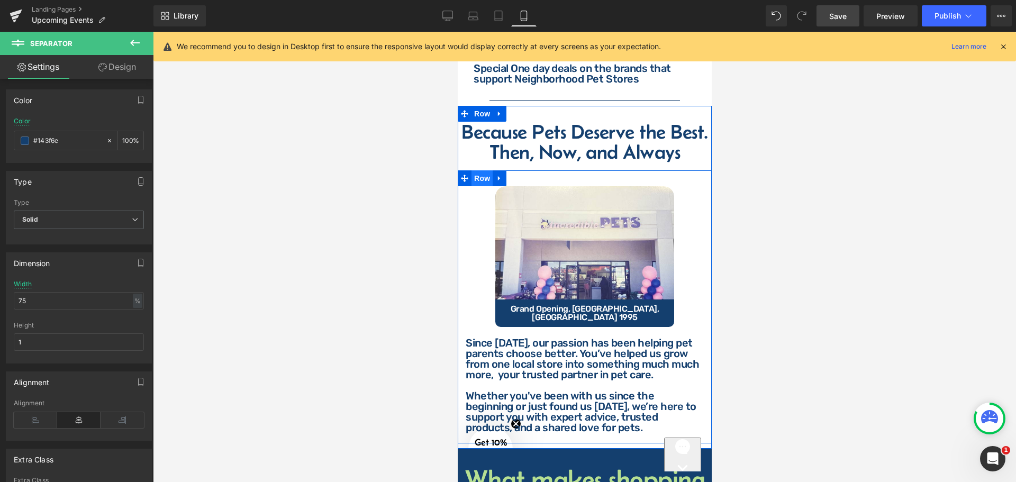
click at [482, 170] on span "Row" at bounding box center [481, 178] width 21 height 16
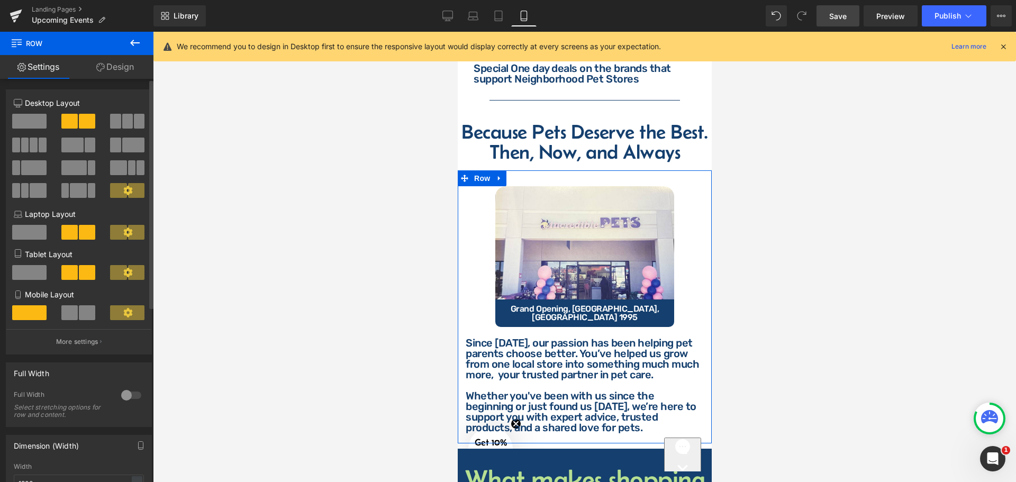
click at [79, 313] on span at bounding box center [87, 312] width 16 height 15
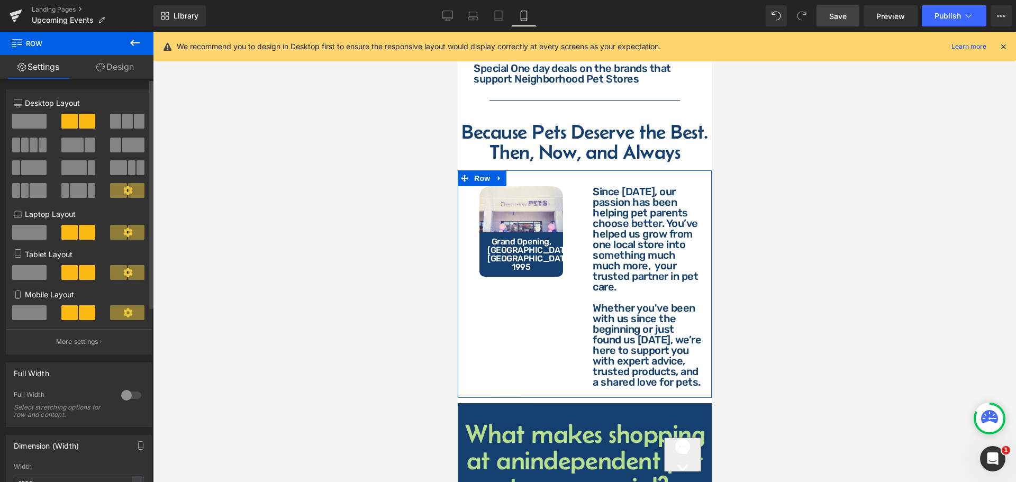
click at [20, 309] on span at bounding box center [29, 312] width 34 height 15
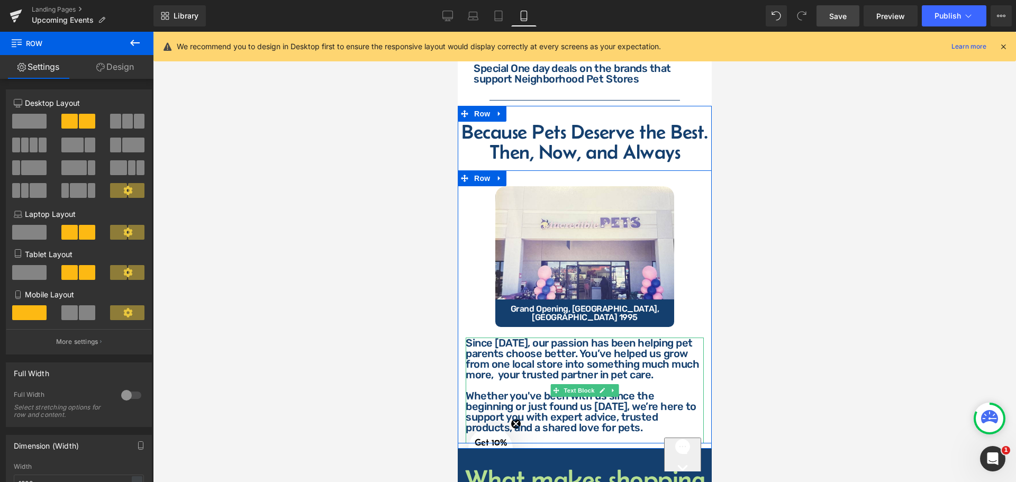
click at [516, 380] on p at bounding box center [584, 385] width 238 height 11
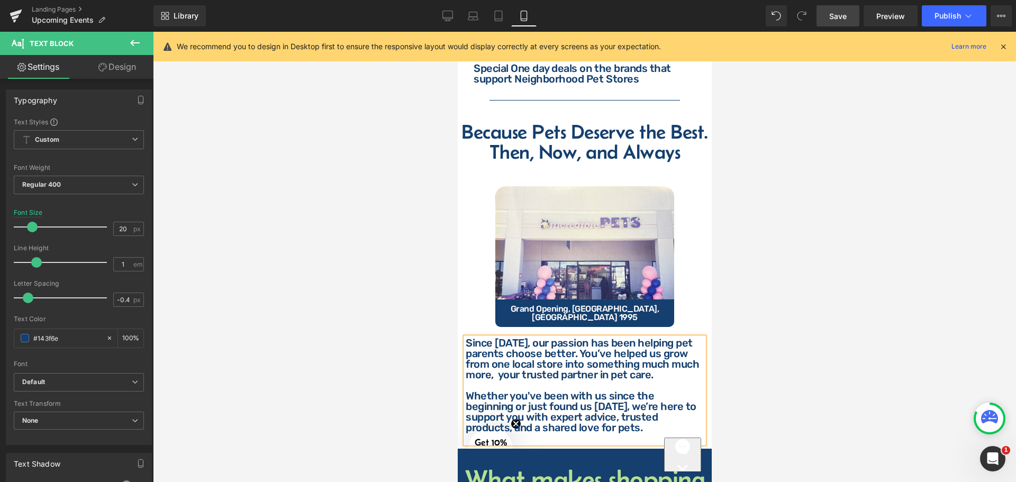
click at [838, 2] on div "Library Mobile Desktop Laptop Tablet Mobile Save Preview Publish Scheduled View…" at bounding box center [584, 16] width 863 height 32
click at [841, 14] on span "Save" at bounding box center [837, 16] width 17 height 11
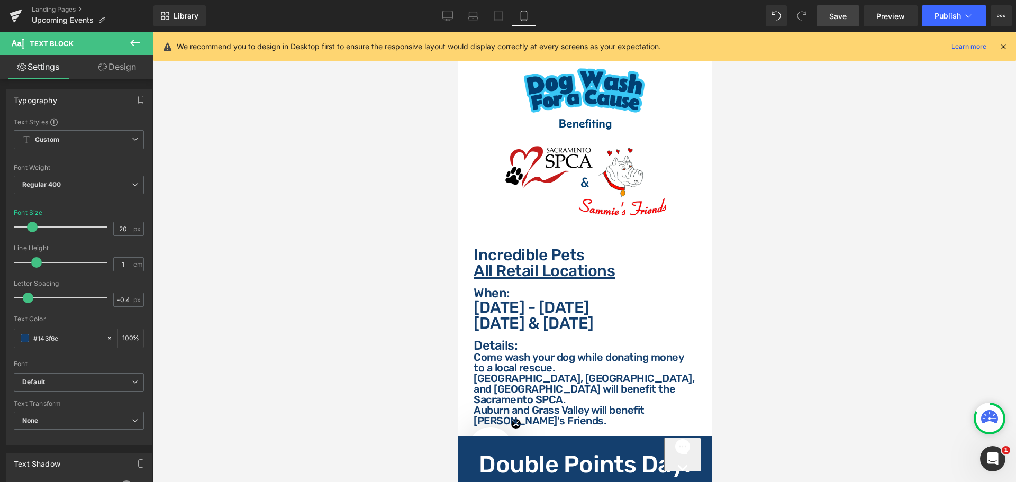
scroll to position [370, 0]
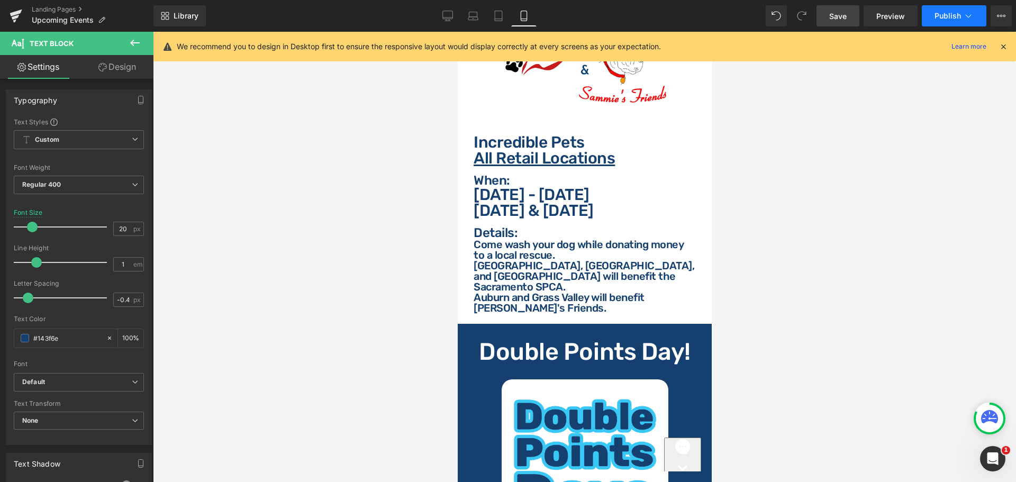
click at [945, 20] on span "Publish" at bounding box center [948, 16] width 26 height 8
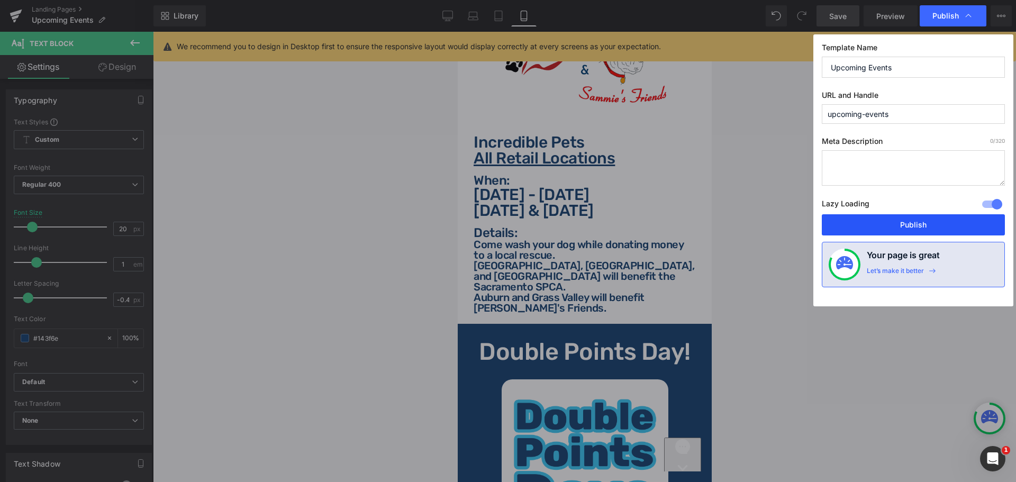
click at [928, 230] on button "Publish" at bounding box center [913, 224] width 183 height 21
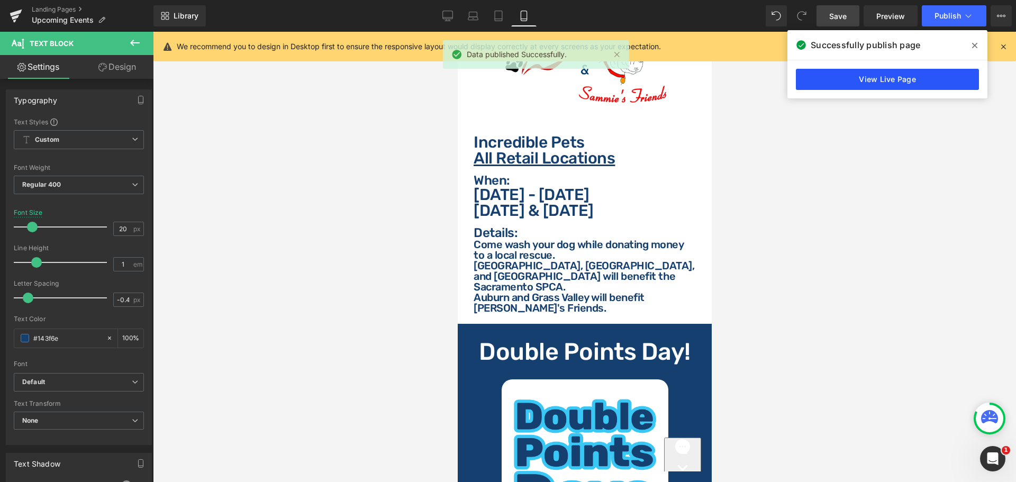
click at [899, 79] on link "View Live Page" at bounding box center [887, 79] width 183 height 21
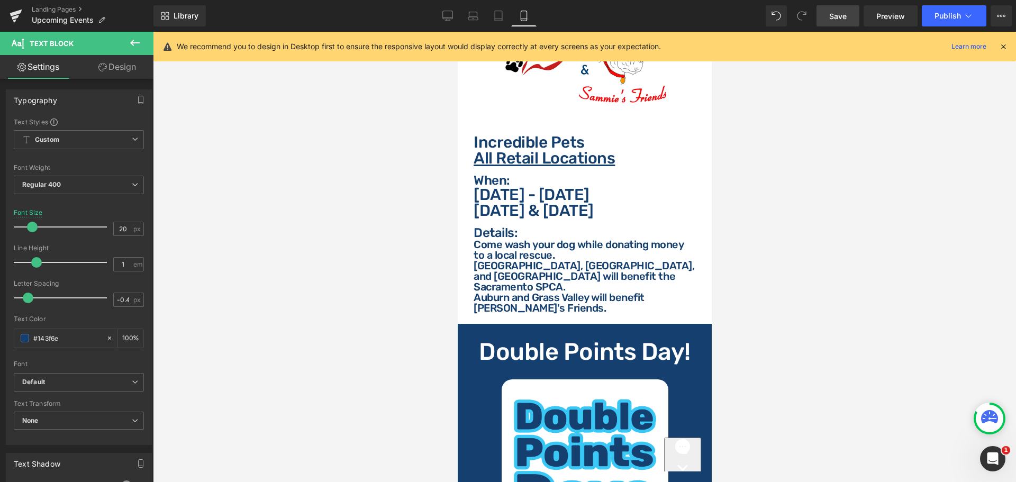
scroll to position [476, 0]
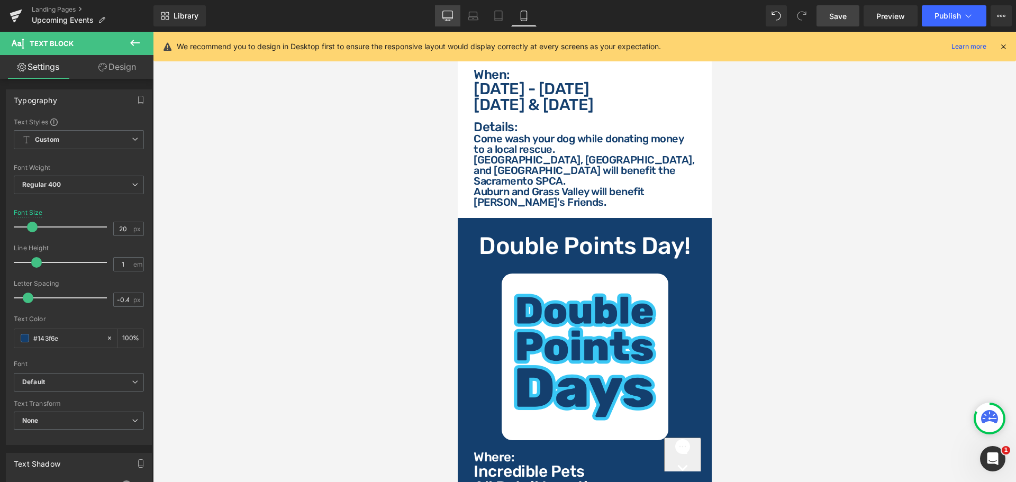
click at [448, 12] on icon at bounding box center [447, 16] width 11 height 11
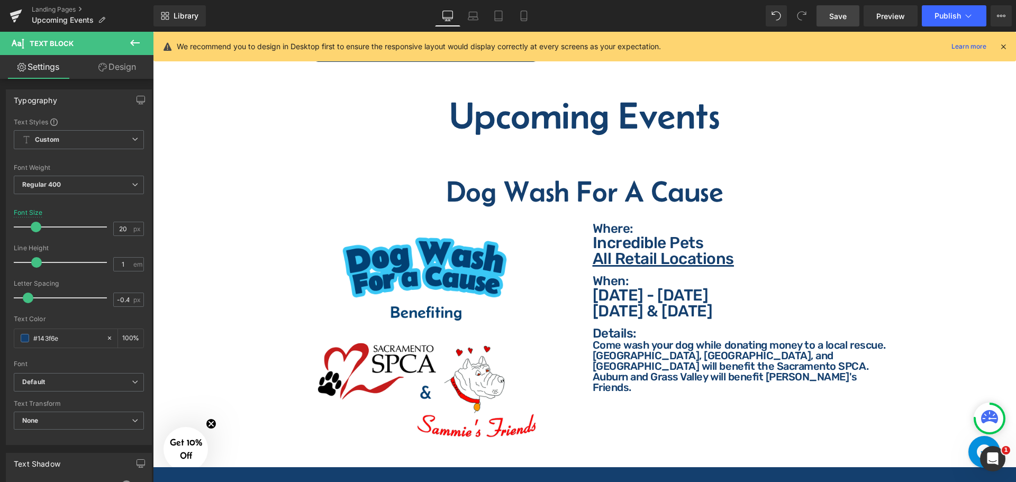
scroll to position [423, 0]
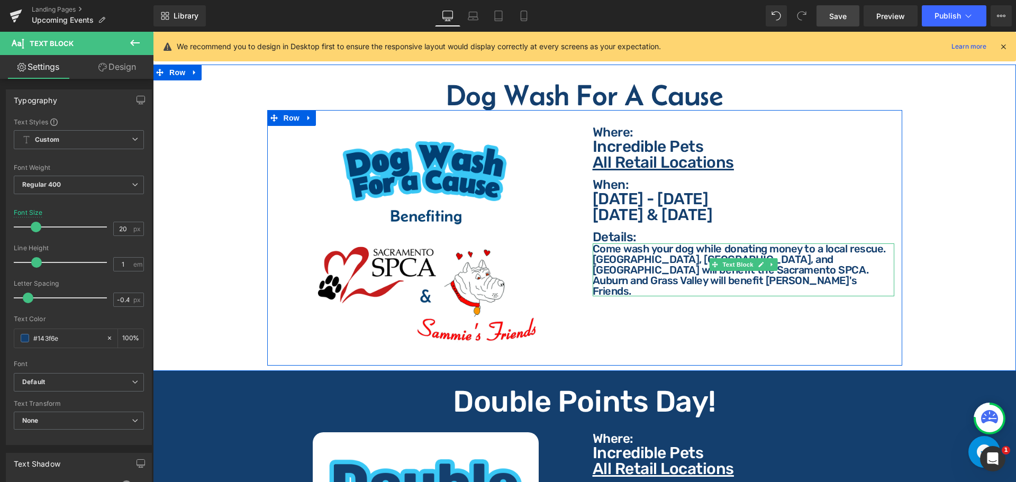
click at [654, 257] on p "[GEOGRAPHIC_DATA], [GEOGRAPHIC_DATA], and [GEOGRAPHIC_DATA] will benefit the Sa…" at bounding box center [744, 264] width 302 height 21
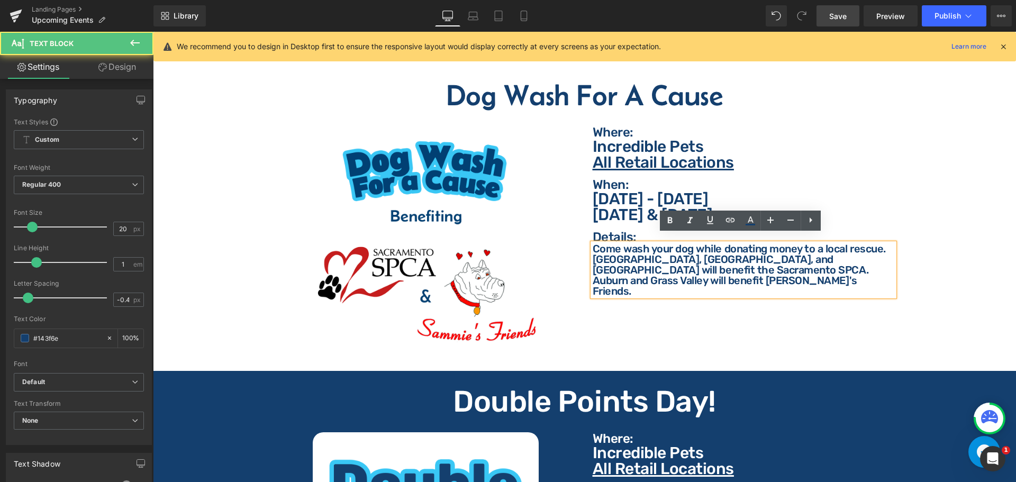
click at [688, 259] on p "[GEOGRAPHIC_DATA], [GEOGRAPHIC_DATA], and [GEOGRAPHIC_DATA] will benefit the Sa…" at bounding box center [744, 264] width 302 height 21
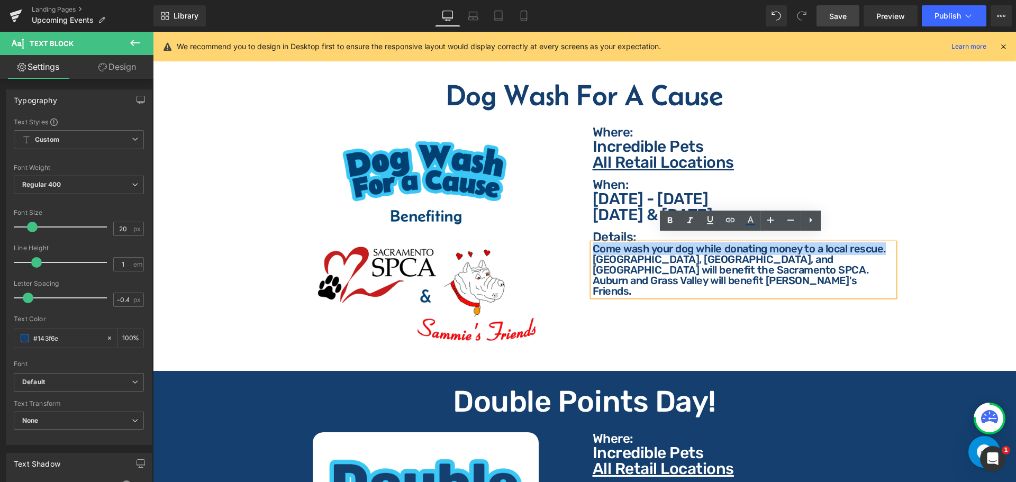
drag, startPoint x: 885, startPoint y: 240, endPoint x: 577, endPoint y: 244, distance: 308.0
click at [577, 244] on div "Image Where: Text Block Where: Text Block Incredible Pets All Retail Locations …" at bounding box center [584, 238] width 635 height 256
paste div
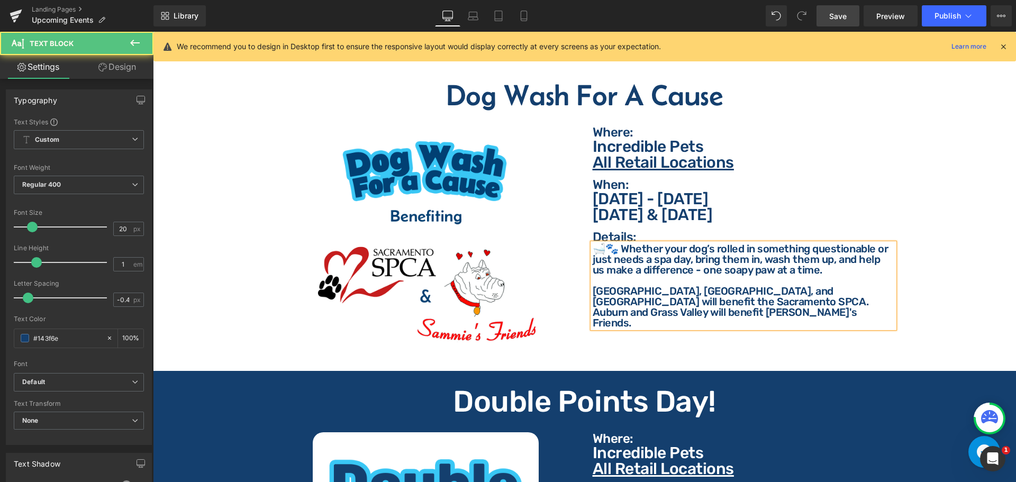
click at [683, 262] on p "🛁🐾 Whether your dog’s rolled in something questionable or just needs a spa day,…" at bounding box center [744, 259] width 302 height 32
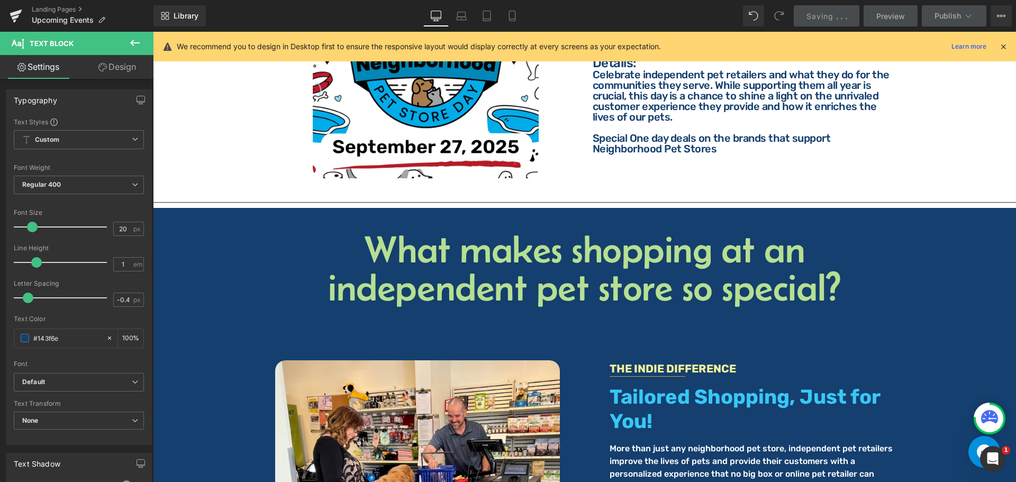
scroll to position [2275, 0]
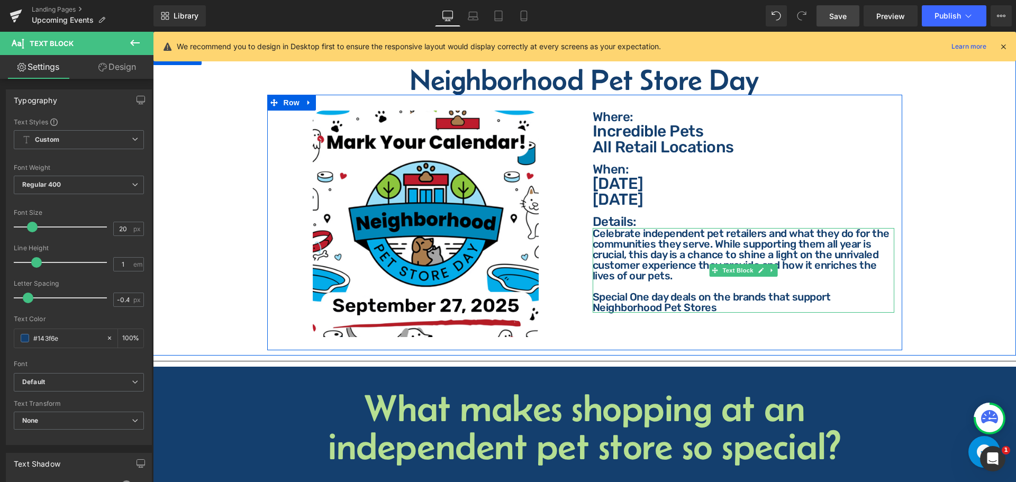
click at [643, 292] on p "Special One day deals on the brands that support Neighborhood Pet Stores" at bounding box center [744, 302] width 302 height 21
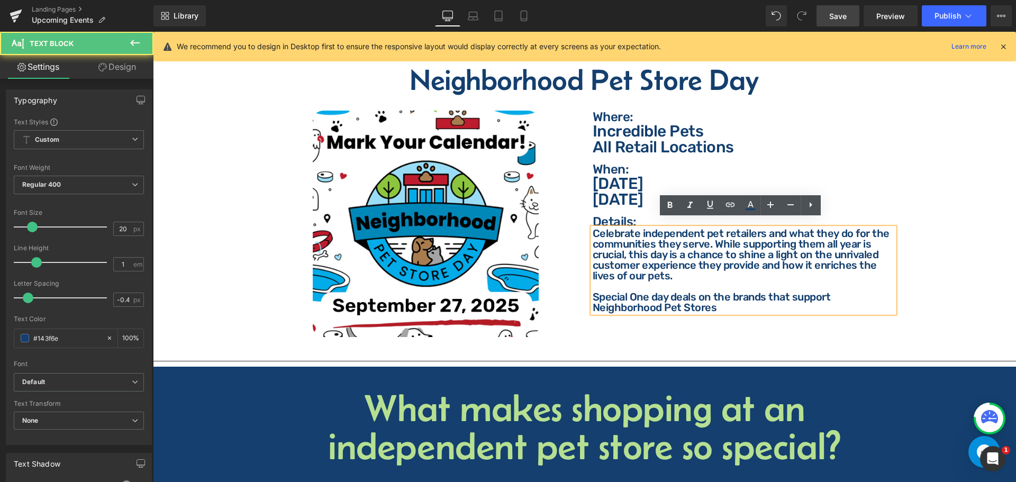
drag, startPoint x: 638, startPoint y: 286, endPoint x: 651, endPoint y: 279, distance: 14.7
click at [636, 292] on p "Special One day deals on the brands that support Neighborhood Pet Stores" at bounding box center [744, 302] width 302 height 21
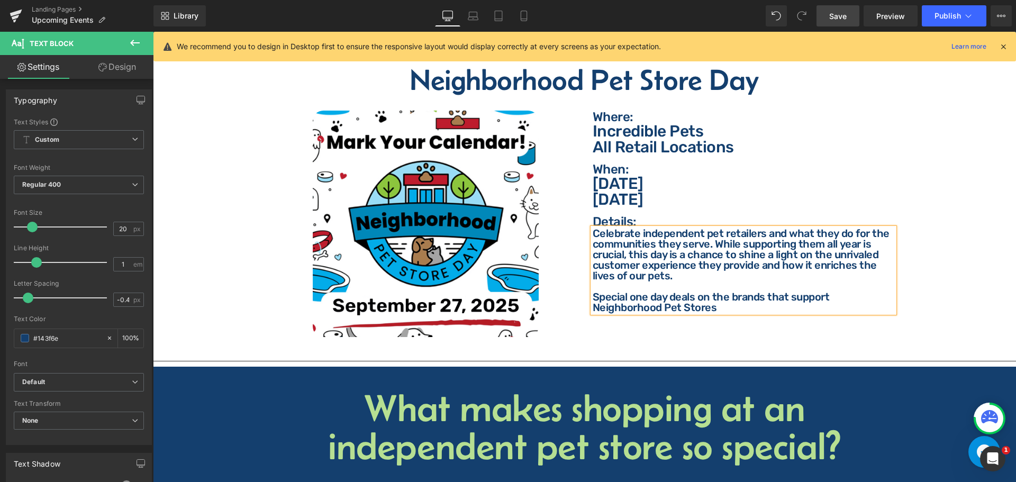
click at [828, 14] on link "Save" at bounding box center [838, 15] width 43 height 21
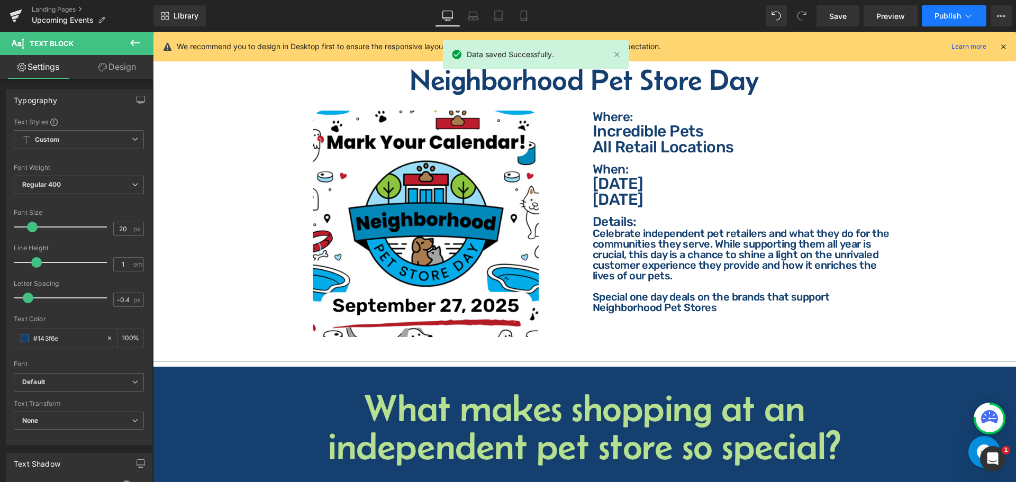
click at [947, 16] on span "Publish" at bounding box center [948, 16] width 26 height 8
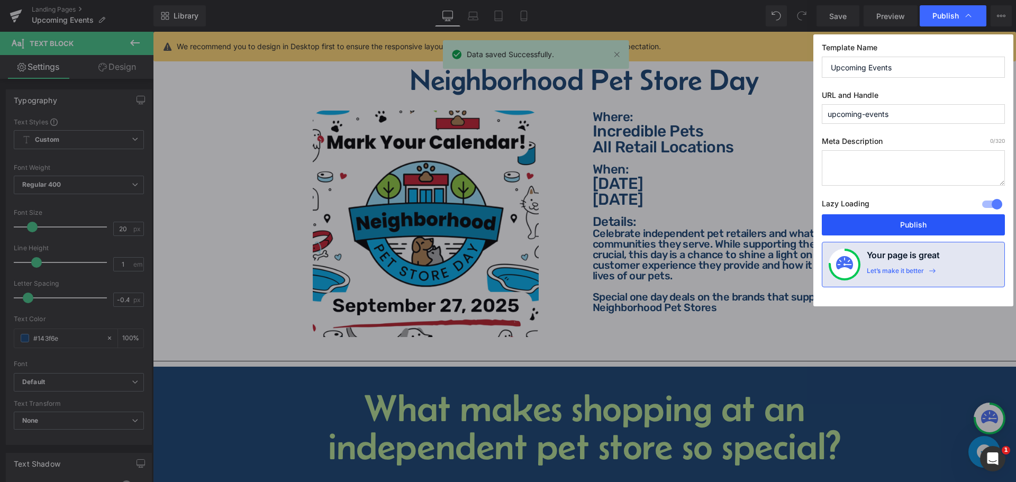
click at [944, 225] on button "Publish" at bounding box center [913, 224] width 183 height 21
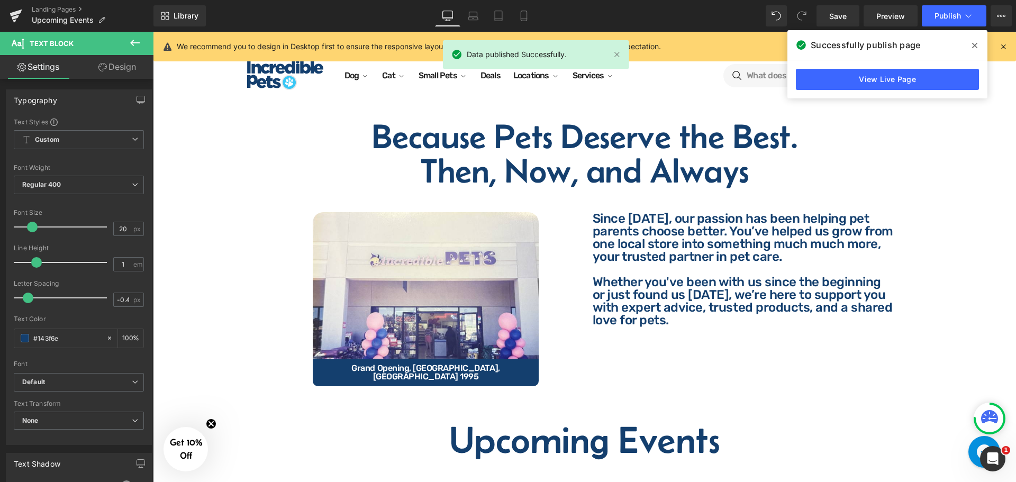
scroll to position [0, 0]
